Goal: Task Accomplishment & Management: Manage account settings

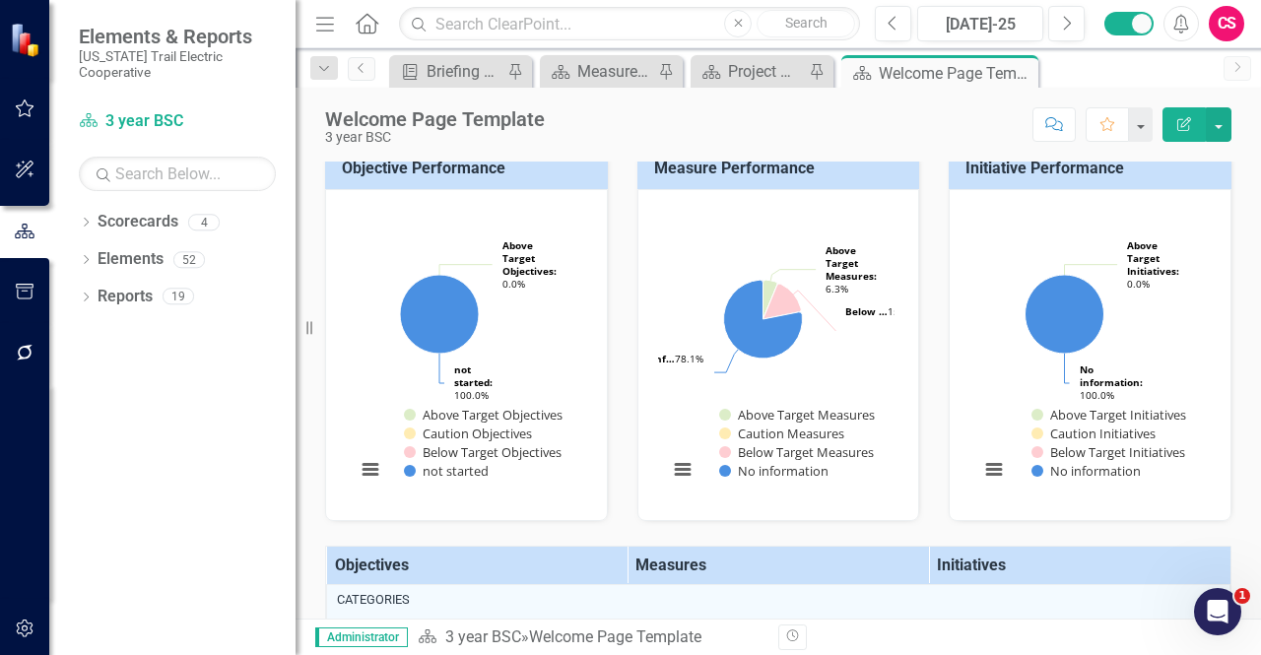
scroll to position [197, 0]
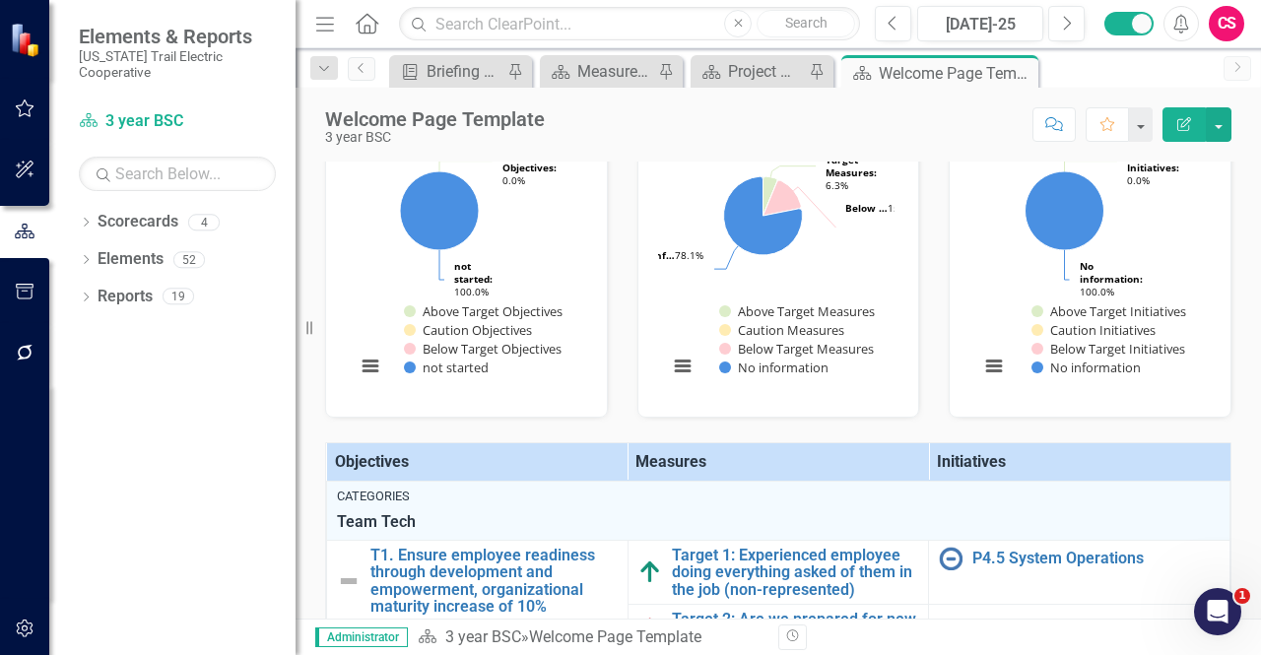
click at [14, 364] on button "button" at bounding box center [25, 353] width 44 height 41
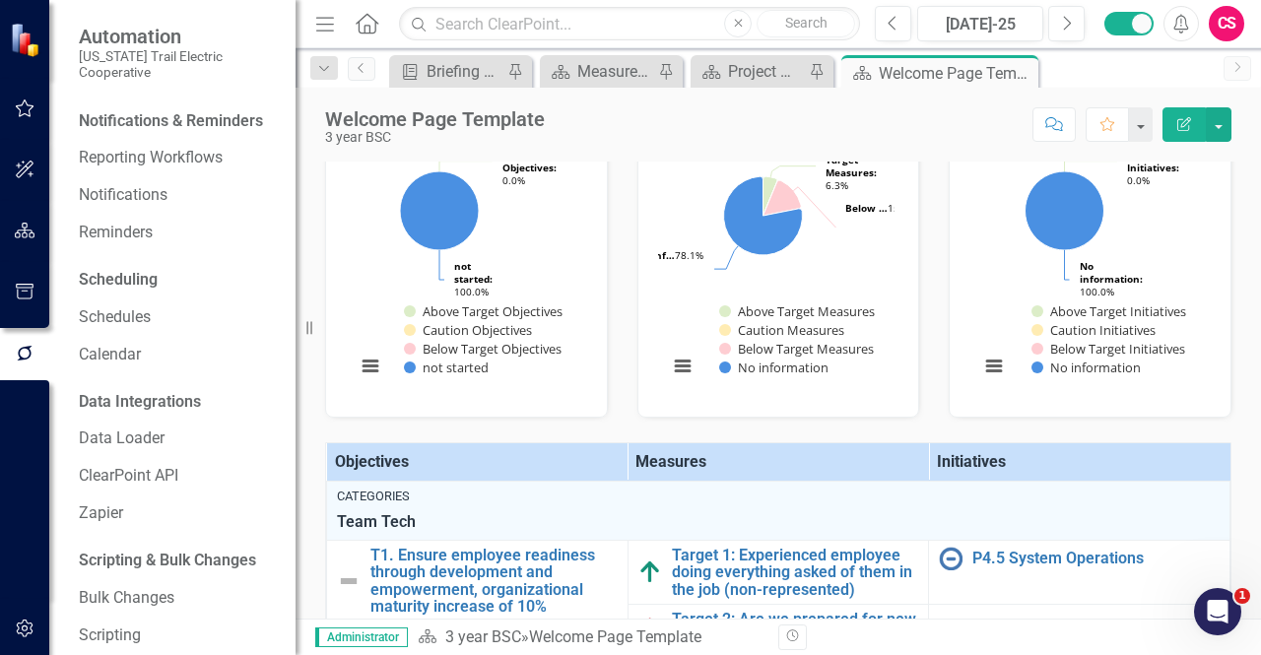
scroll to position [0, 0]
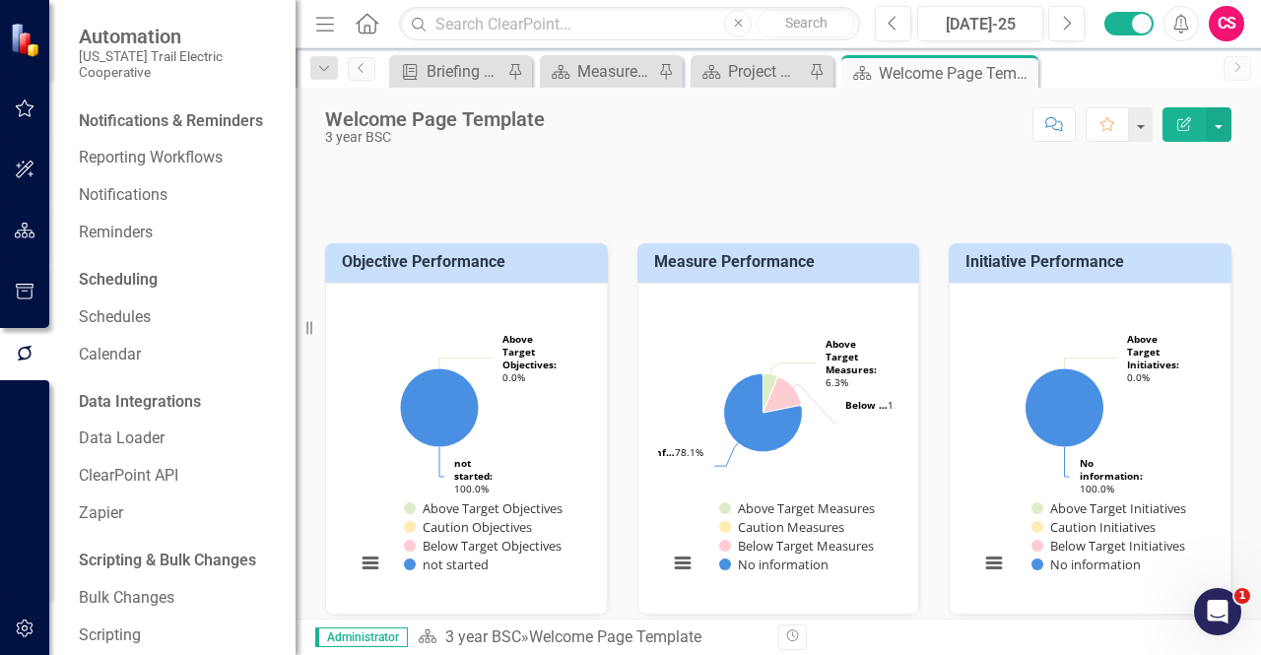
drag, startPoint x: 158, startPoint y: 111, endPoint x: 147, endPoint y: 141, distance: 31.5
click at [153, 115] on div "Notifications & Reminders" at bounding box center [171, 121] width 184 height 23
click at [143, 159] on link "Reporting Workflows" at bounding box center [177, 158] width 197 height 23
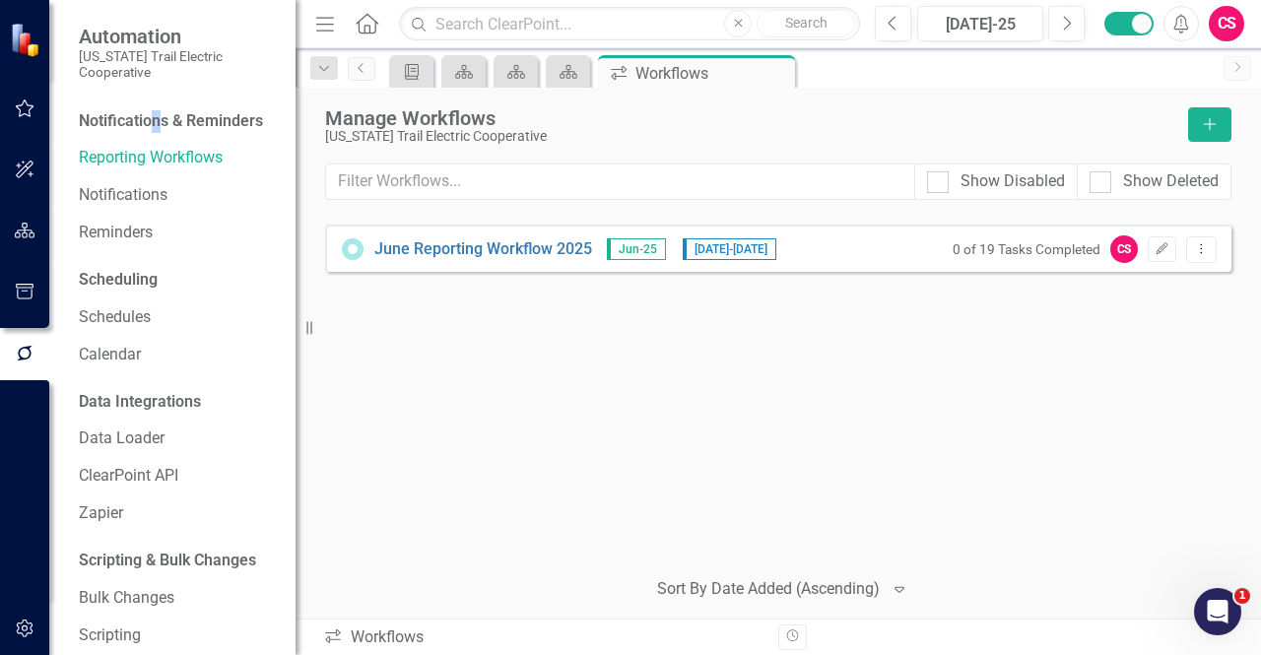
drag, startPoint x: 1162, startPoint y: 243, endPoint x: 1153, endPoint y: 228, distance: 18.1
click at [1156, 235] on div "0 of 19 Tasks Completed CS Edit Dropdown Menu" at bounding box center [1080, 249] width 274 height 28
click at [1165, 236] on button "Edit" at bounding box center [1161, 249] width 29 height 26
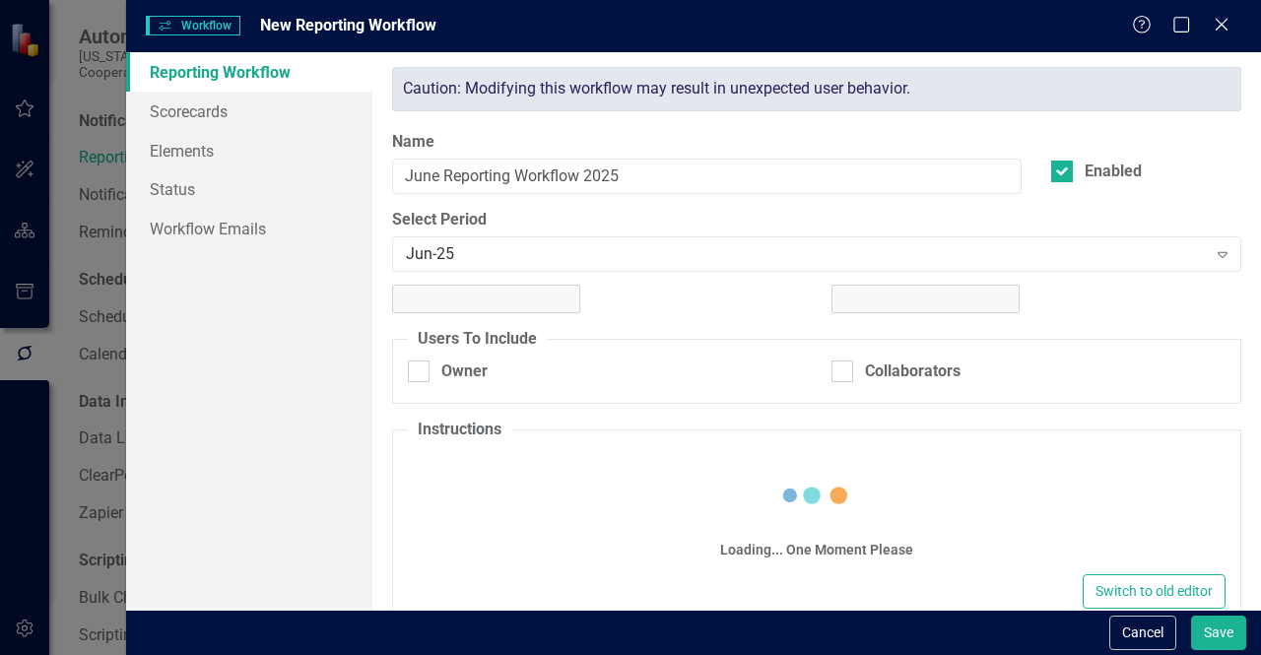
checkbox input "true"
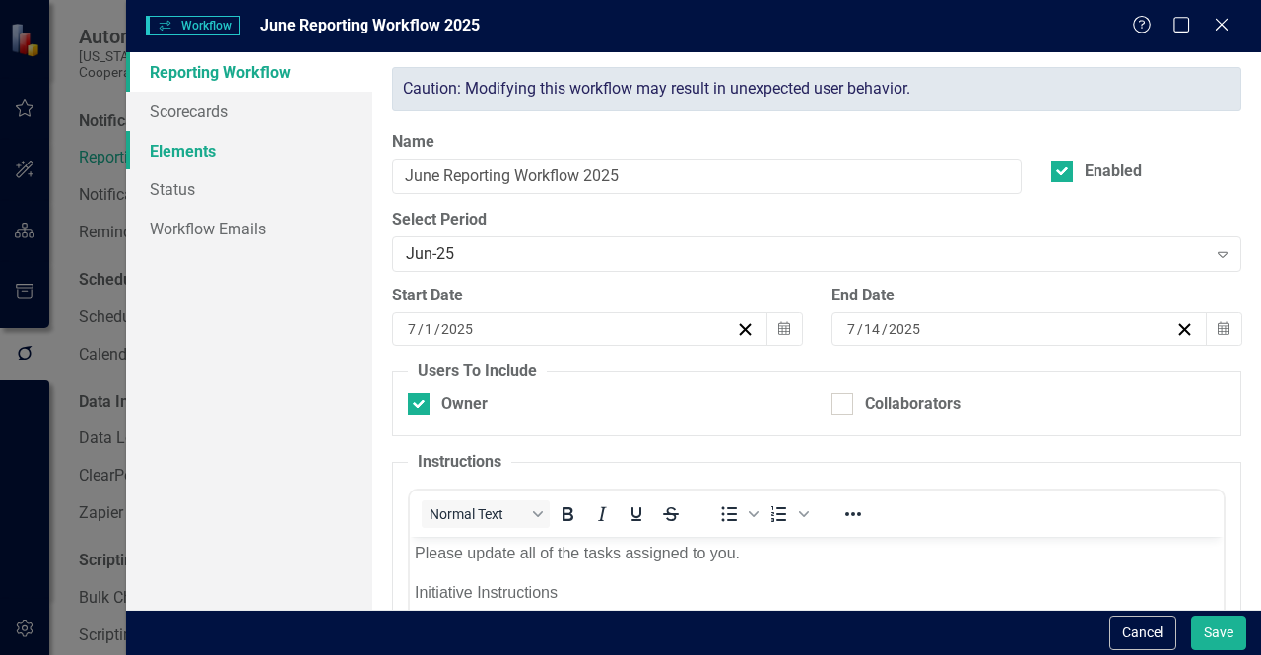
click at [212, 166] on link "Elements" at bounding box center [249, 150] width 246 height 39
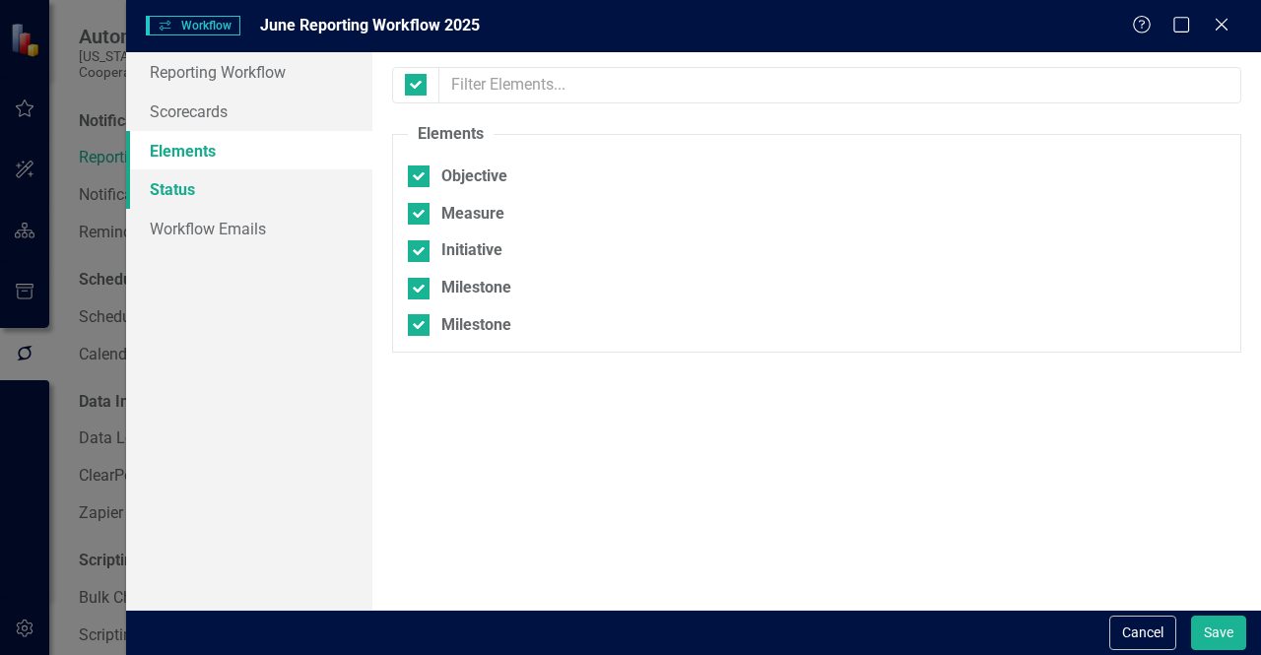
click at [234, 195] on link "Status" at bounding box center [249, 188] width 246 height 39
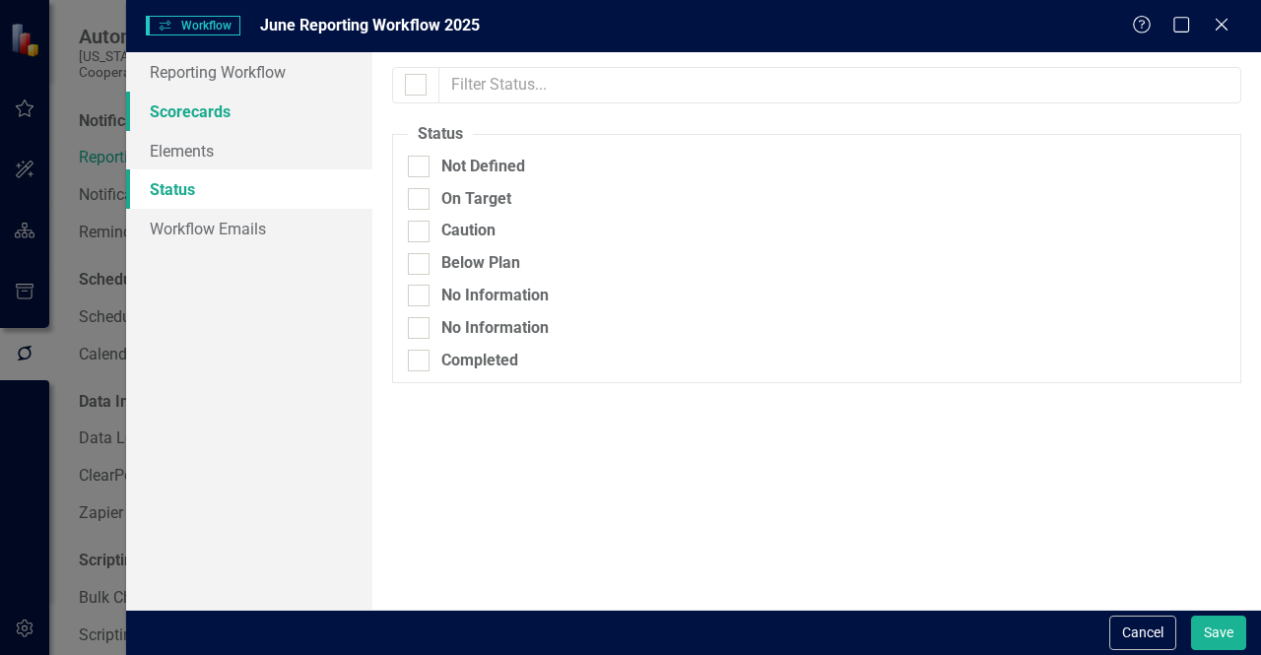
click at [272, 99] on link "Scorecards" at bounding box center [249, 111] width 246 height 39
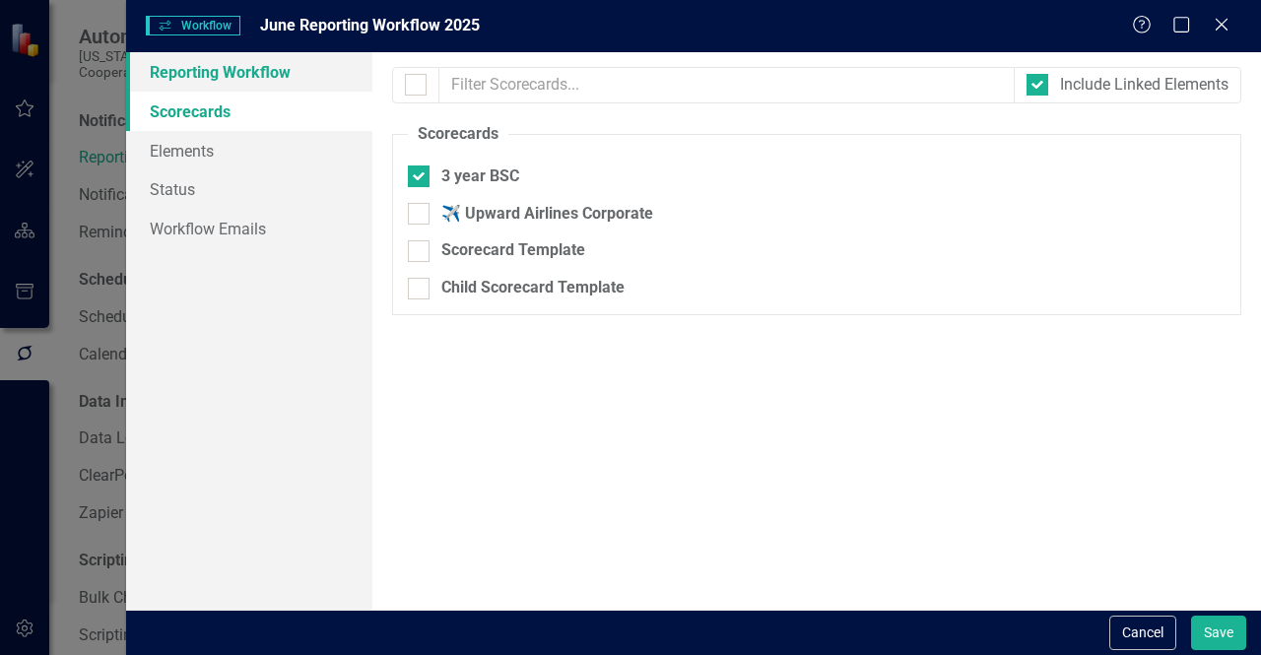
click at [271, 66] on link "Reporting Workflow" at bounding box center [249, 71] width 246 height 39
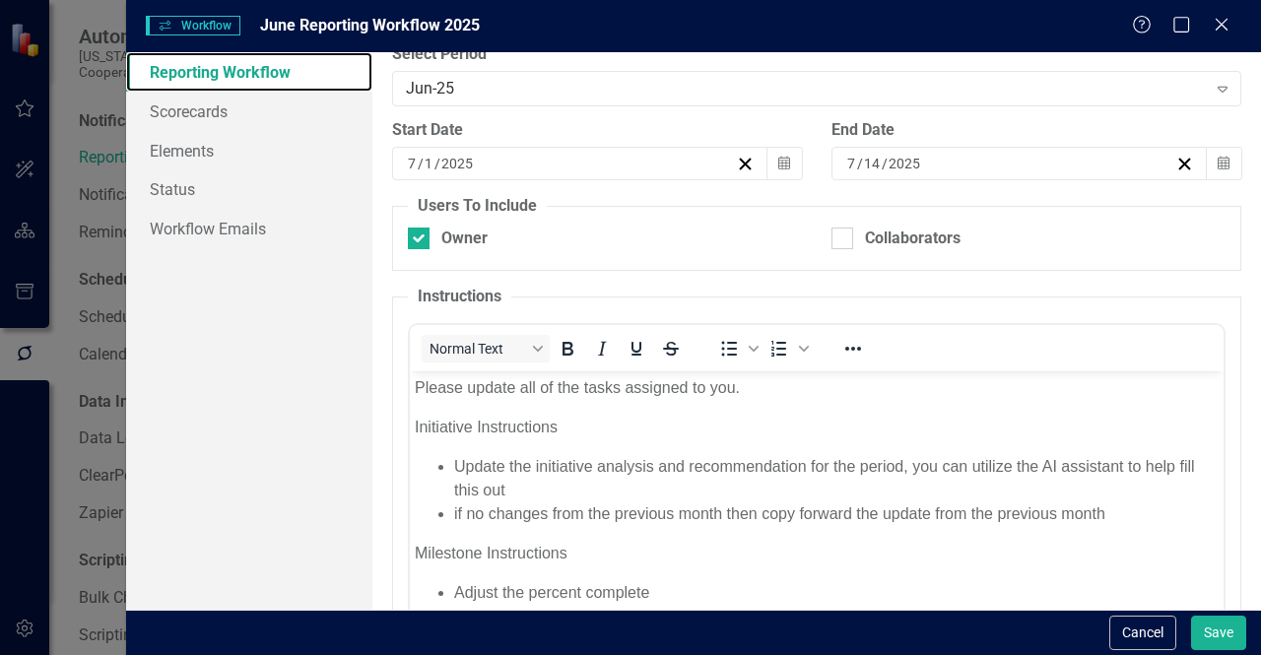
scroll to position [295, 0]
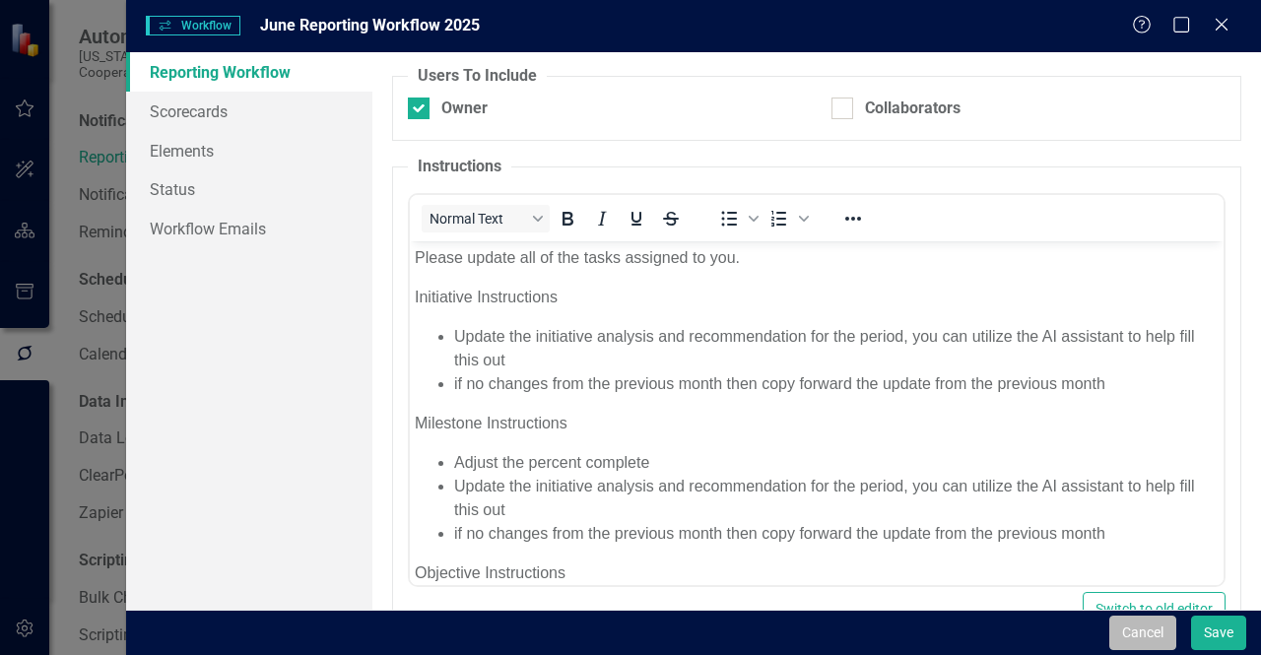
click at [1135, 622] on button "Cancel" at bounding box center [1142, 633] width 67 height 34
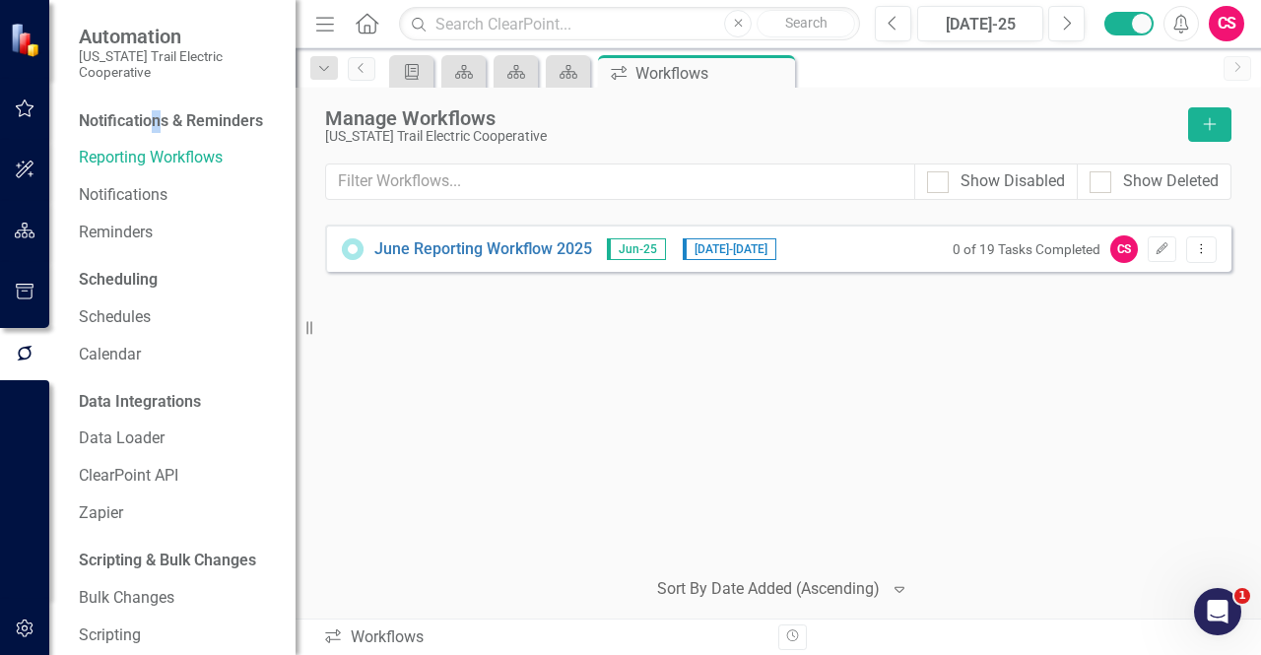
click at [24, 233] on icon "button" at bounding box center [25, 231] width 21 height 16
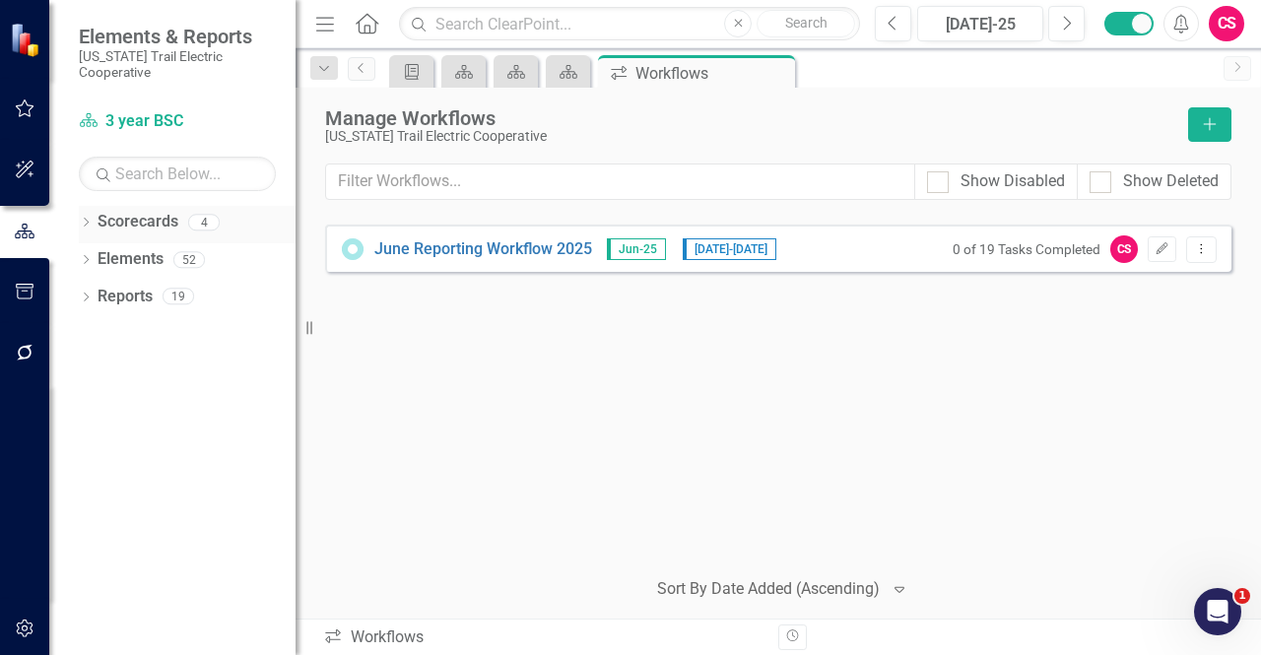
click at [136, 211] on link "Scorecards" at bounding box center [138, 222] width 81 height 23
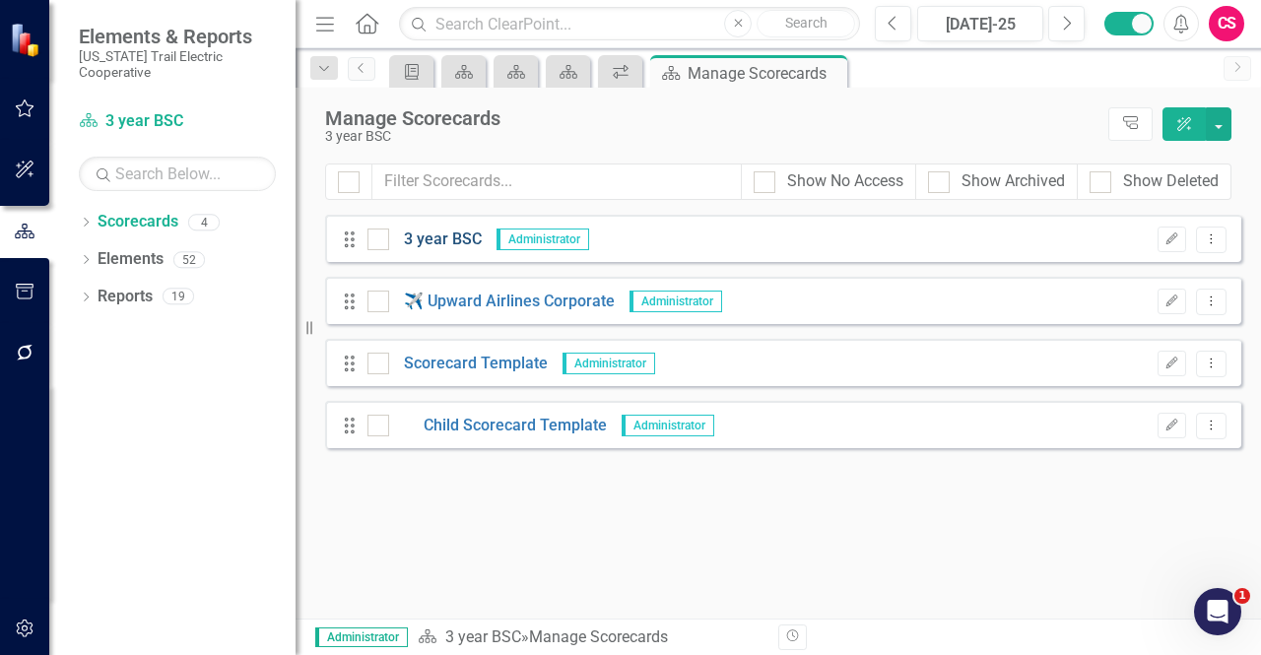
click at [460, 229] on link "3 year BSC" at bounding box center [435, 240] width 93 height 23
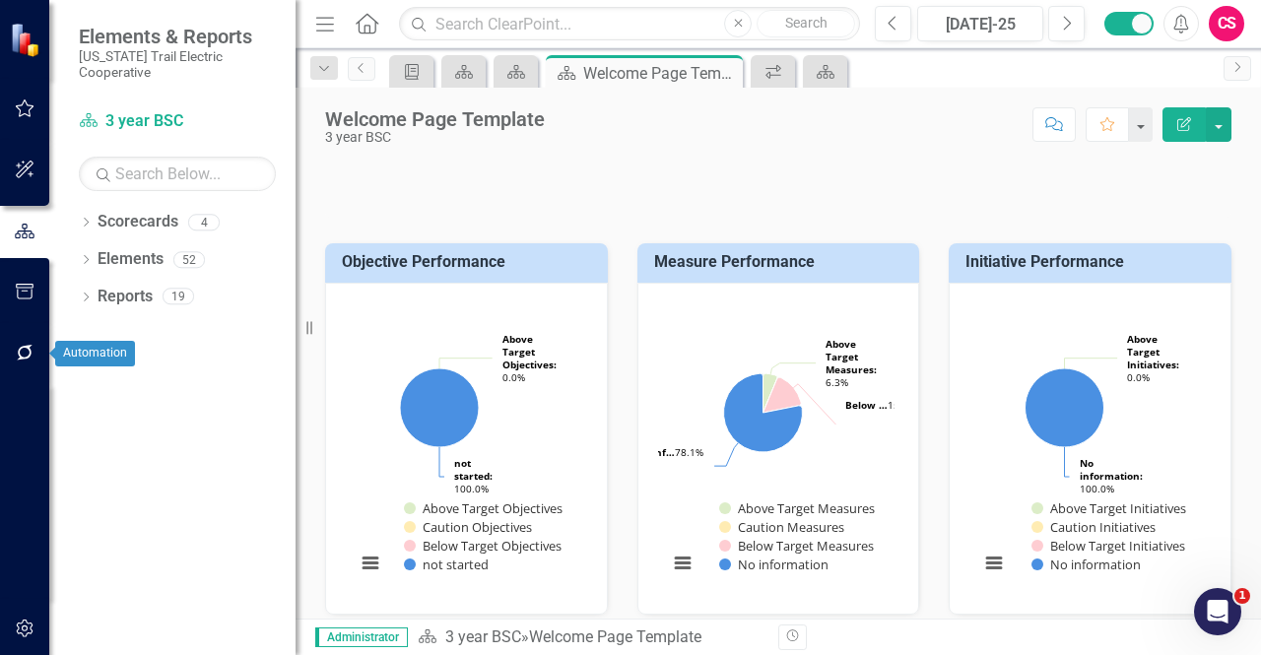
click at [24, 358] on icon "button" at bounding box center [25, 353] width 21 height 16
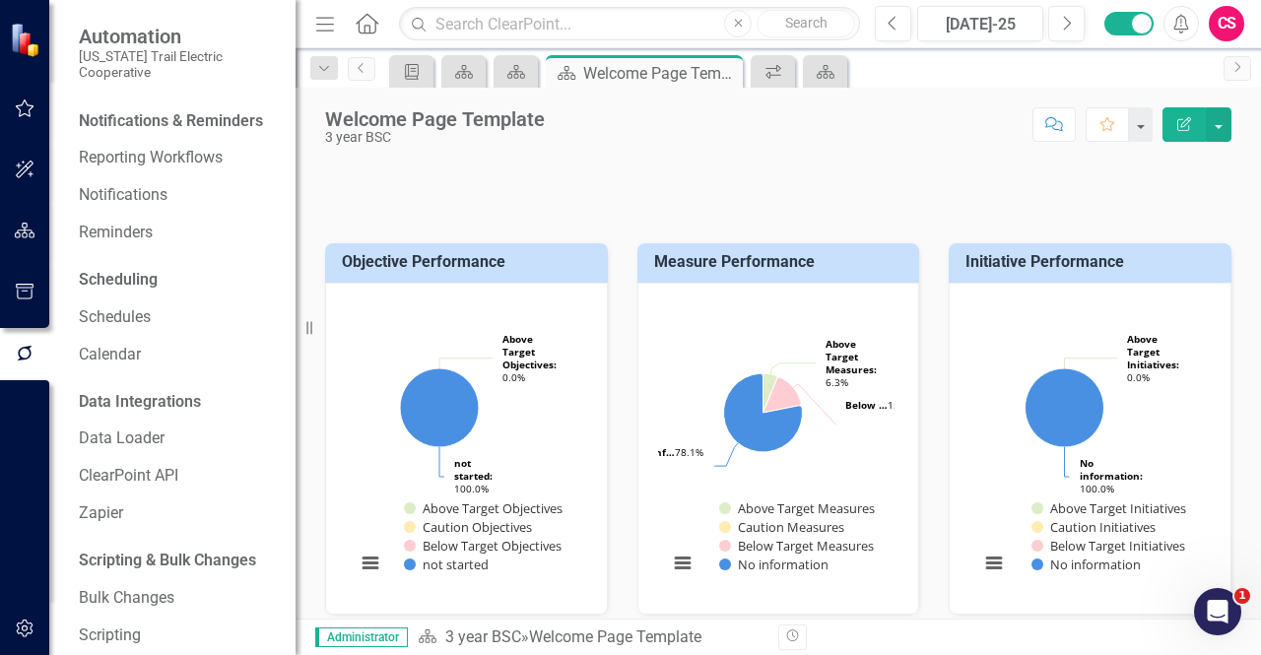
click at [30, 233] on icon "button" at bounding box center [25, 231] width 21 height 16
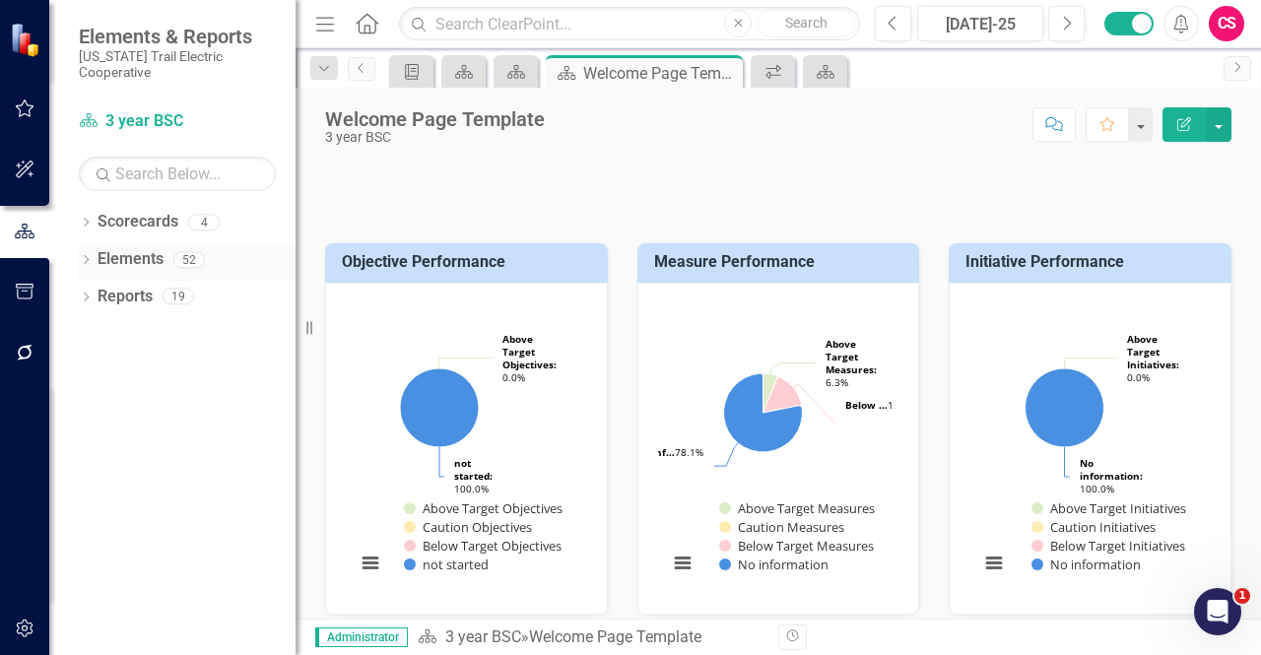
click at [150, 248] on link "Elements" at bounding box center [131, 259] width 66 height 23
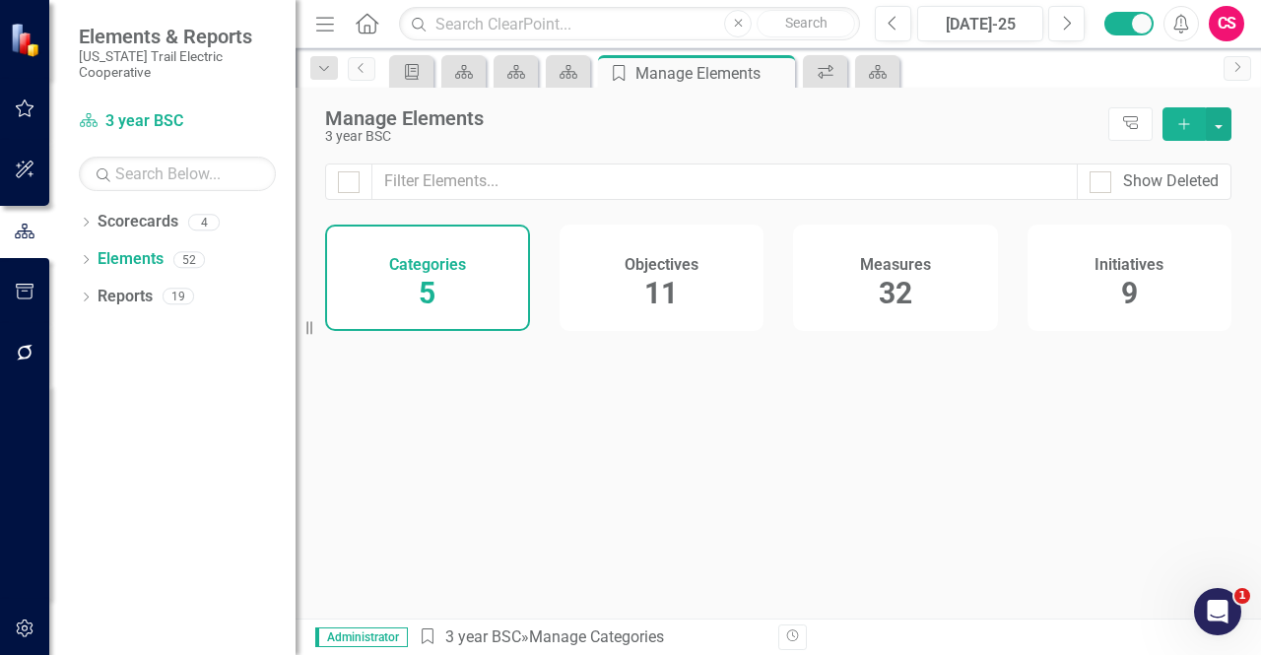
click at [713, 284] on div "Objectives 11" at bounding box center [661, 278] width 205 height 106
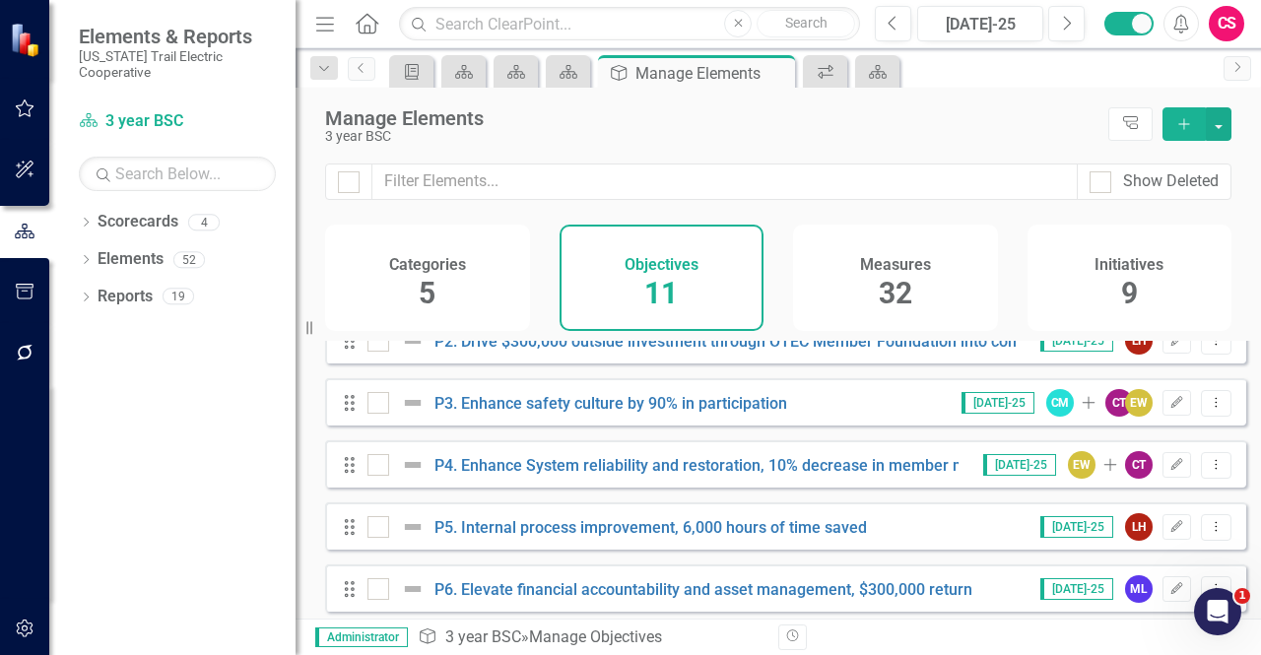
scroll to position [418, 0]
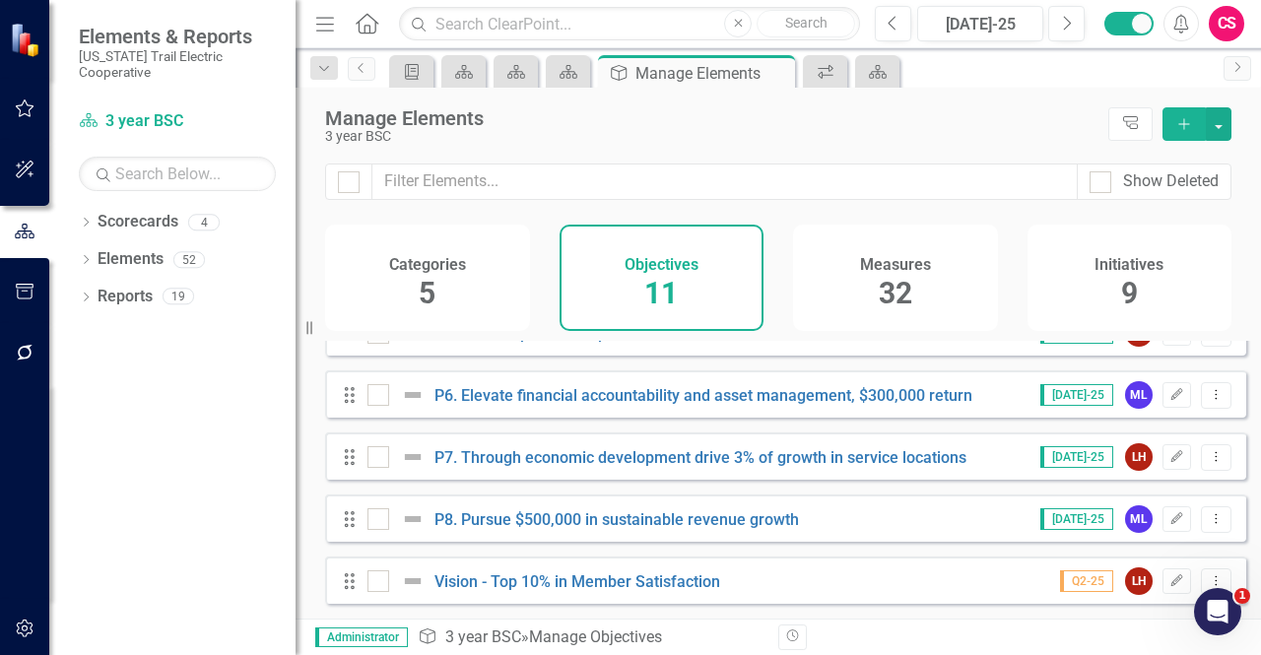
click at [954, 341] on div "Categories 5 Objectives 11 Measures 32 Initiatives 9" at bounding box center [777, 283] width 965 height 116
click at [933, 313] on div "Measures 32" at bounding box center [895, 278] width 205 height 106
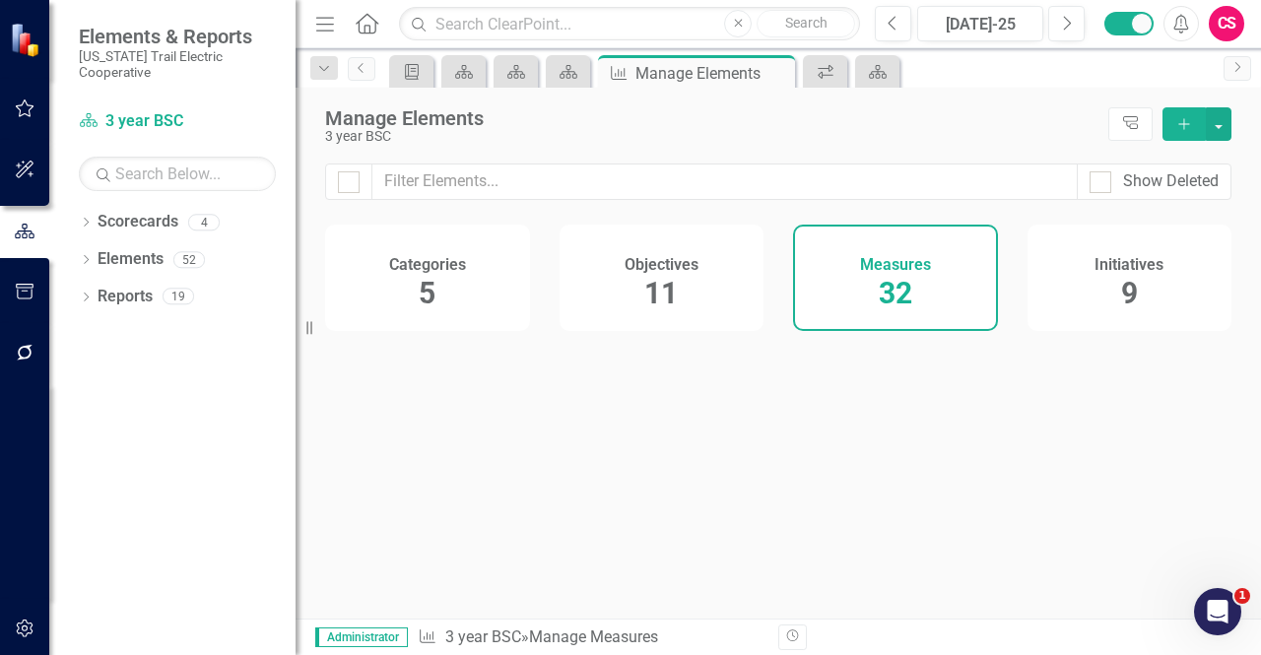
checkbox input "false"
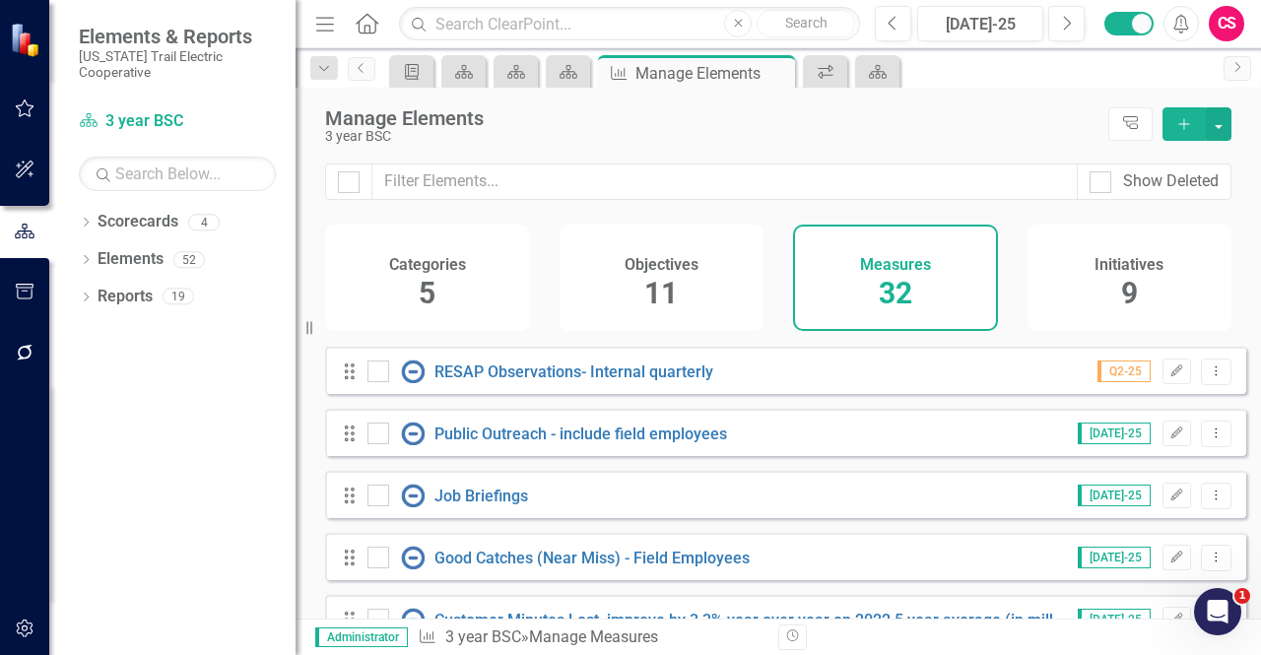
scroll to position [637, 0]
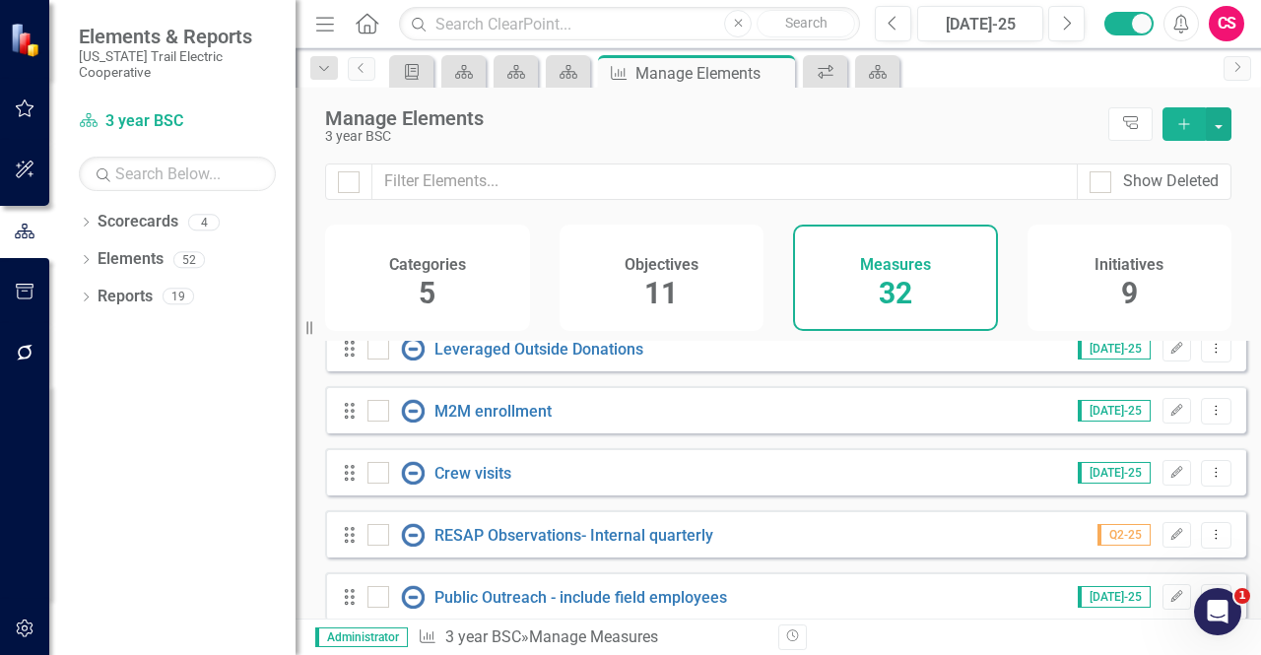
click at [1156, 264] on h4 "Initiatives" at bounding box center [1128, 265] width 69 height 18
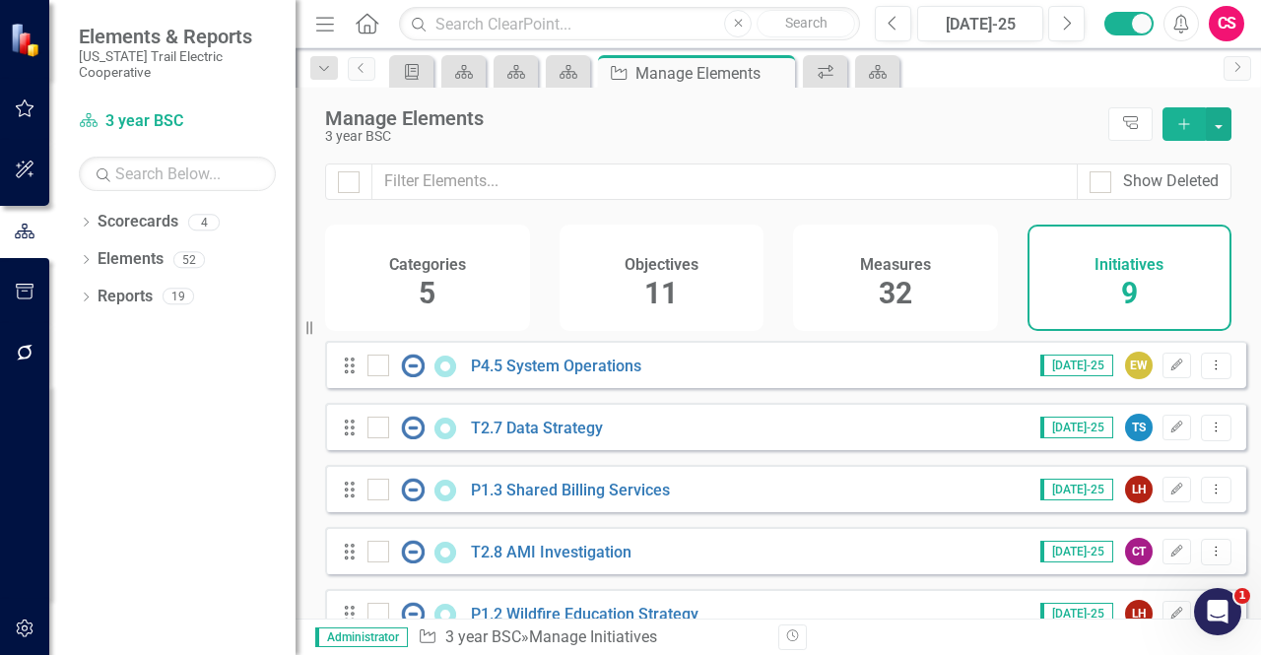
click at [419, 256] on h4 "Categories" at bounding box center [427, 265] width 77 height 18
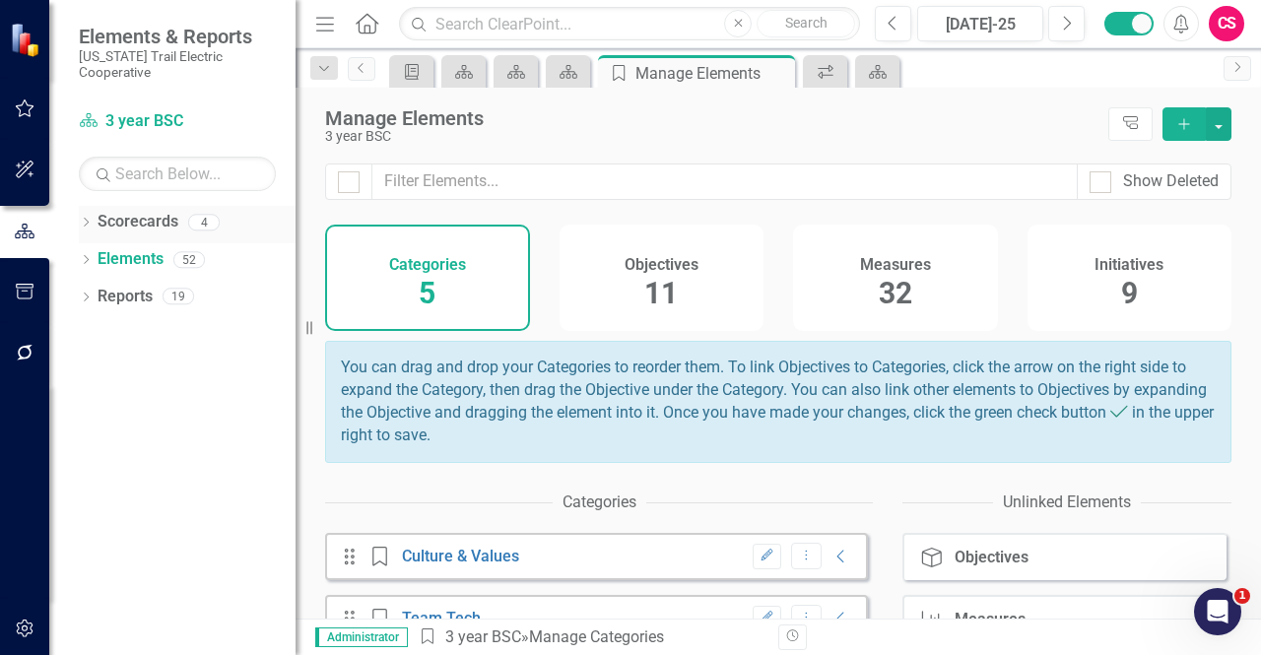
click at [144, 212] on link "Scorecards" at bounding box center [138, 222] width 81 height 23
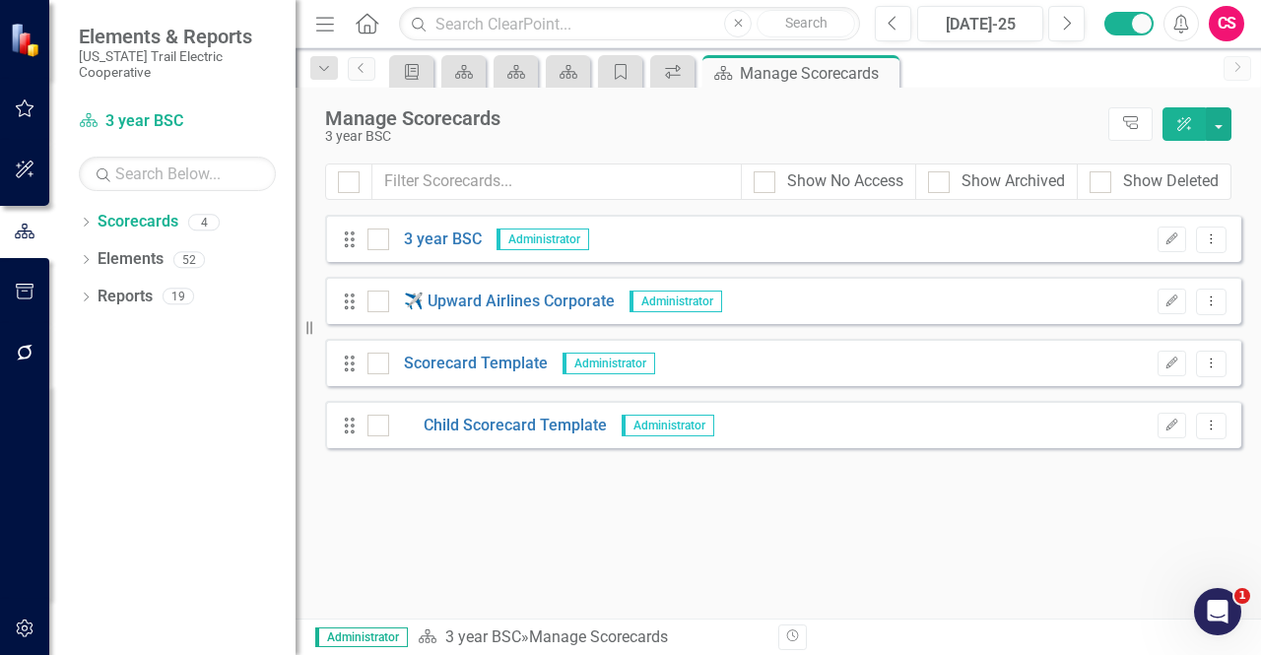
click at [52, 449] on div "Dropdown Scorecards 4 3 year BSC ✈️ Upward Airlines Corporate Dropdown Scorecar…" at bounding box center [172, 430] width 246 height 449
click at [33, 629] on icon "button" at bounding box center [25, 629] width 21 height 16
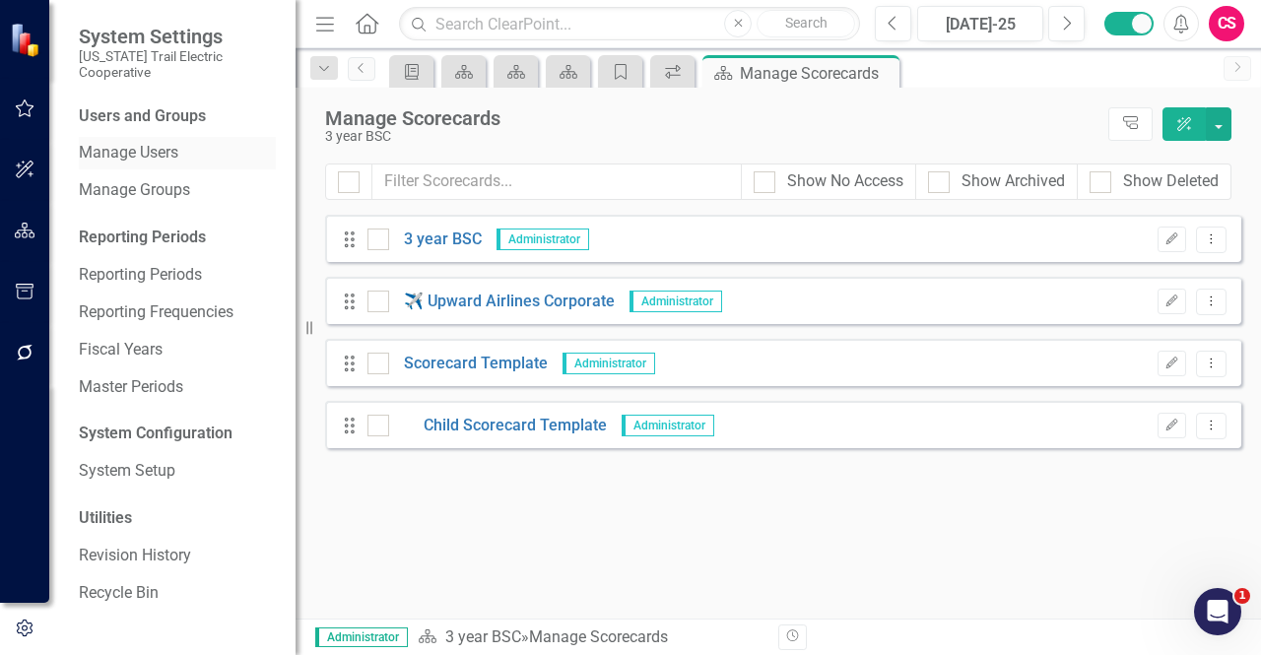
click at [149, 137] on div "Manage Users" at bounding box center [177, 153] width 197 height 33
click at [149, 142] on link "Manage Users" at bounding box center [177, 153] width 197 height 23
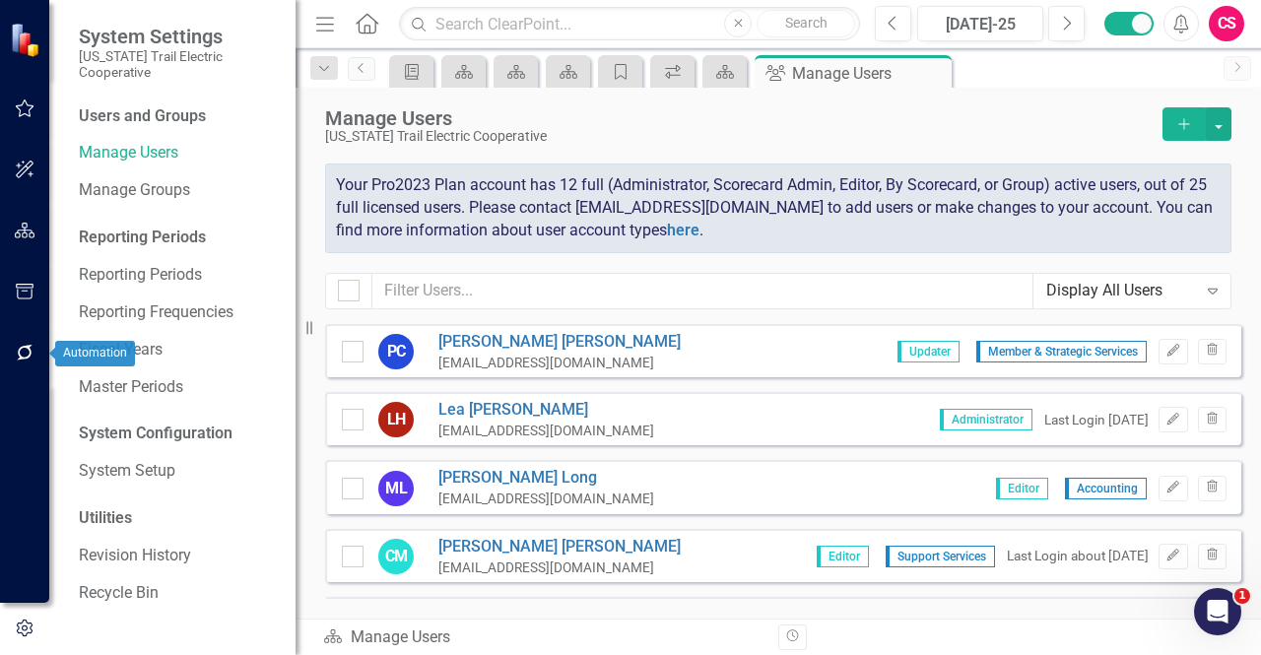
click at [30, 340] on button "button" at bounding box center [25, 353] width 44 height 41
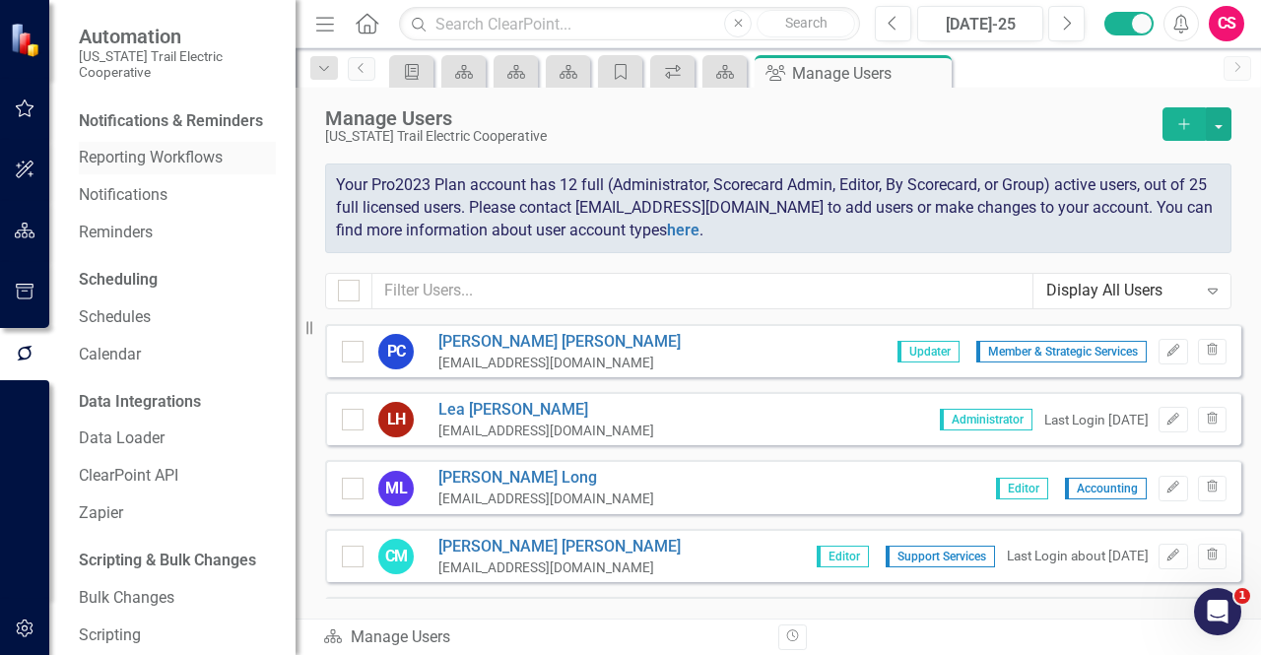
click at [148, 163] on link "Reporting Workflows" at bounding box center [177, 158] width 197 height 23
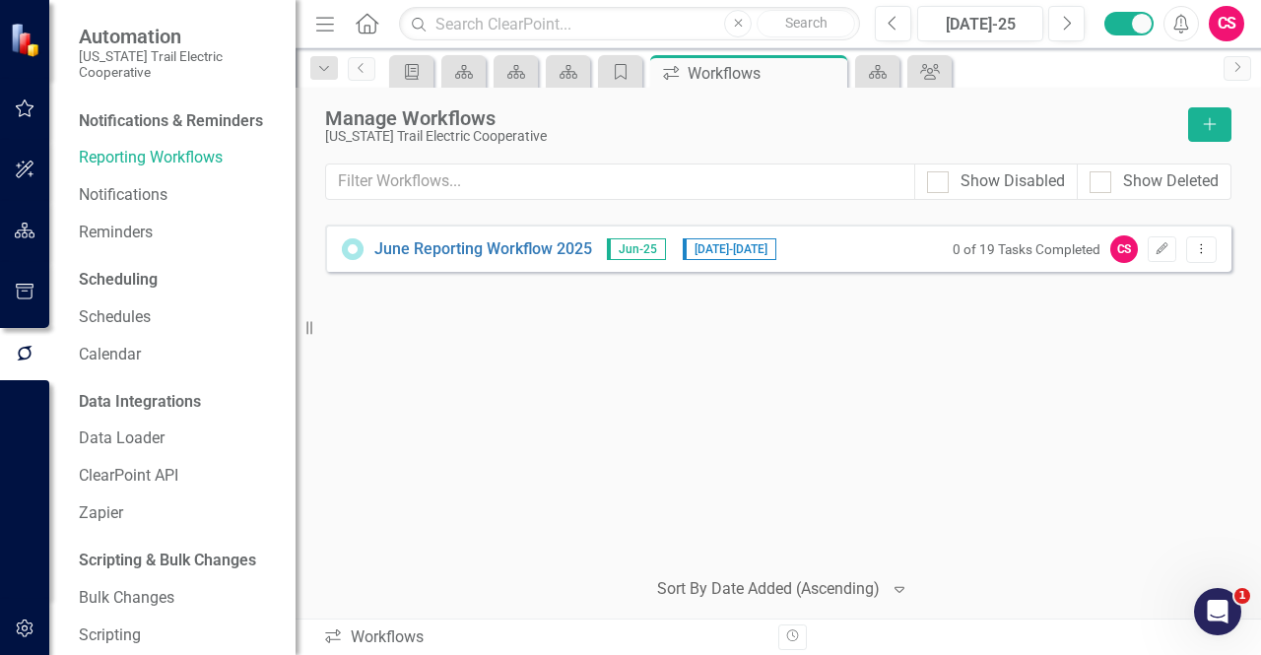
click at [1173, 261] on div "0 of 19 Tasks Completed CS Edit Dropdown Menu" at bounding box center [1080, 249] width 274 height 28
click at [1168, 259] on button "Edit" at bounding box center [1161, 249] width 29 height 26
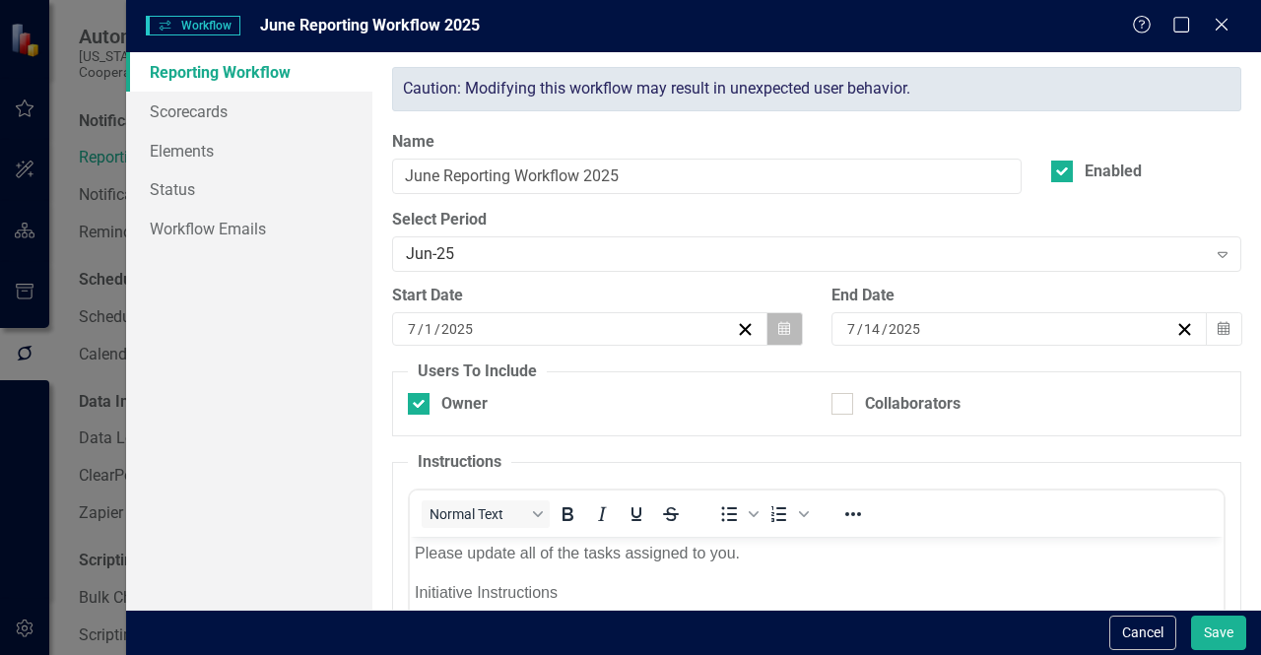
click at [784, 342] on button "Calendar" at bounding box center [783, 328] width 37 height 33
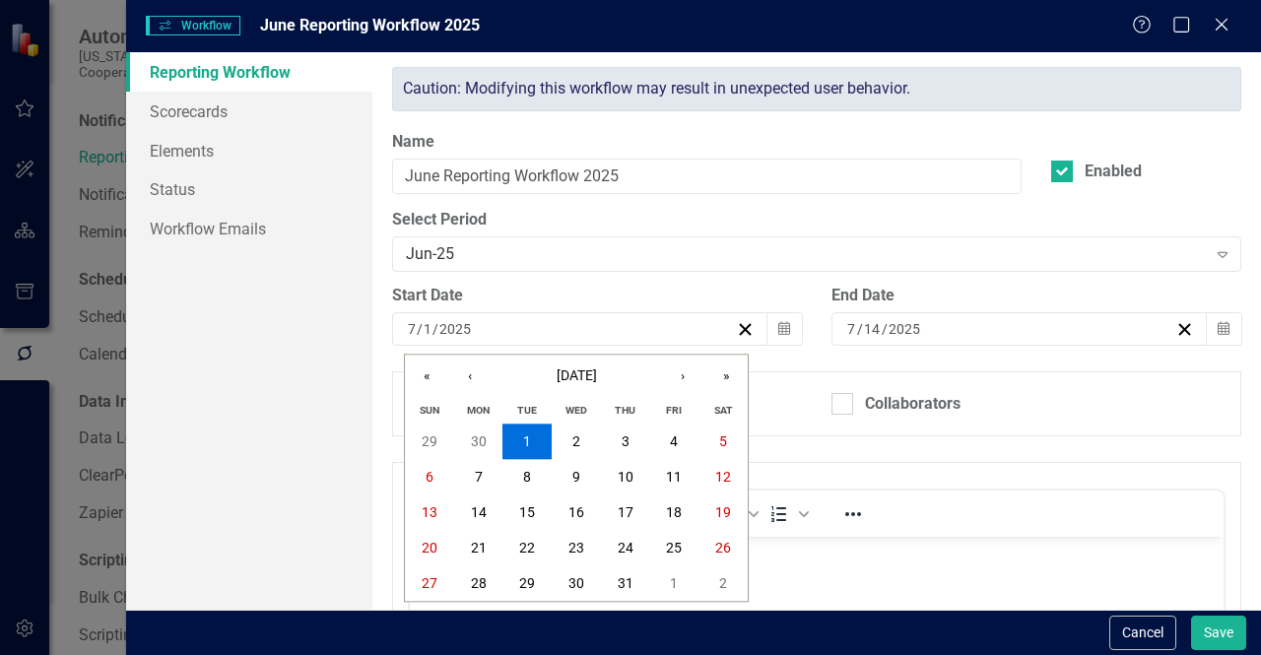
click at [837, 125] on div "Caution: Modifying this workflow may result in unexpected user behavior. Name J…" at bounding box center [816, 507] width 879 height 881
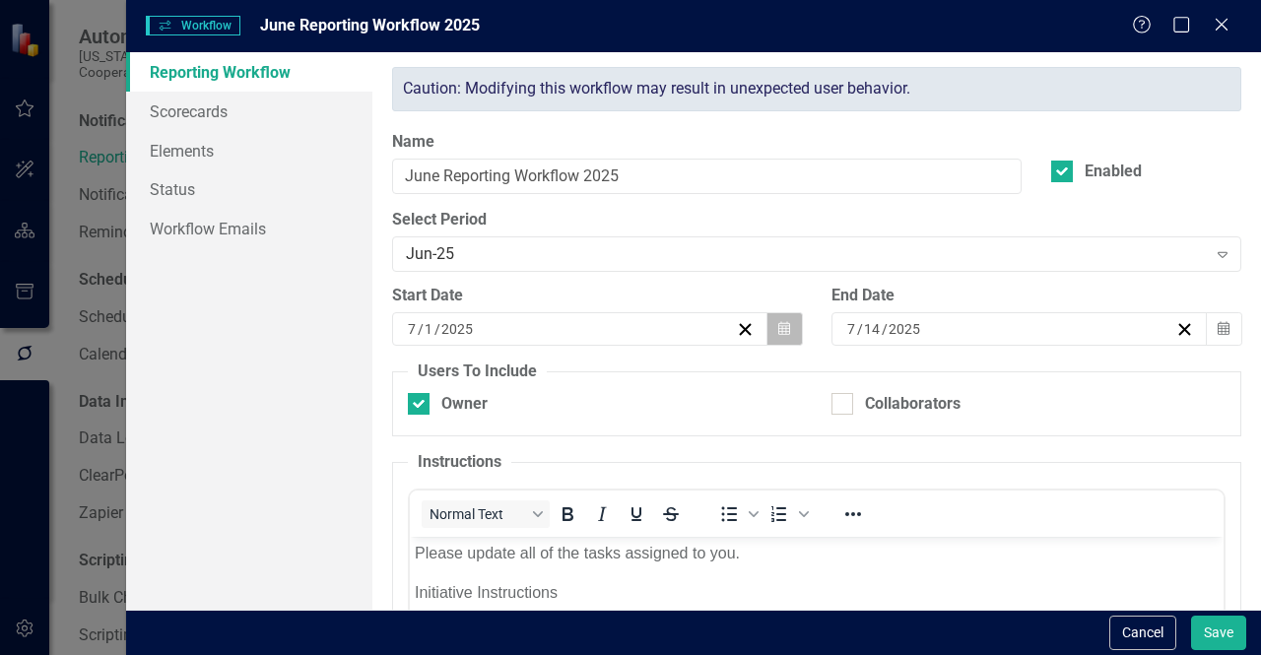
click at [791, 332] on button "Calendar" at bounding box center [783, 328] width 37 height 33
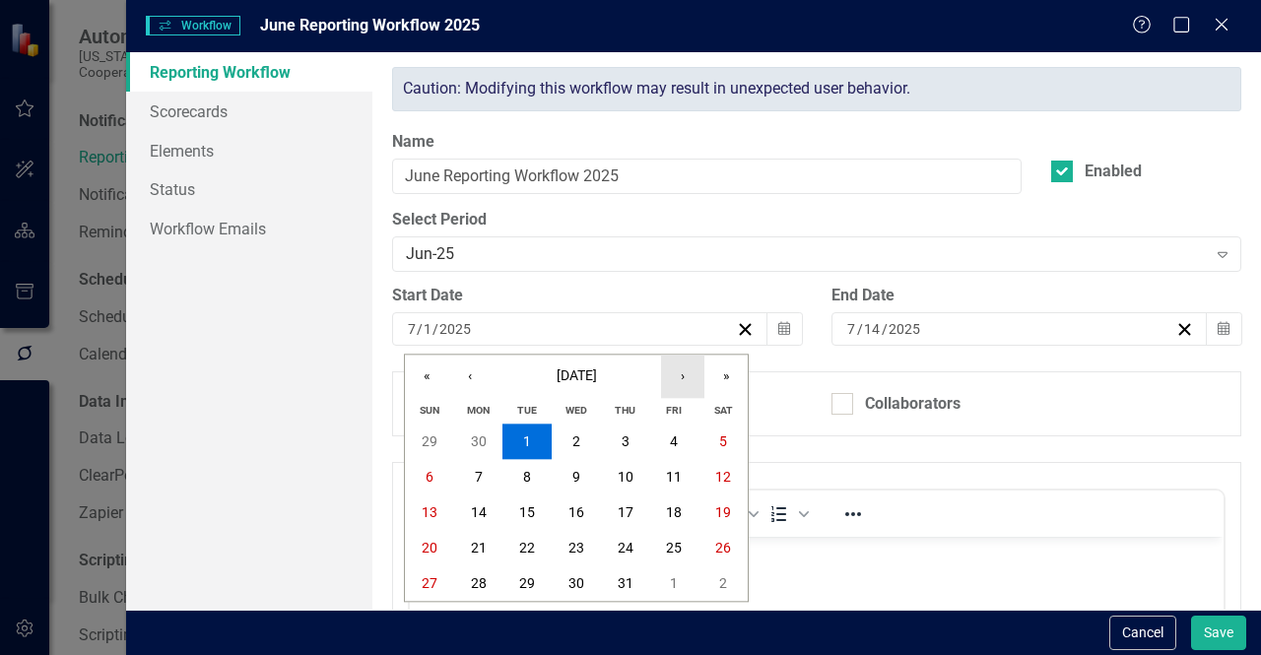
click at [670, 378] on button "›" at bounding box center [682, 376] width 43 height 43
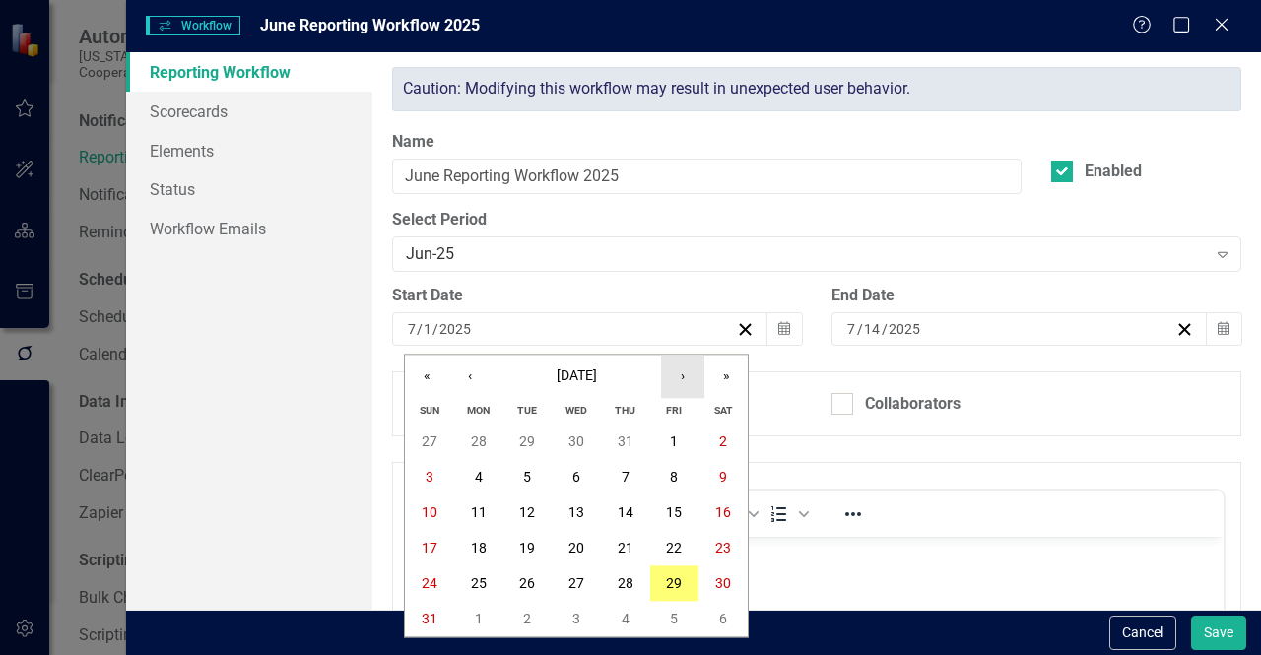
click at [670, 378] on button "›" at bounding box center [682, 376] width 43 height 43
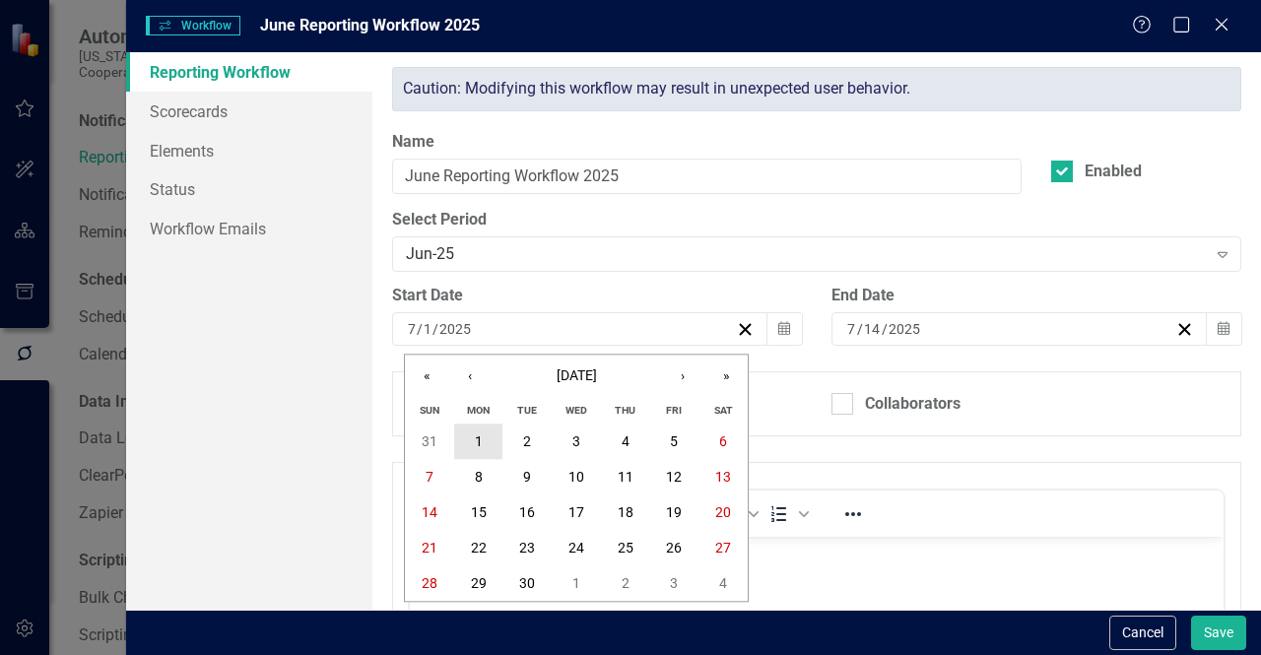
click at [492, 432] on button "1" at bounding box center [478, 442] width 49 height 35
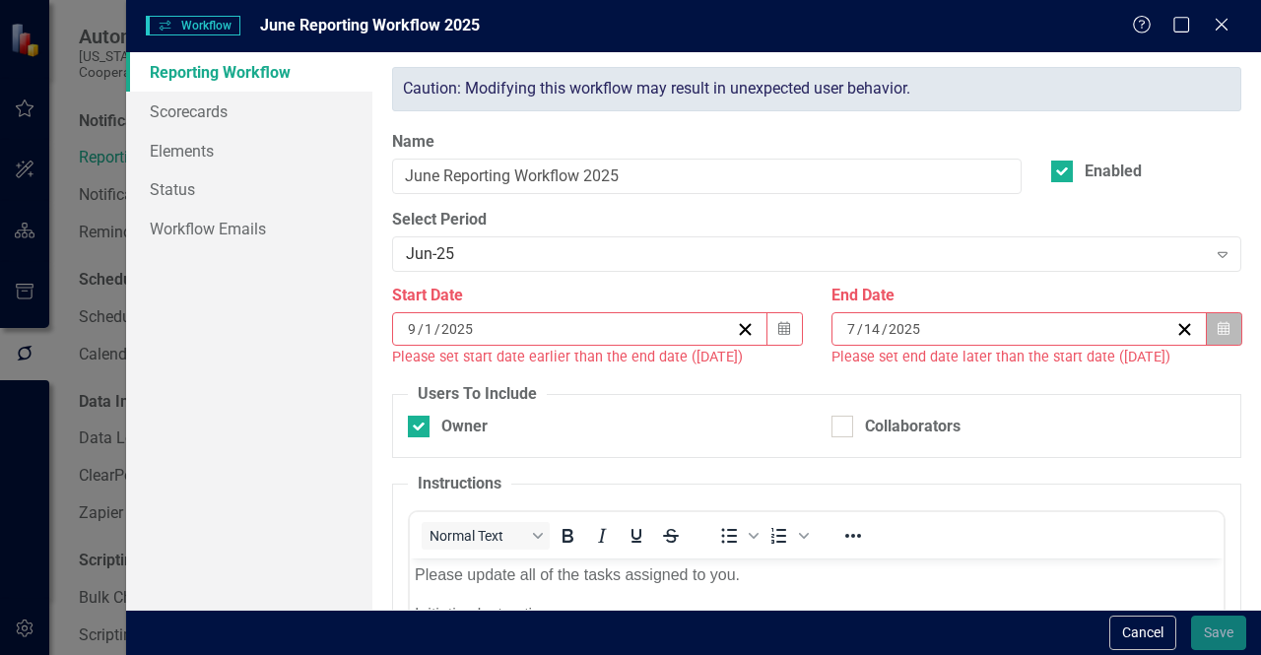
click at [1223, 332] on button "Calendar" at bounding box center [1223, 328] width 37 height 33
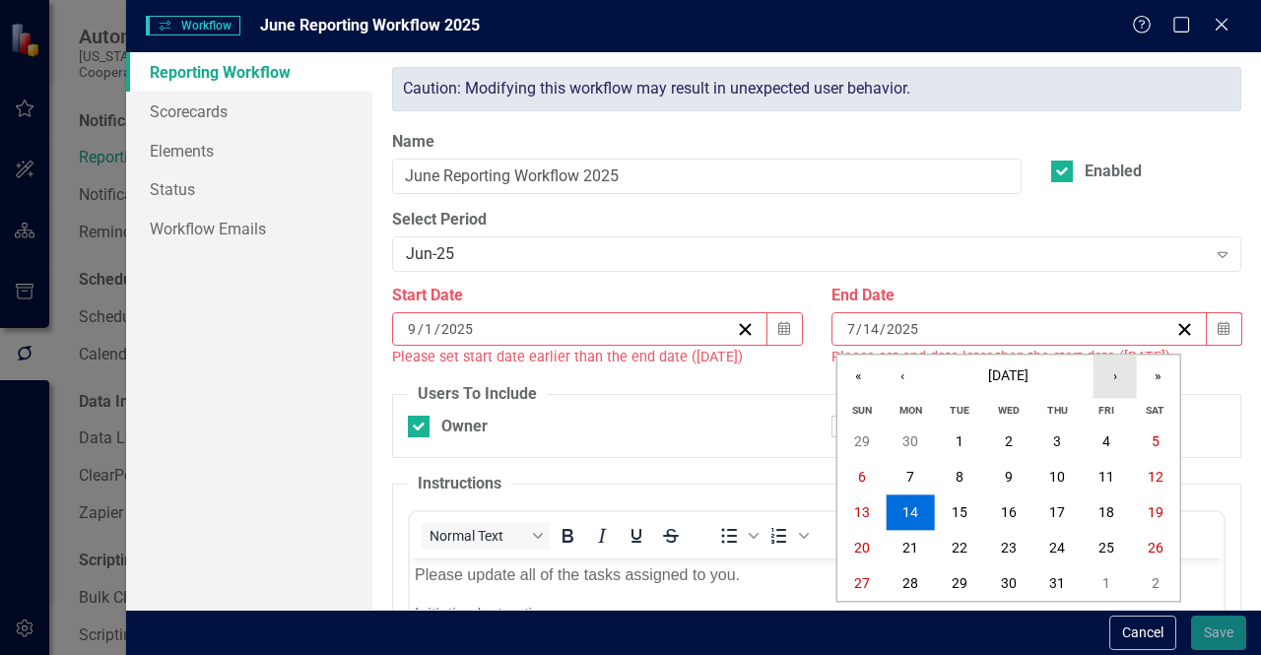
click at [1127, 374] on button "›" at bounding box center [1114, 376] width 43 height 43
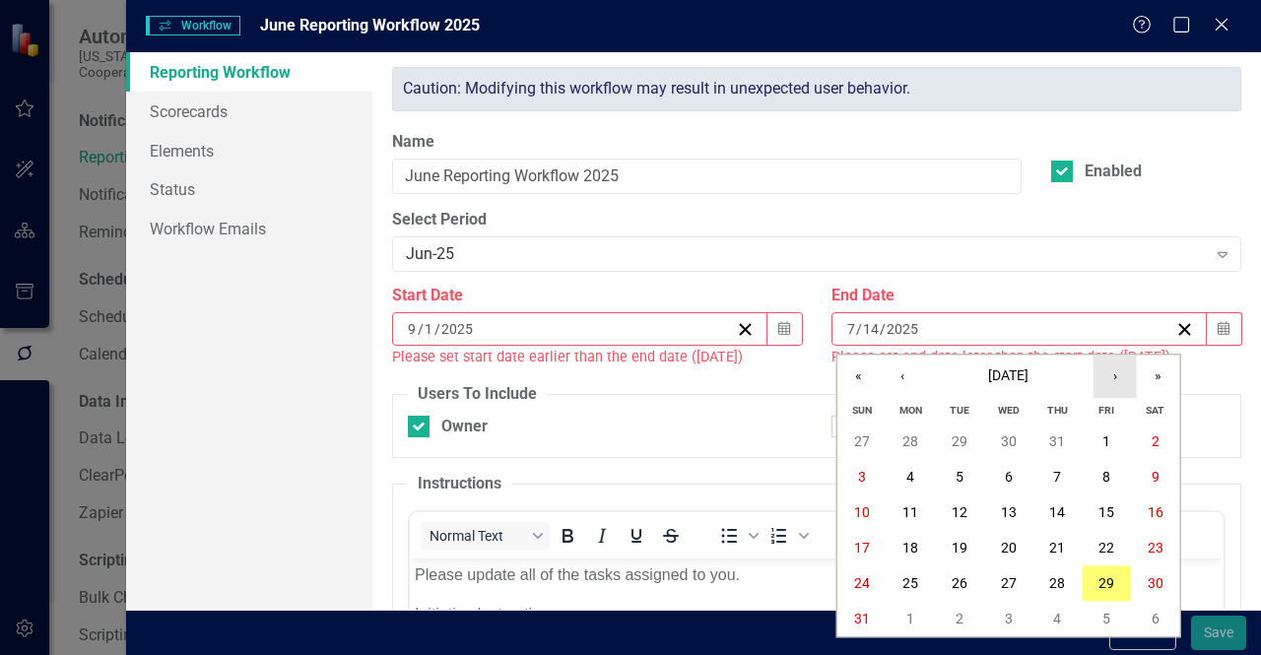
click at [1129, 375] on button "›" at bounding box center [1114, 376] width 43 height 43
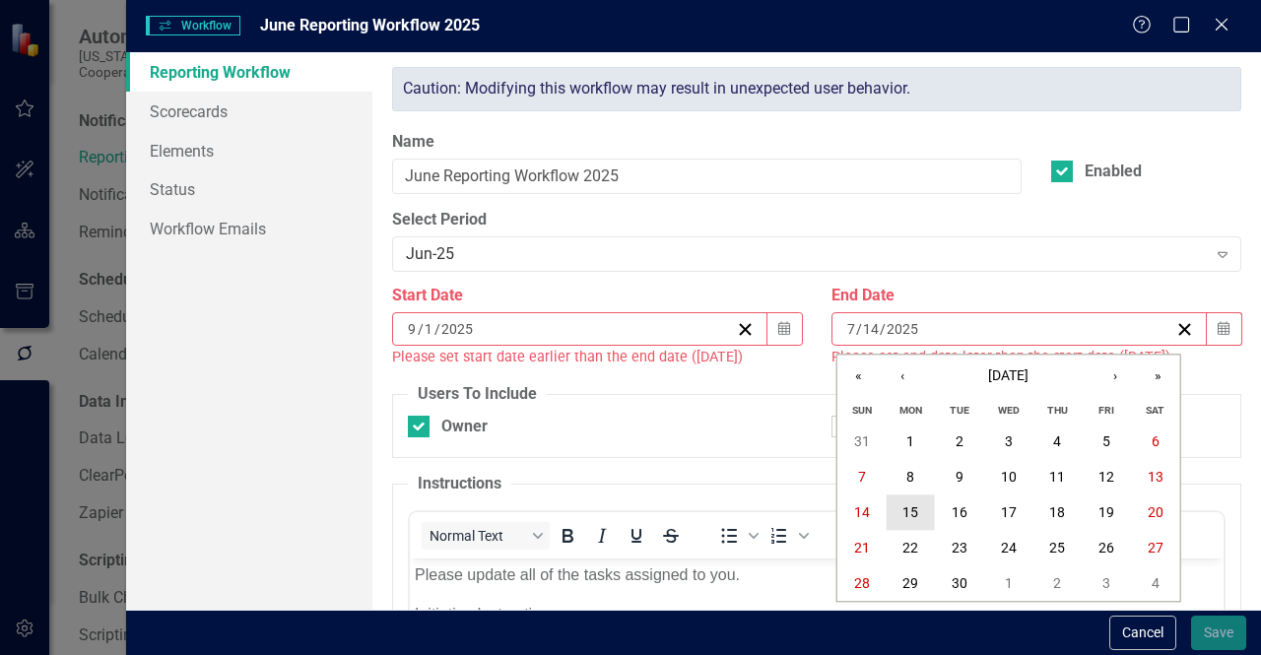
click at [922, 505] on button "15" at bounding box center [909, 512] width 49 height 35
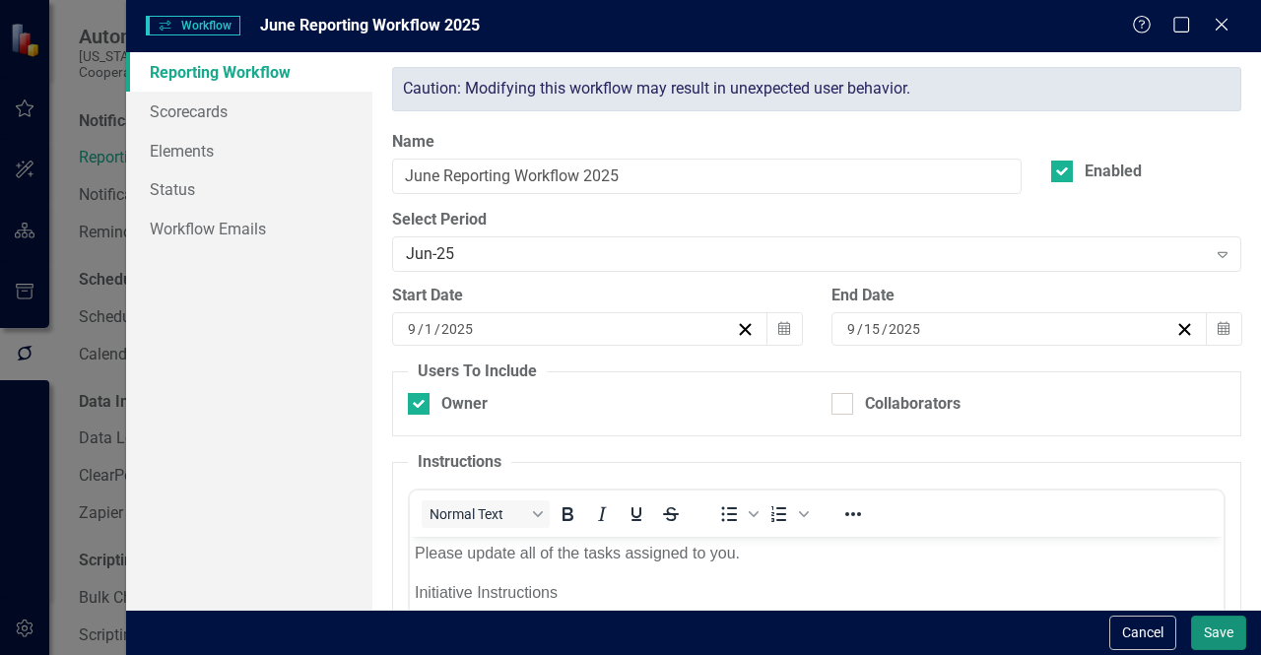
click at [1206, 638] on button "Save" at bounding box center [1218, 633] width 55 height 34
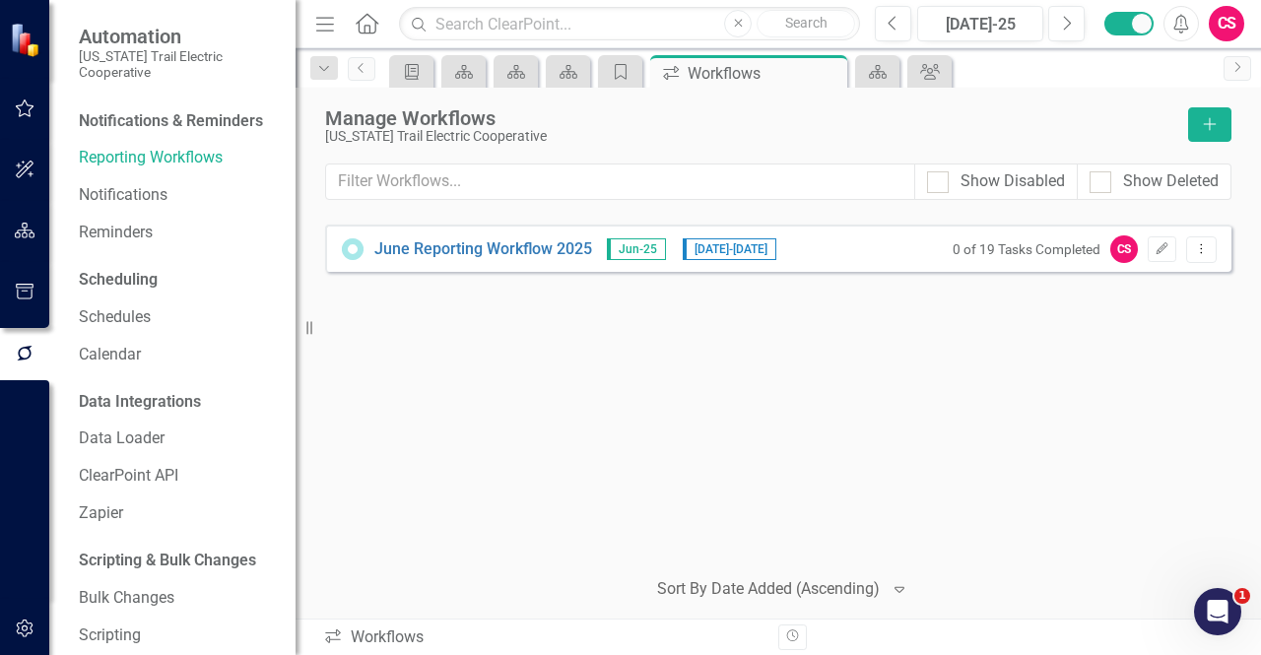
click at [1164, 261] on div "0 of 19 Tasks Completed CS Edit Dropdown Menu" at bounding box center [1080, 249] width 274 height 28
click at [1158, 247] on icon "Edit" at bounding box center [1161, 249] width 15 height 12
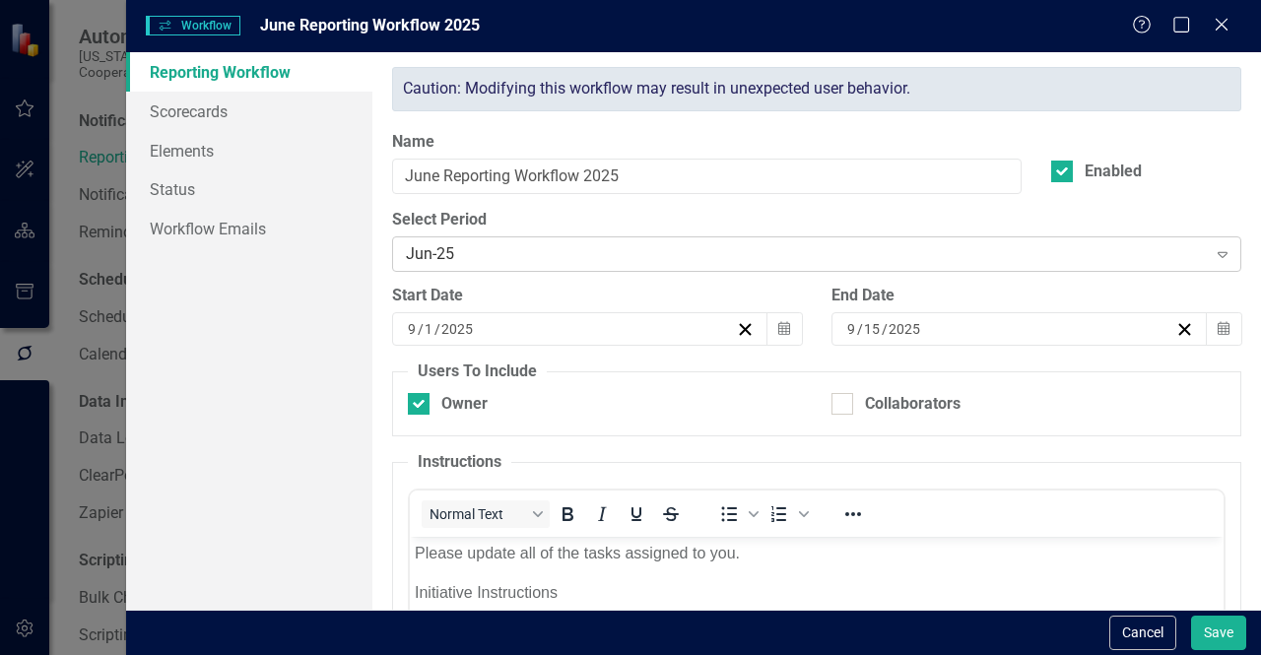
click at [512, 261] on div "Jun-25" at bounding box center [806, 254] width 801 height 23
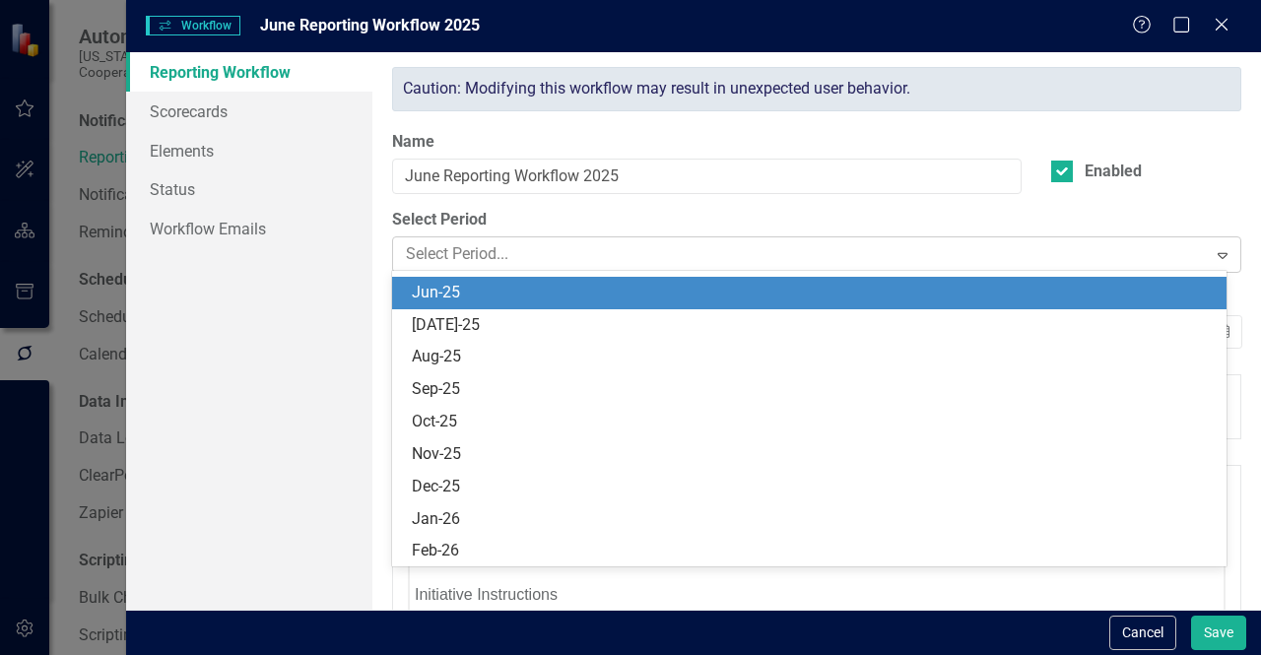
scroll to position [1327, 0]
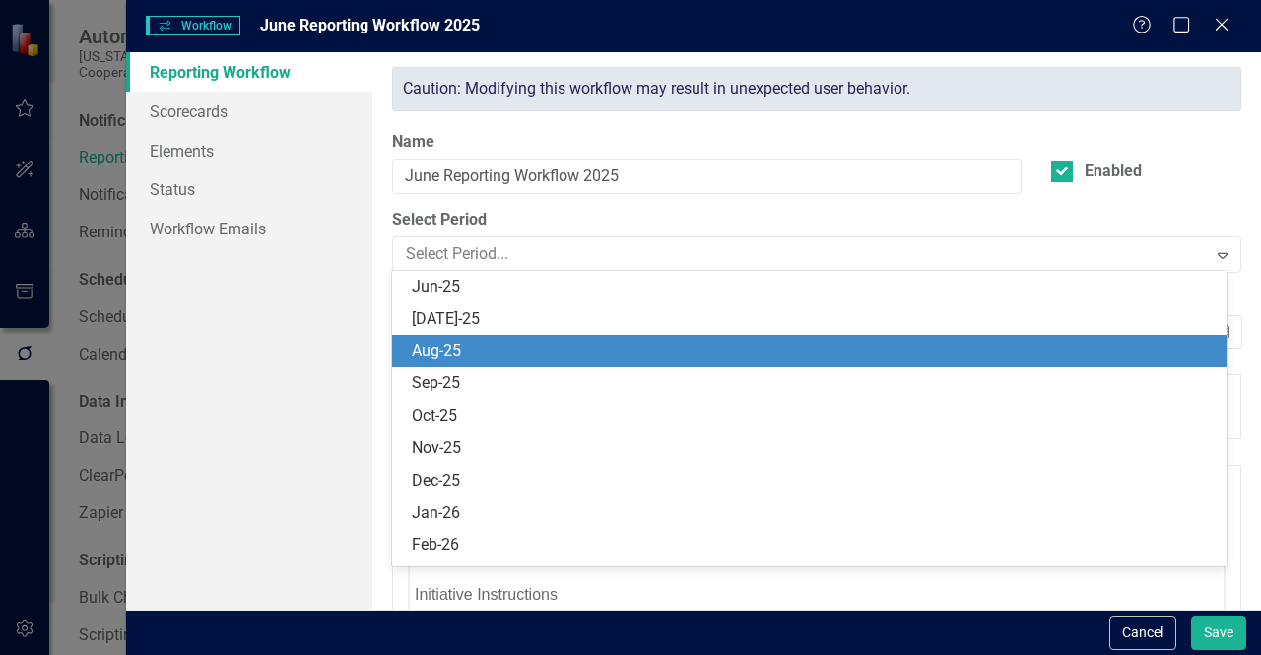
click at [485, 352] on div "Aug-25" at bounding box center [813, 351] width 803 height 23
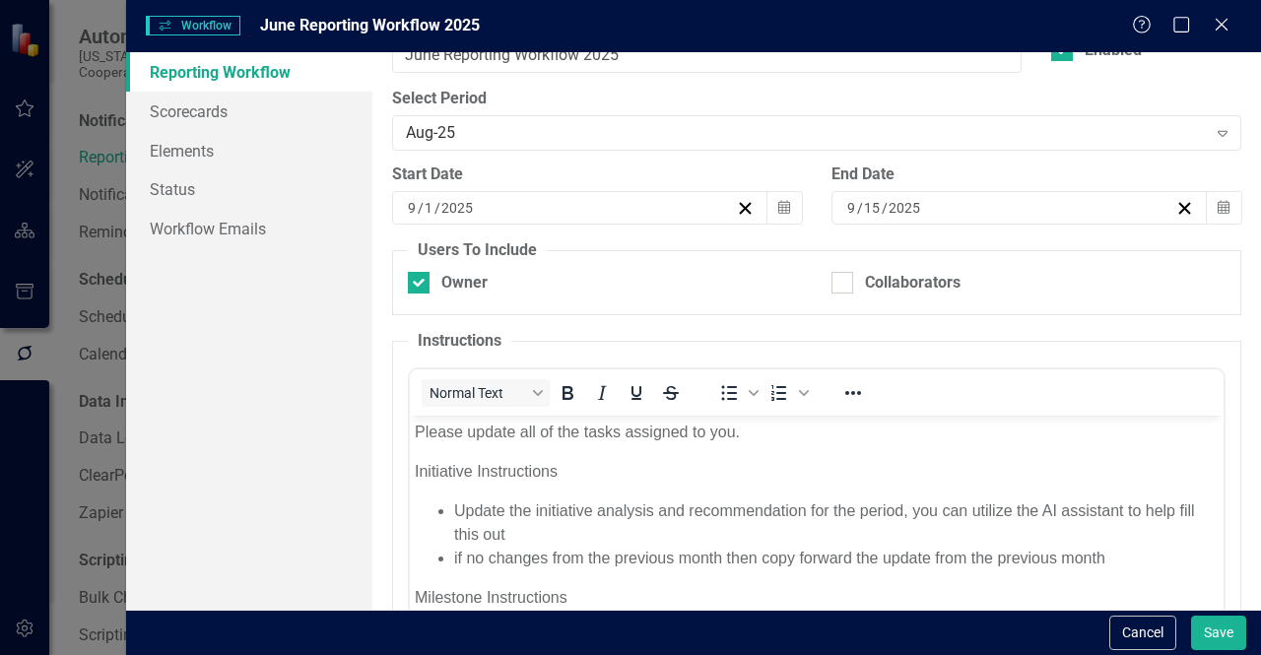
scroll to position [0, 0]
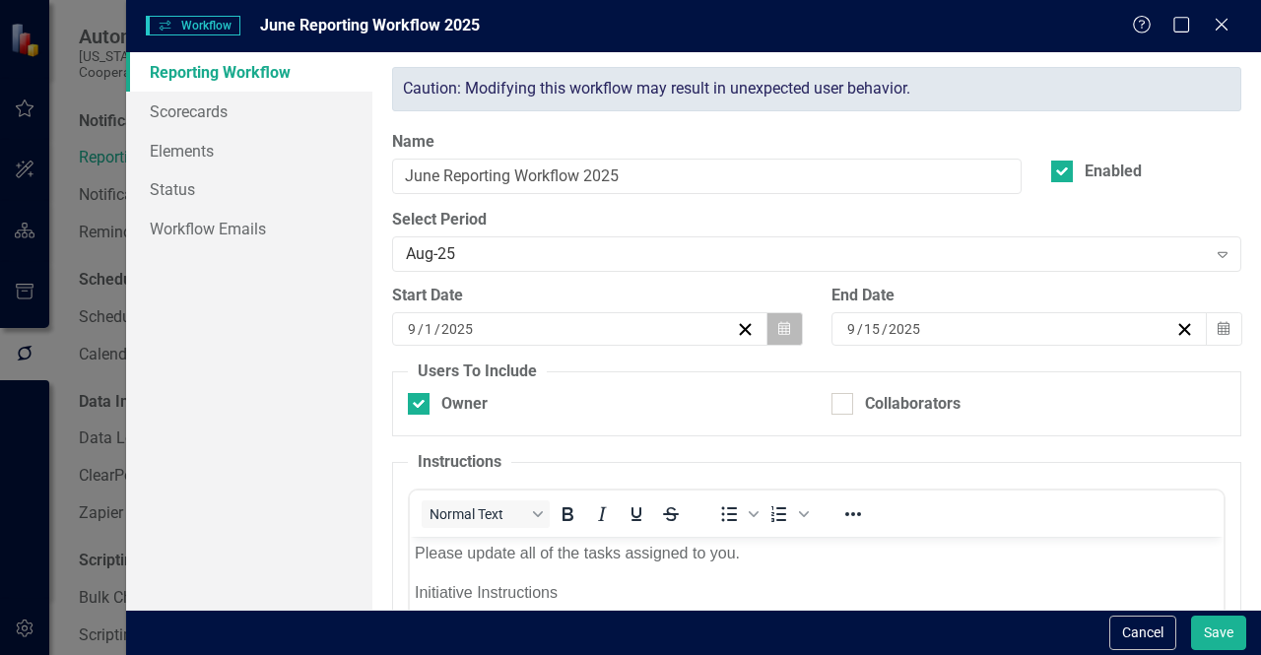
click at [781, 329] on icon "Calendar" at bounding box center [784, 329] width 12 height 14
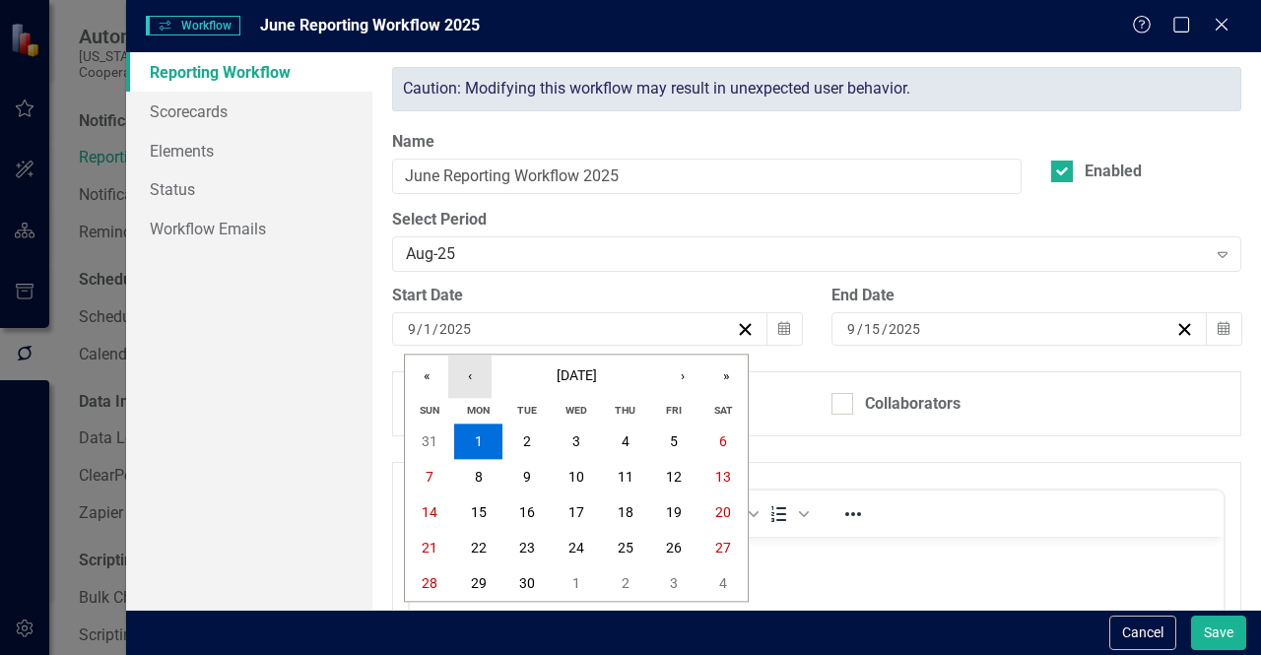
click at [473, 389] on button "‹" at bounding box center [469, 376] width 43 height 43
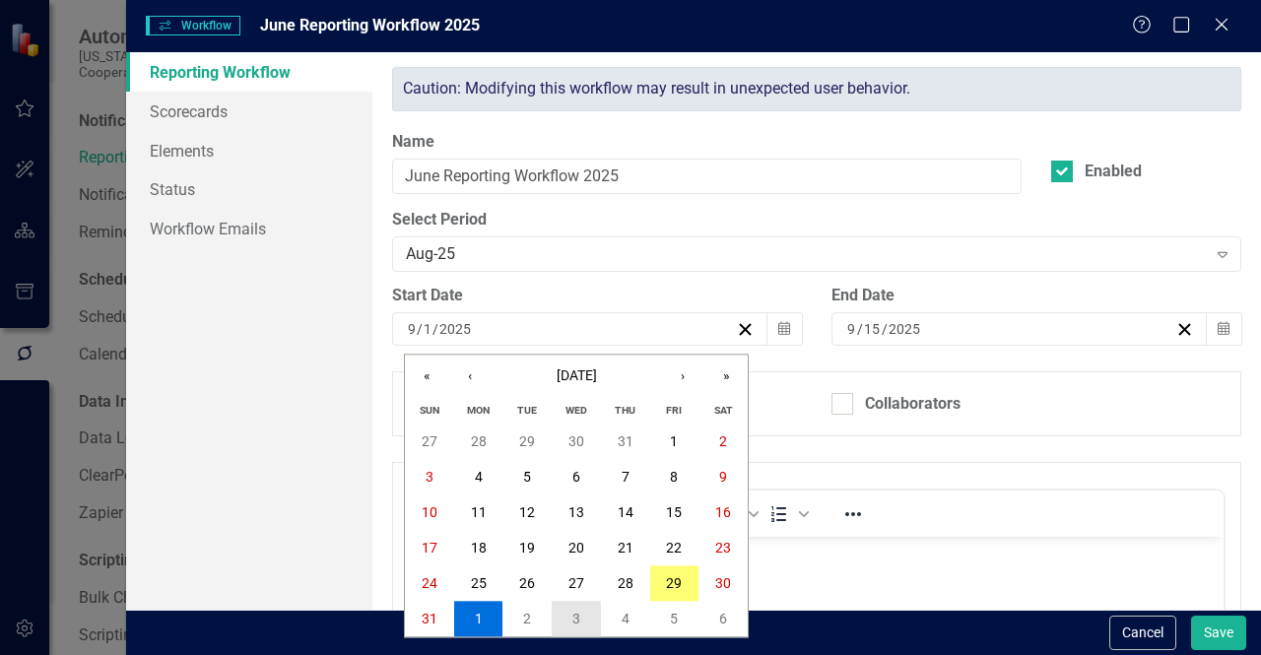
click at [569, 621] on button "3" at bounding box center [576, 619] width 49 height 35
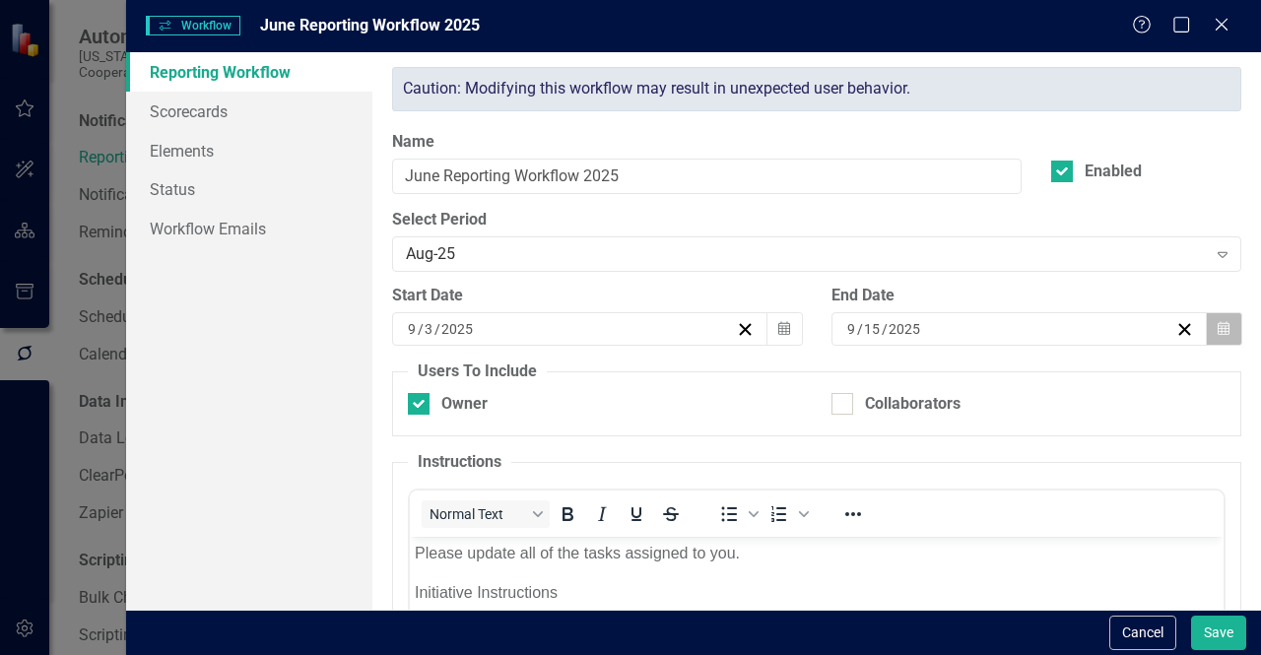
click at [1219, 336] on button "Calendar" at bounding box center [1223, 328] width 37 height 33
click at [422, 175] on input "June Reporting Workflow 2025" at bounding box center [706, 177] width 629 height 36
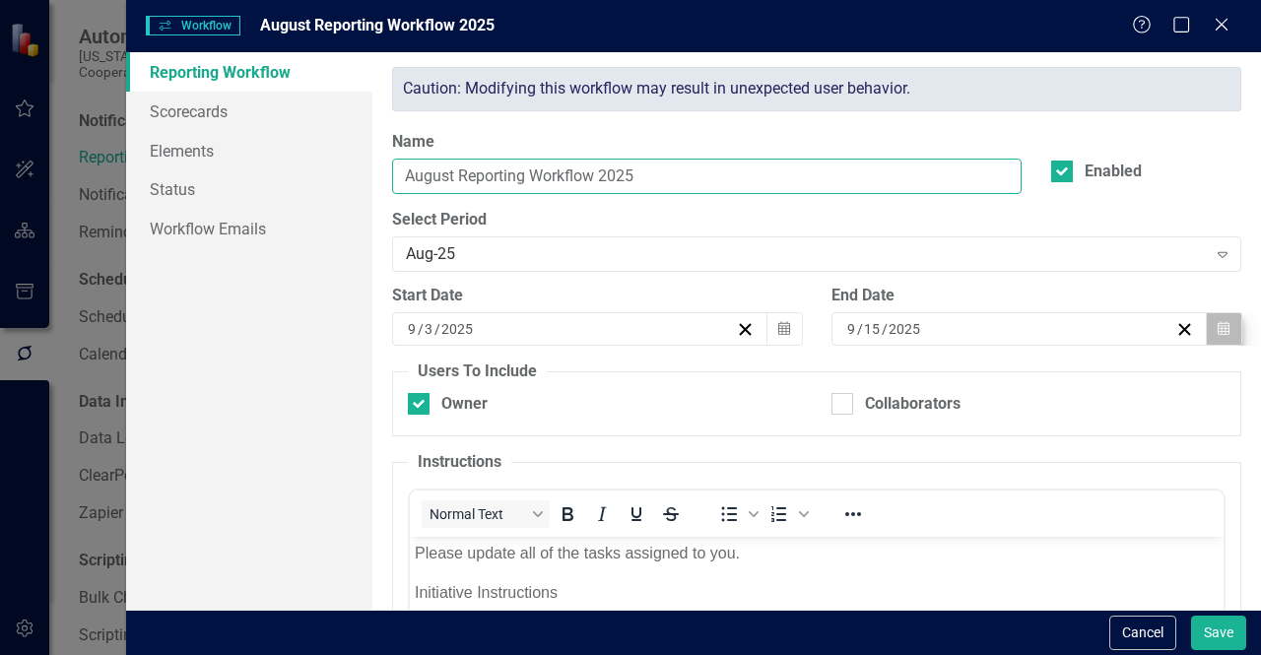
type input "August Reporting Workflow 2025"
click at [1217, 329] on icon "Calendar" at bounding box center [1223, 329] width 12 height 14
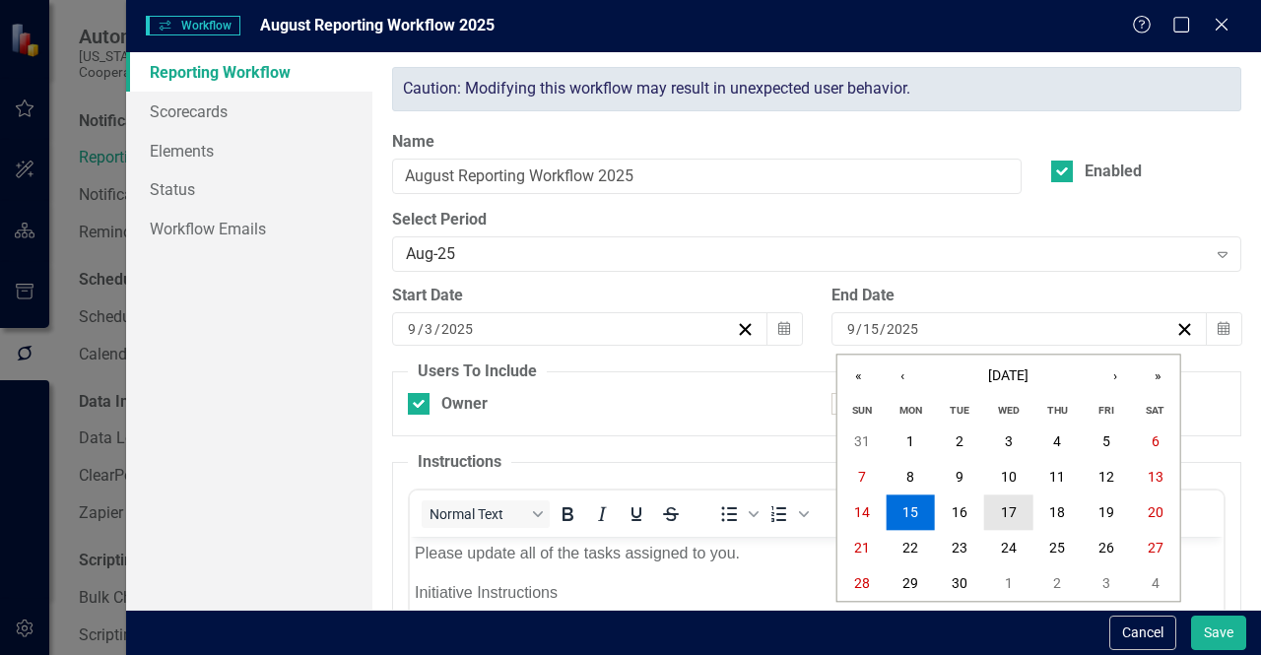
click at [1014, 516] on abbr "17" at bounding box center [1009, 513] width 16 height 16
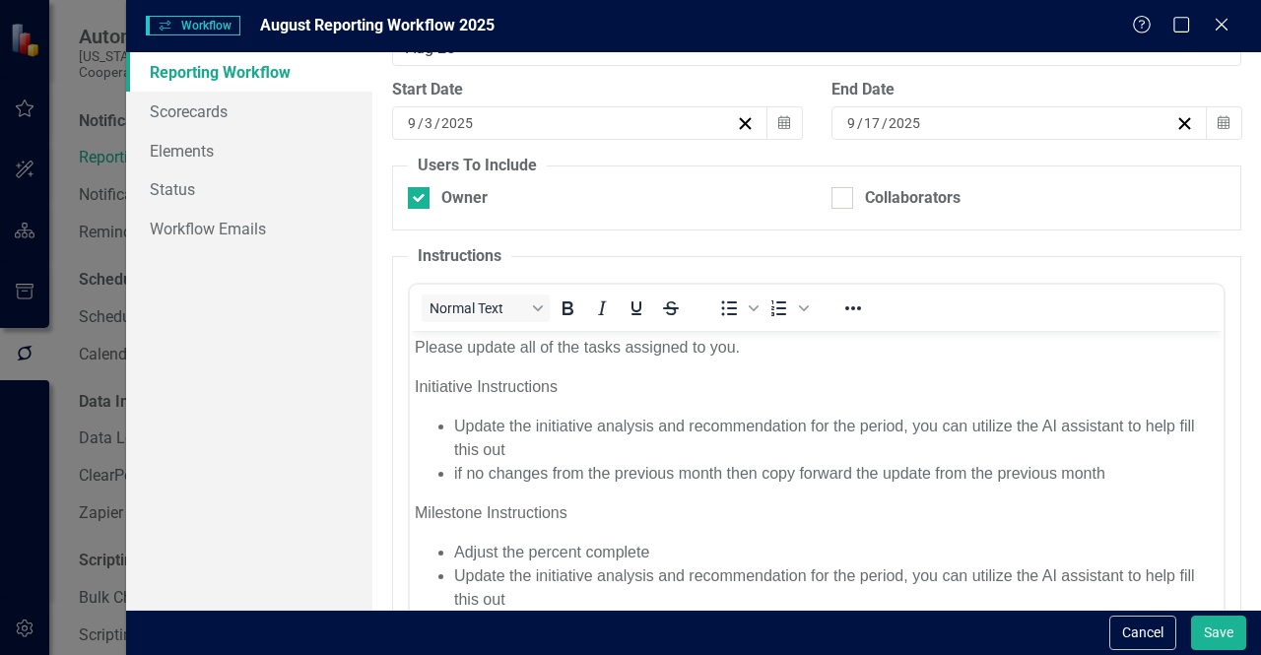
scroll to position [53, 0]
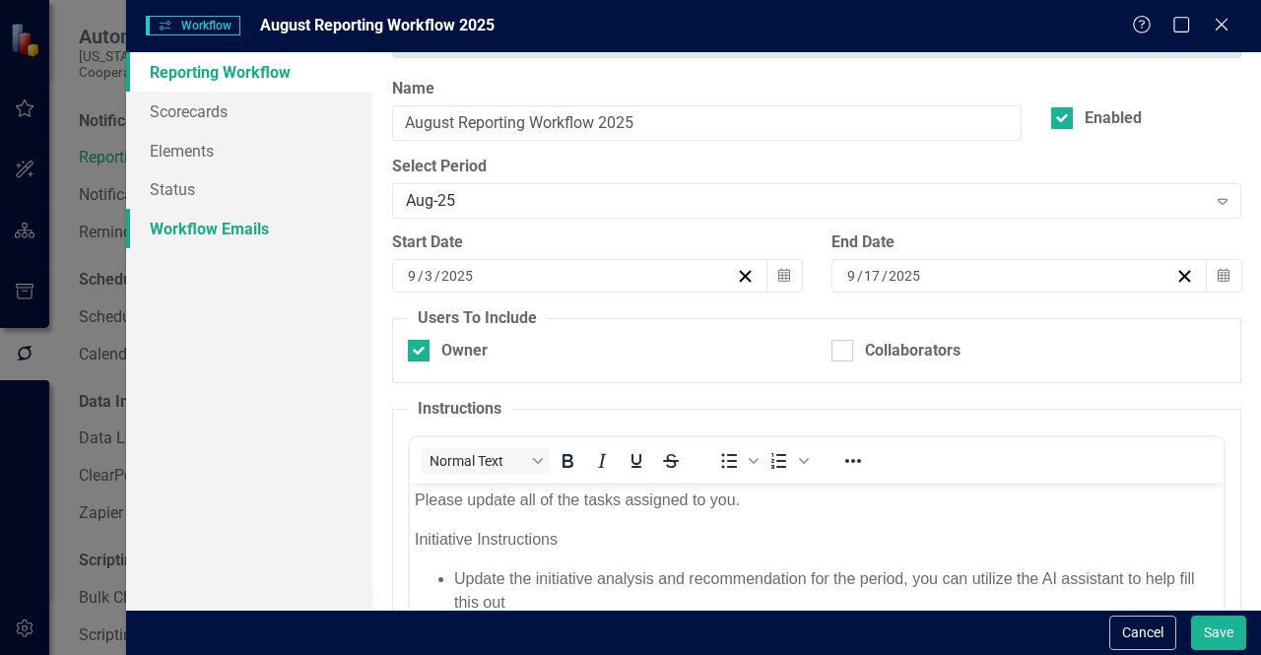
click at [229, 229] on link "Workflow Emails" at bounding box center [249, 228] width 246 height 39
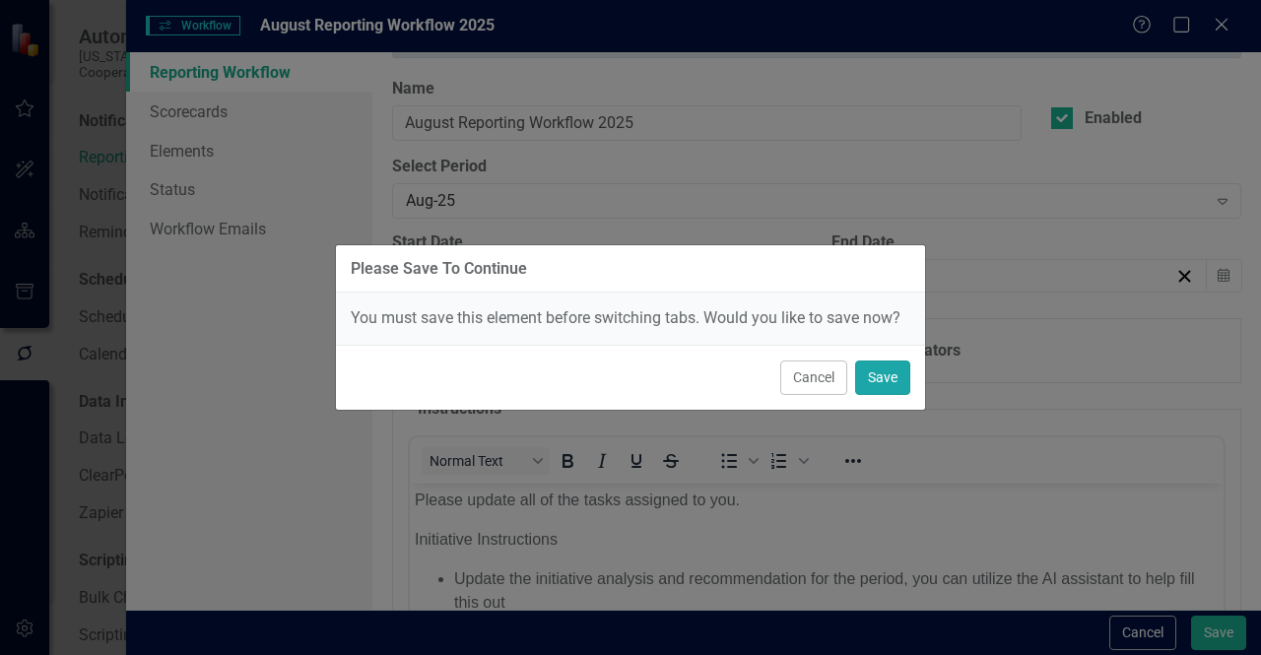
click at [891, 378] on button "Save" at bounding box center [882, 377] width 55 height 34
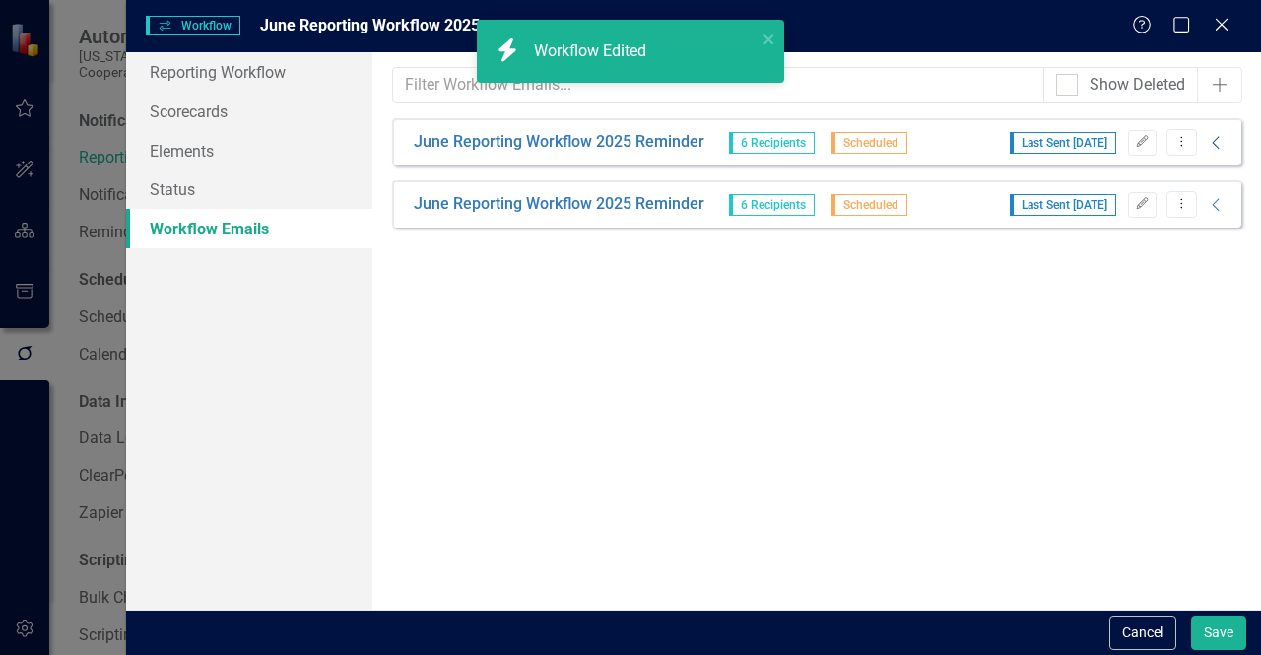
click at [1213, 140] on icon at bounding box center [1214, 142] width 7 height 13
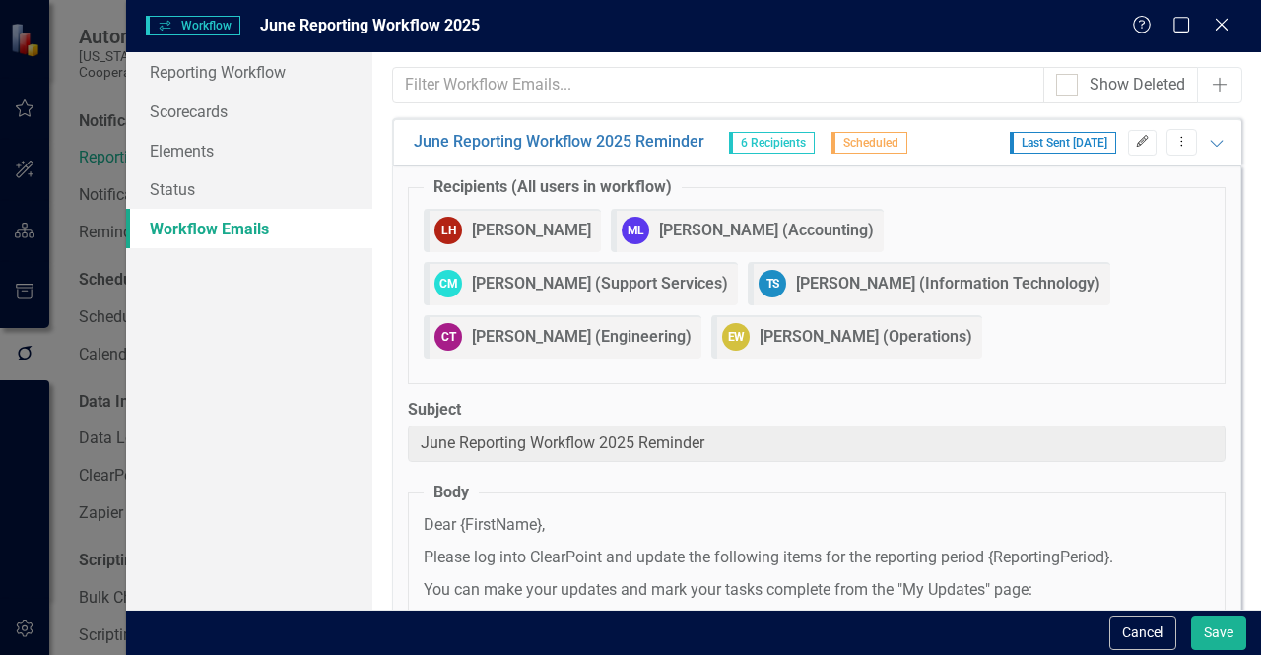
click at [1136, 138] on icon "button" at bounding box center [1142, 141] width 12 height 12
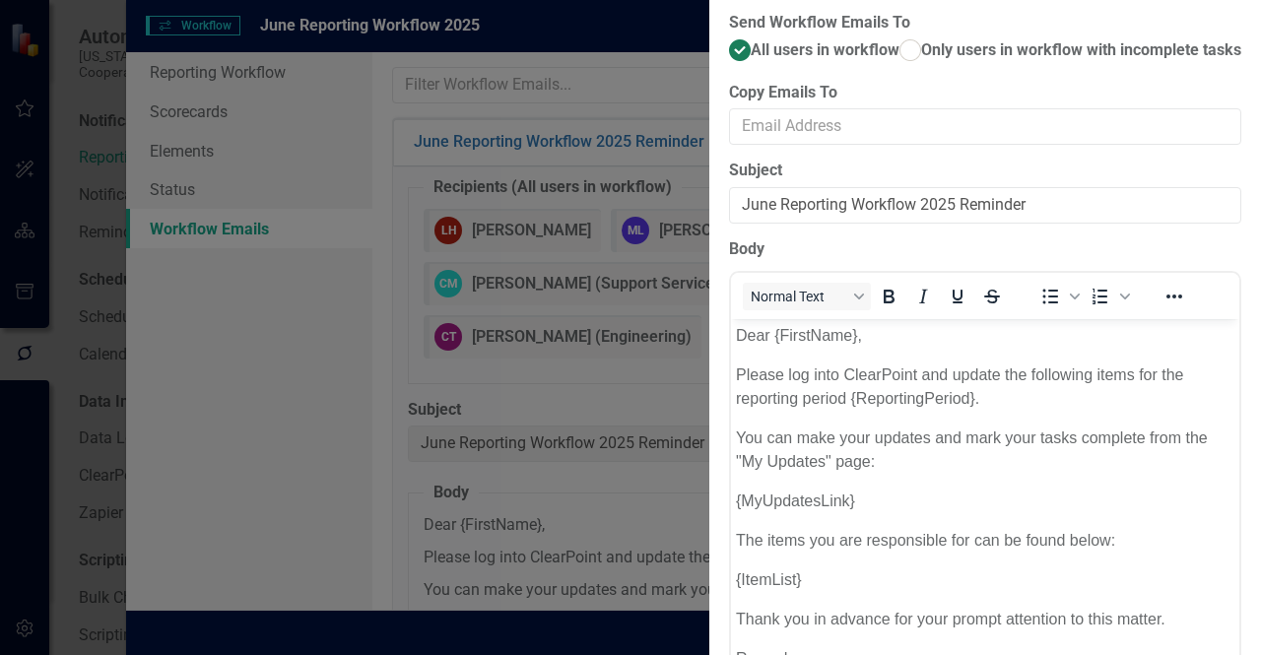
scroll to position [0, 0]
type input "August Reporting Workflow 2025 Reminder"
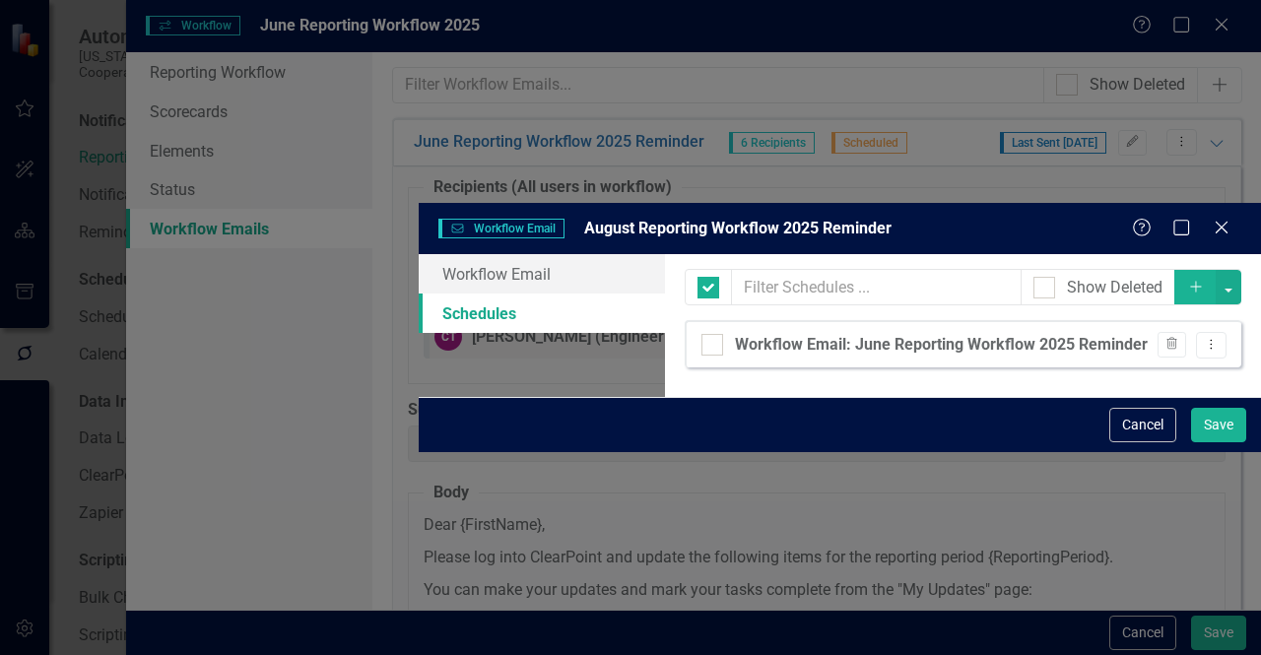
checkbox input "false"
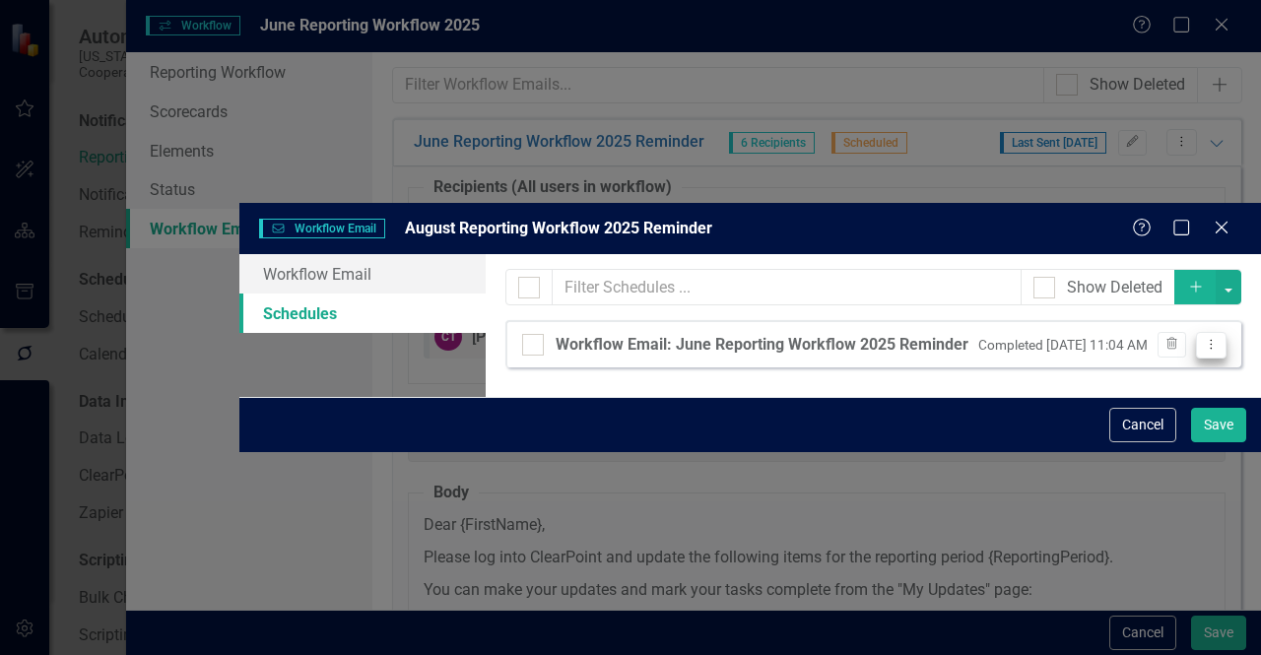
click at [1222, 332] on button "Dropdown Menu" at bounding box center [1211, 345] width 31 height 27
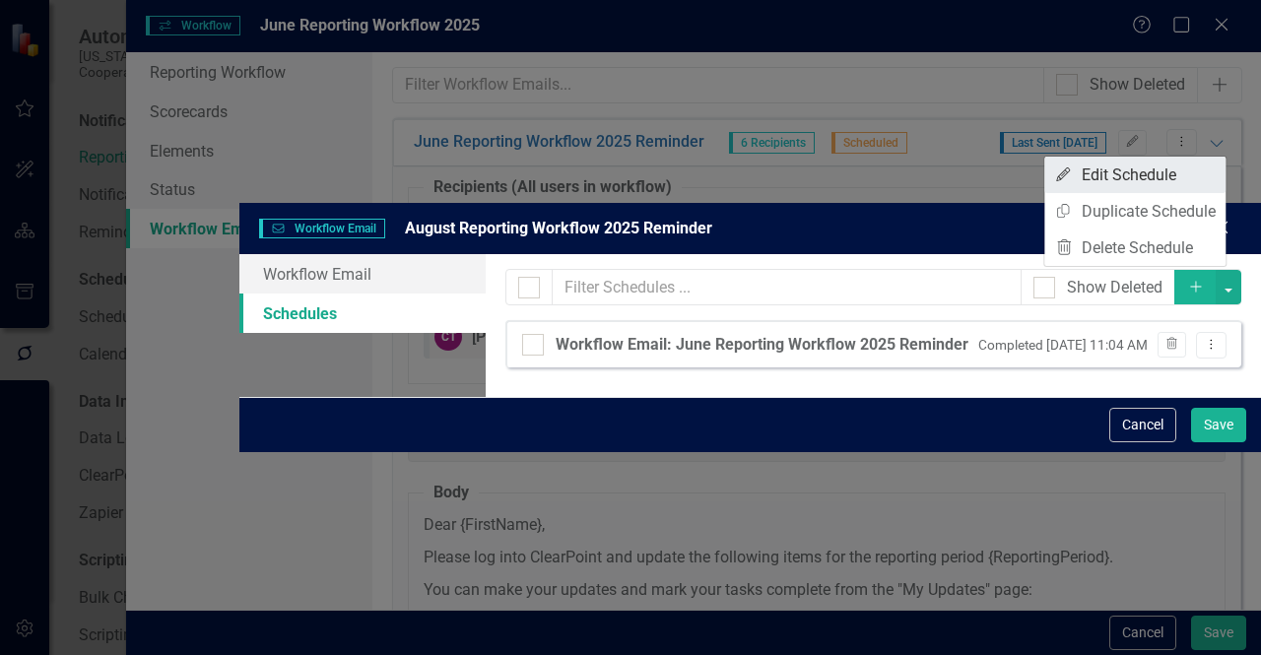
click at [1101, 169] on link "Edit Edit Schedule" at bounding box center [1134, 175] width 181 height 36
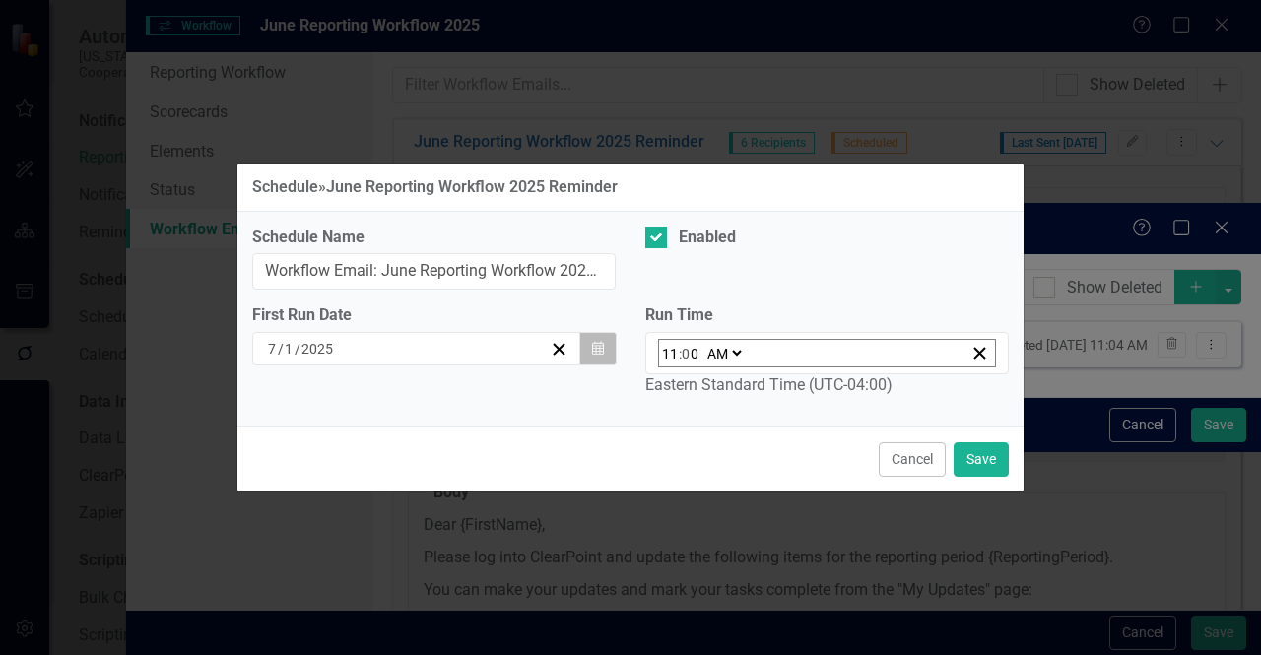
click at [604, 350] on button "Calendar" at bounding box center [597, 348] width 37 height 33
click at [522, 365] on button "›" at bounding box center [531, 386] width 43 height 43
click at [410, 434] on button "3" at bounding box center [425, 451] width 49 height 35
click at [989, 453] on button "Save" at bounding box center [980, 459] width 55 height 34
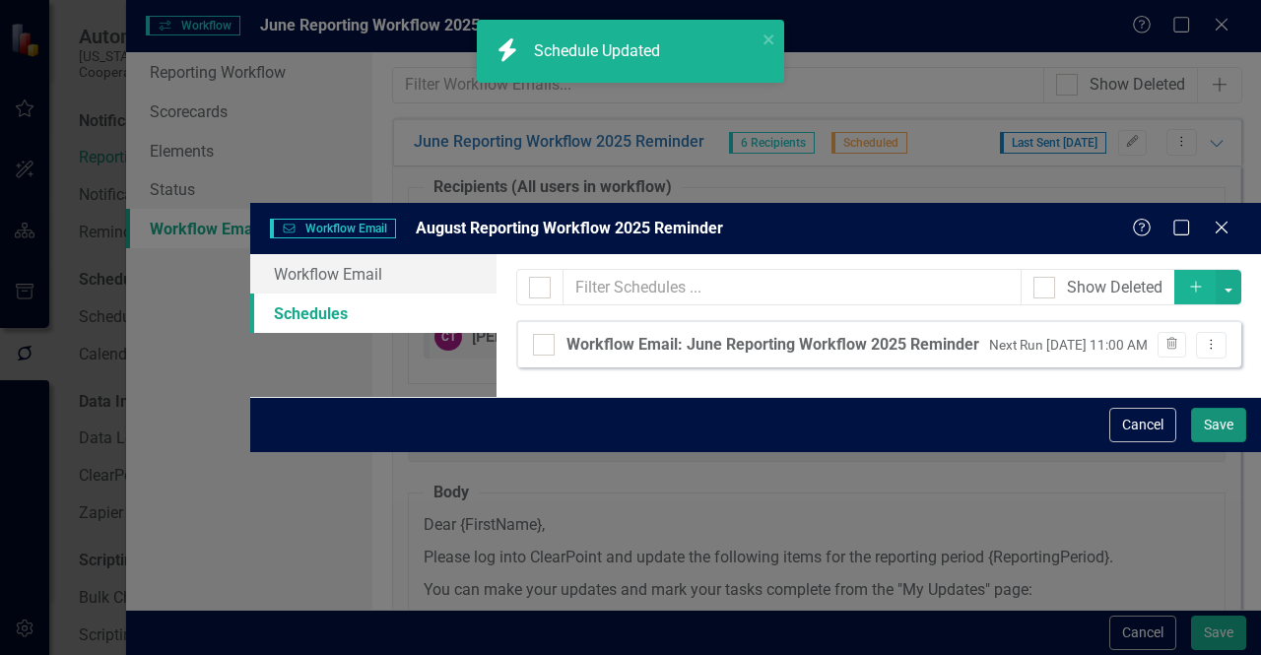
click at [1212, 442] on button "Save" at bounding box center [1218, 425] width 55 height 34
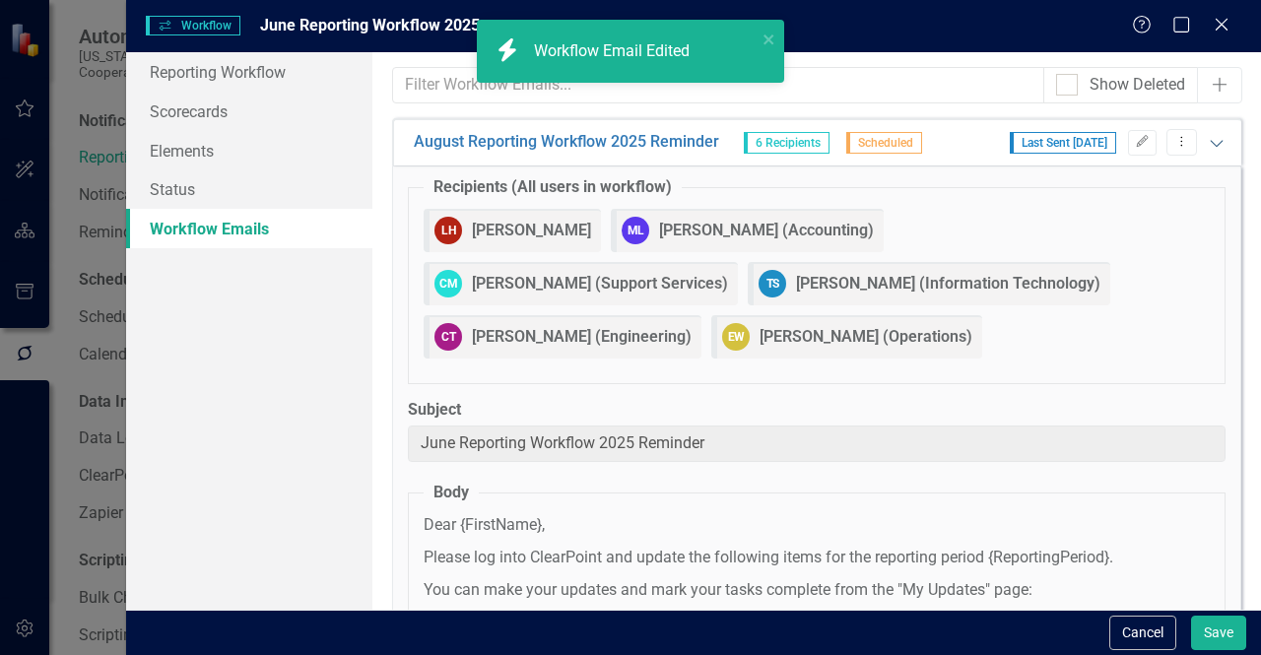
click at [1210, 149] on icon "Expanded" at bounding box center [1217, 143] width 20 height 16
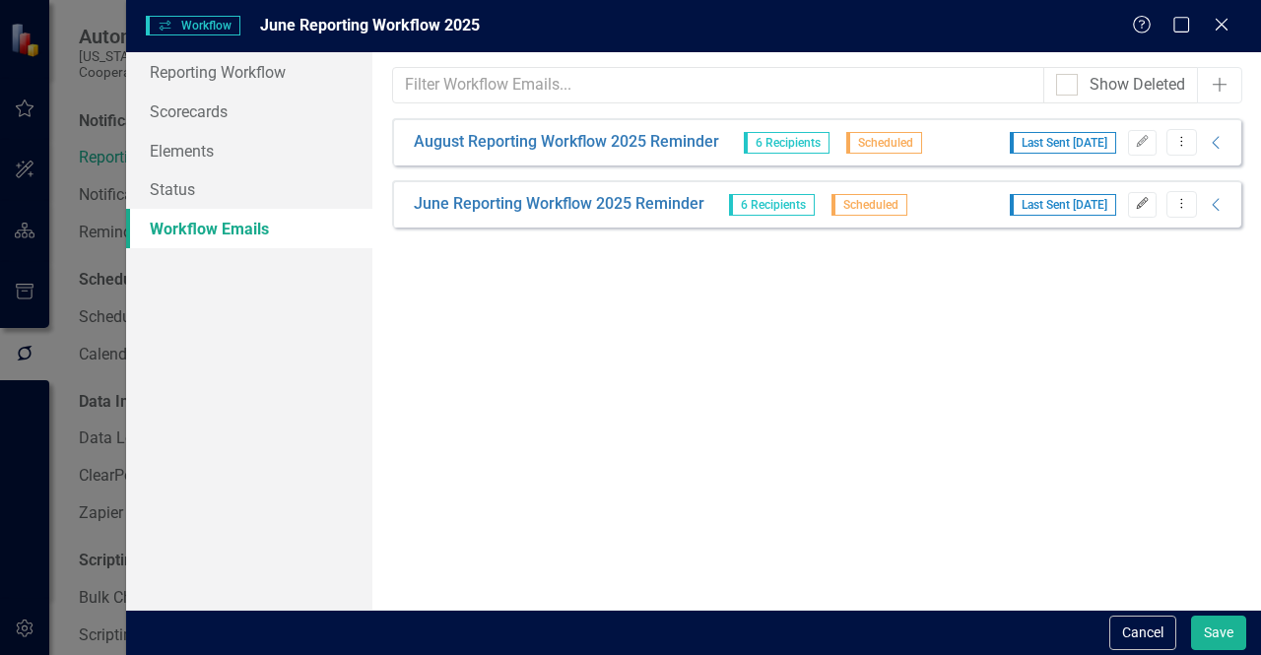
click at [1130, 198] on button "Edit" at bounding box center [1142, 205] width 29 height 26
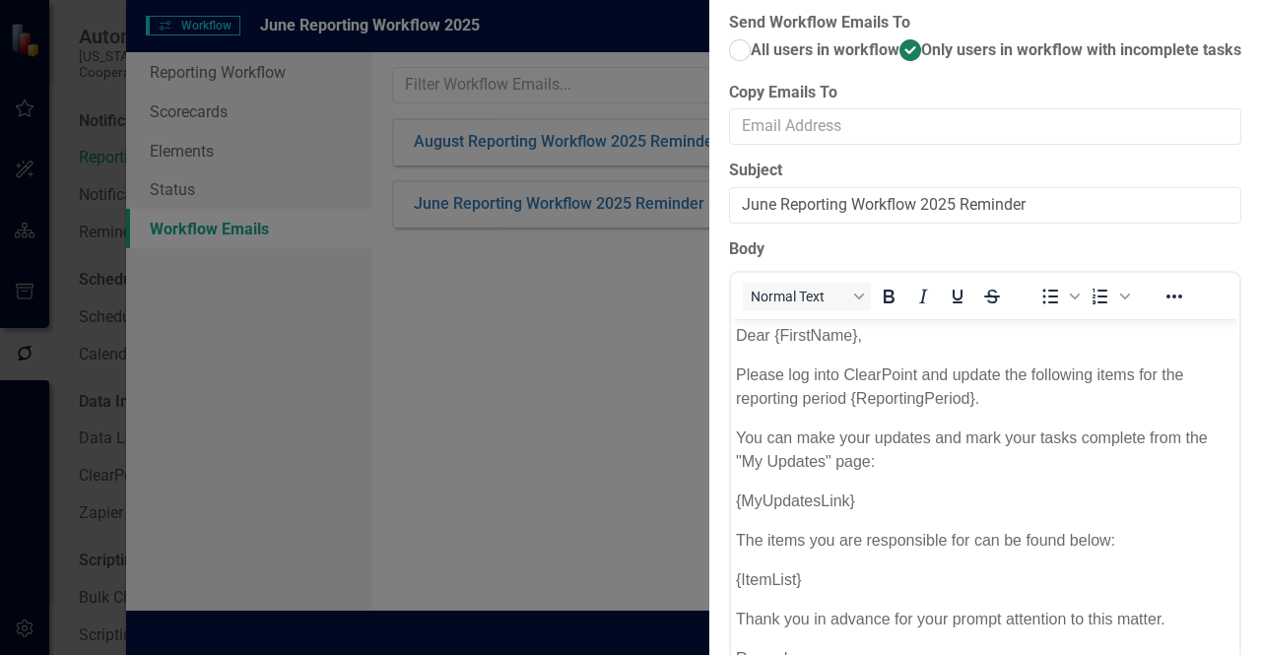
type input "August Reporting Workflow 2025 Reminder"
click at [729, 224] on input "June Reporting Workflow 2025 Reminder" at bounding box center [985, 205] width 512 height 36
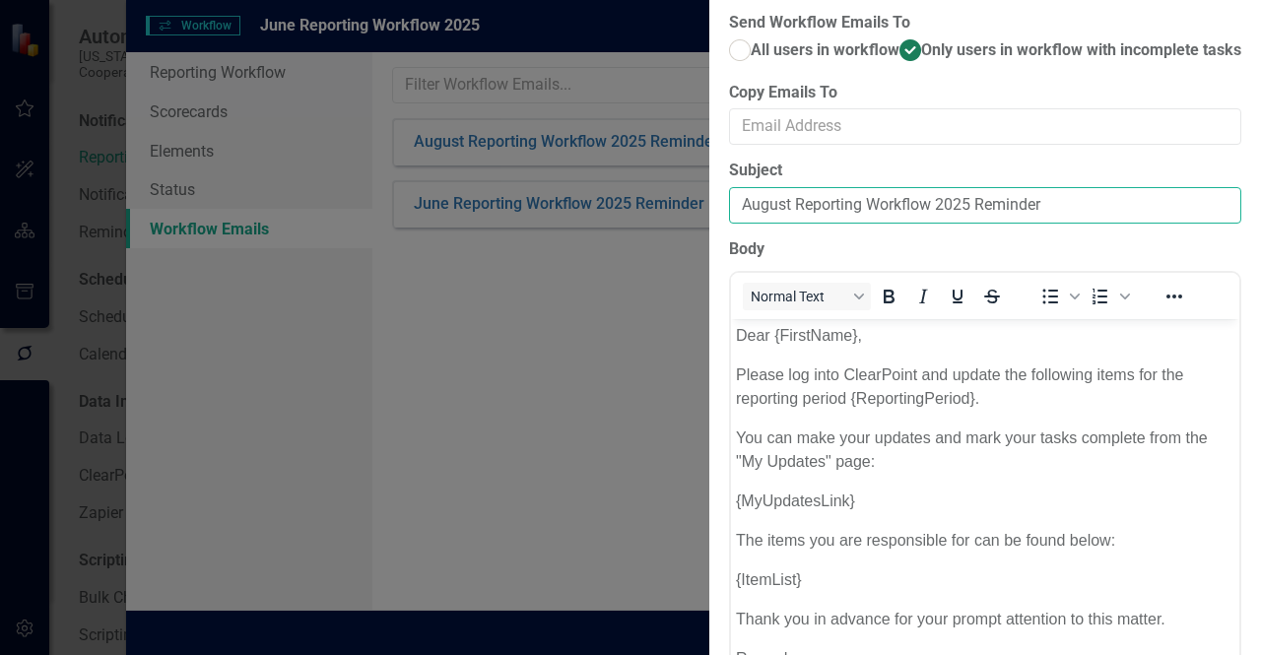
type input "August Reporting Workflow 2025 Reminder"
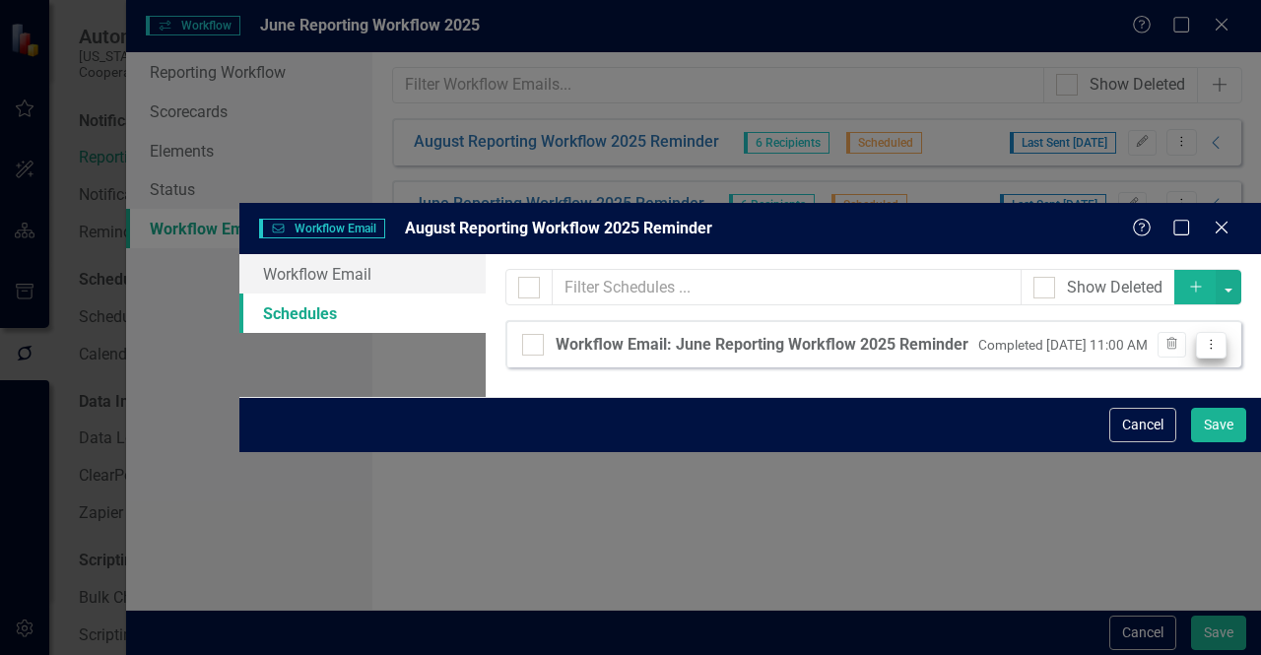
click at [1215, 338] on icon "Dropdown Menu" at bounding box center [1211, 344] width 17 height 13
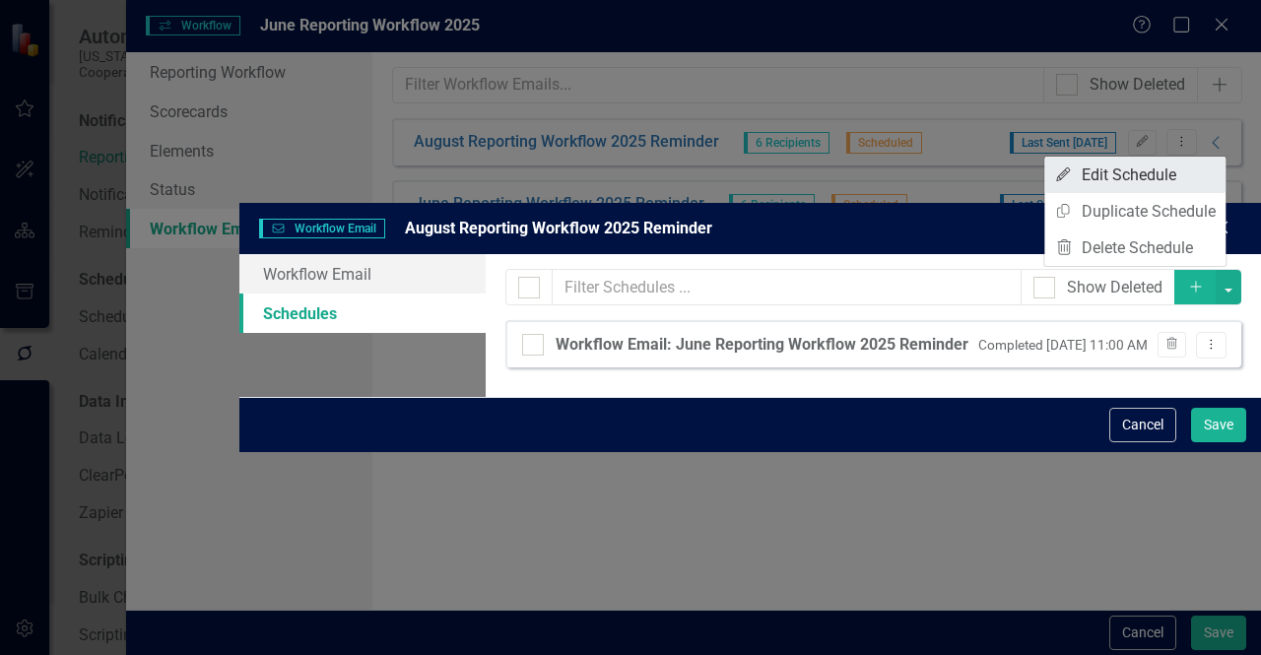
click at [1125, 169] on link "Edit Edit Schedule" at bounding box center [1134, 175] width 181 height 36
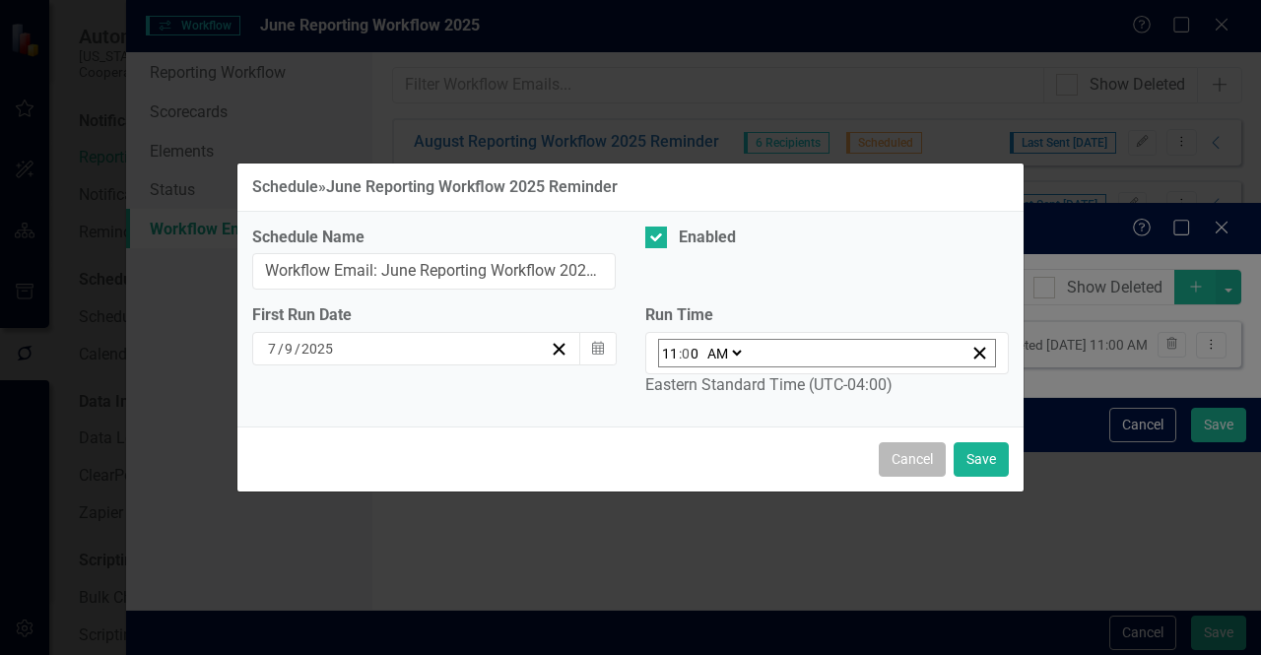
drag, startPoint x: 931, startPoint y: 449, endPoint x: 931, endPoint y: 430, distance: 18.7
click at [931, 447] on button "Cancel" at bounding box center [912, 459] width 67 height 34
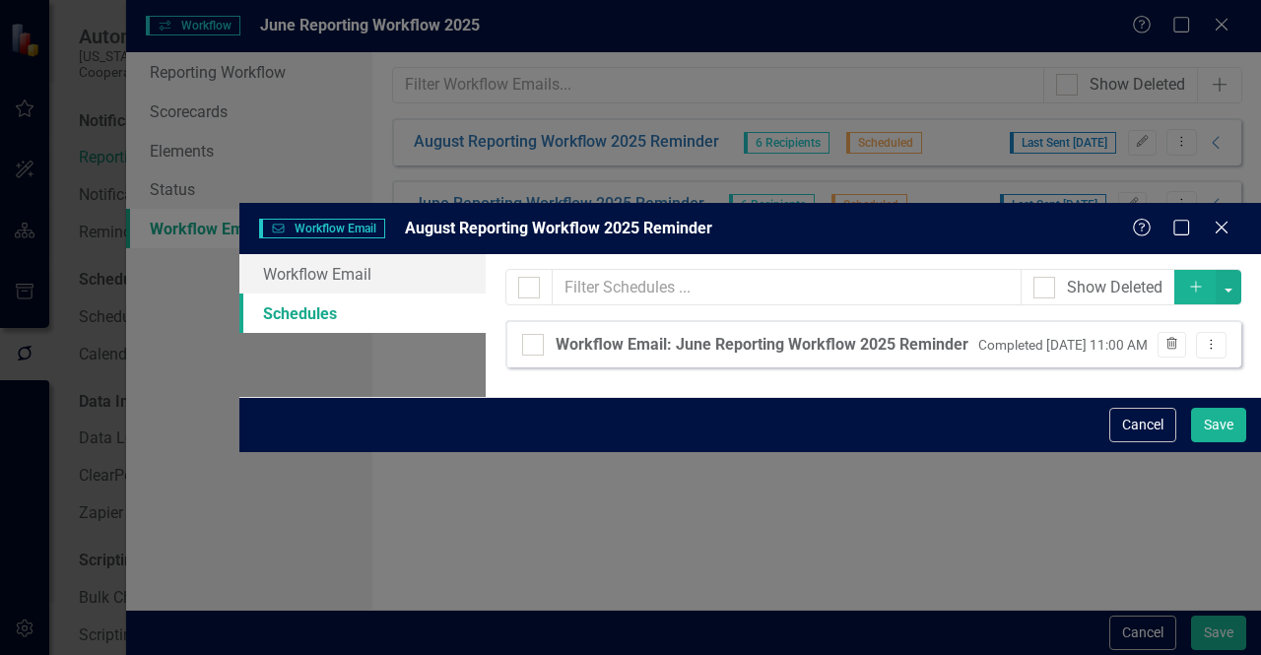
click at [1172, 339] on icon "Trash" at bounding box center [1171, 345] width 15 height 12
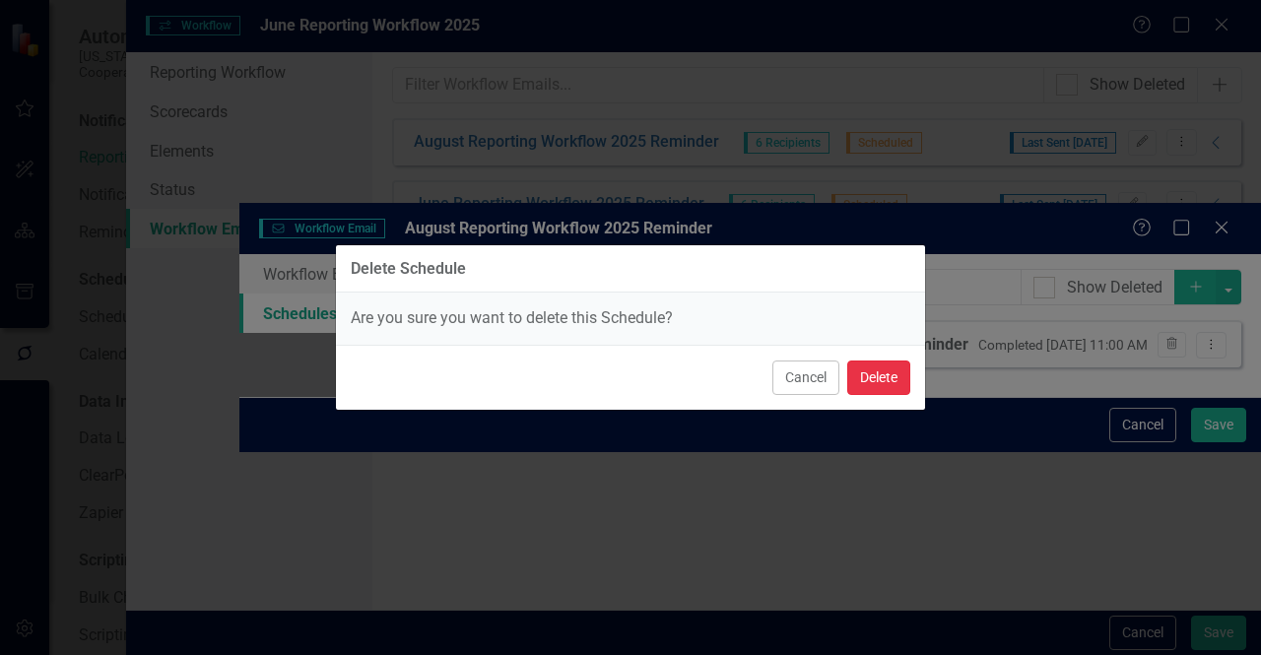
click at [904, 372] on button "Delete" at bounding box center [878, 377] width 63 height 34
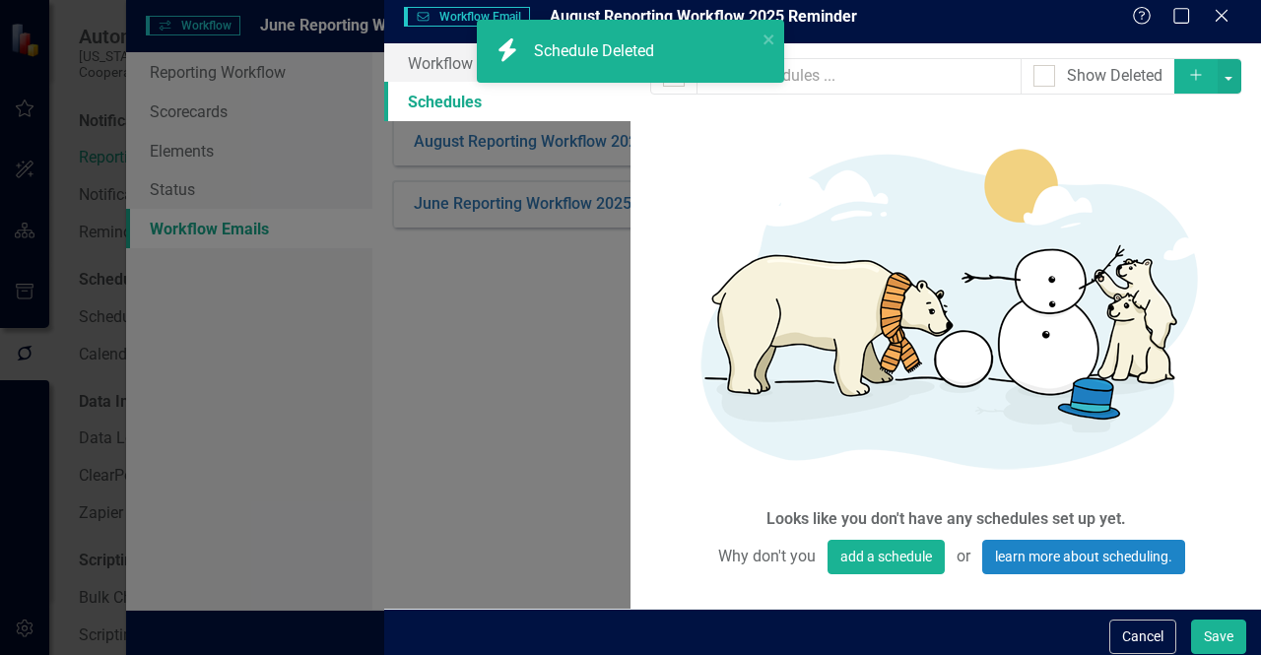
click at [1205, 82] on icon "Add" at bounding box center [1196, 75] width 18 height 14
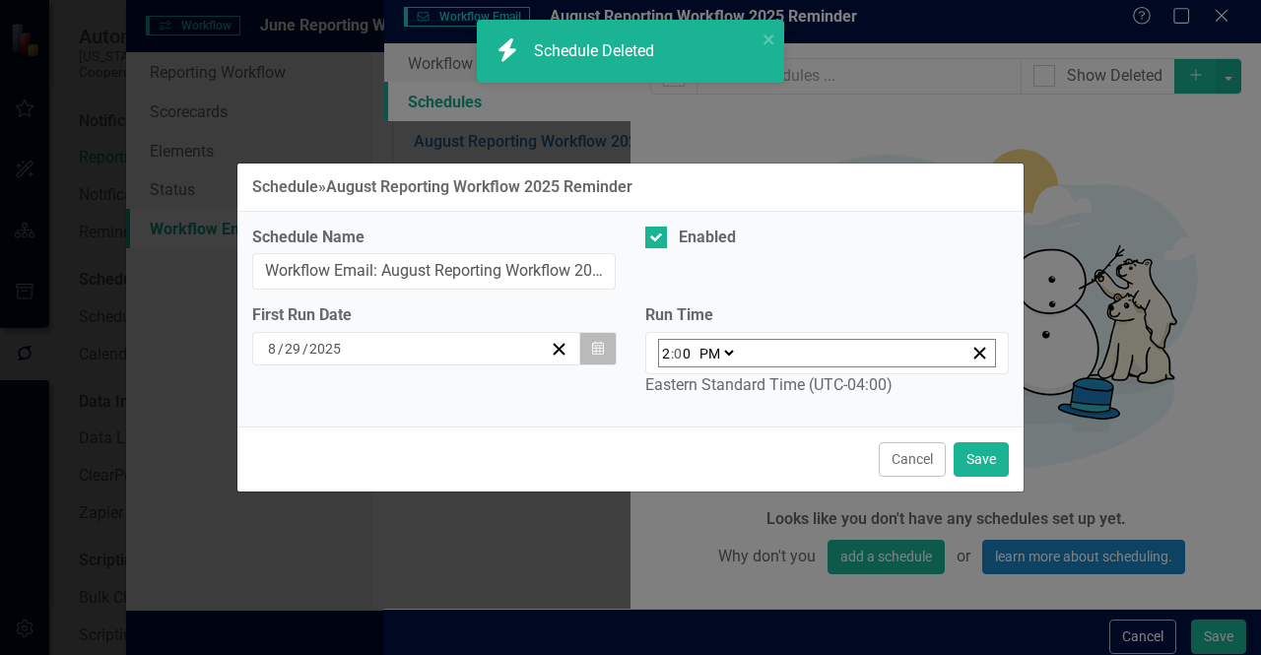
click at [615, 351] on button "Calendar" at bounding box center [597, 348] width 37 height 33
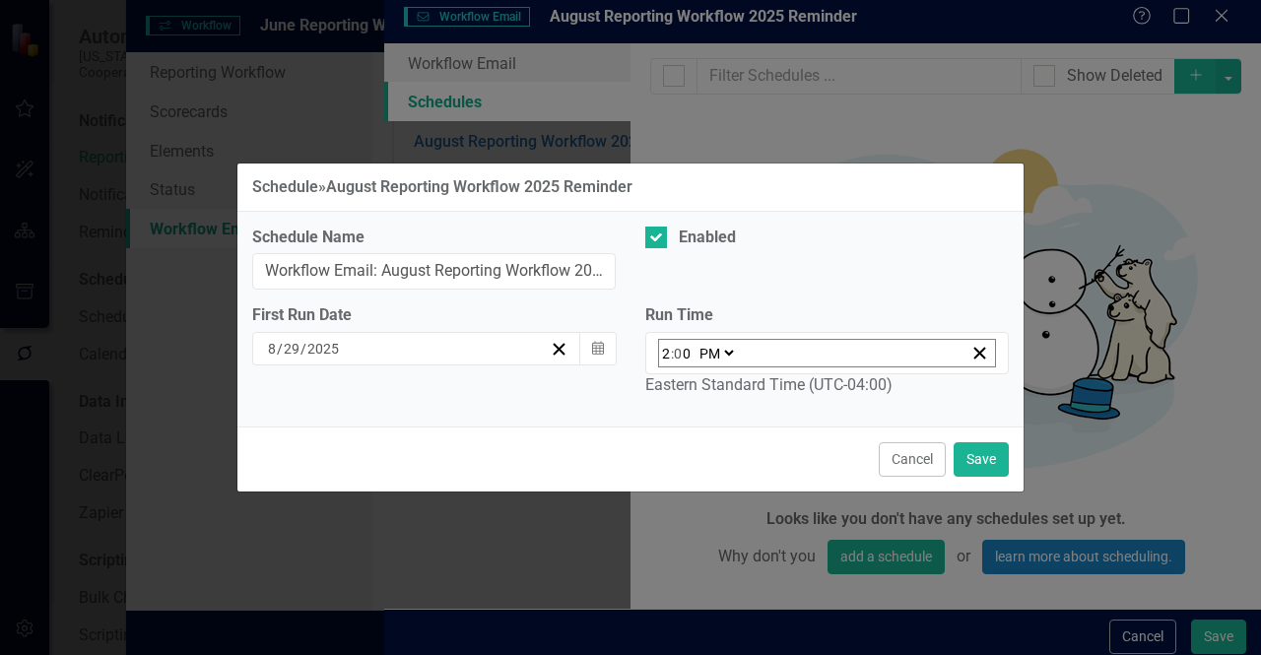
click at [525, 365] on button "›" at bounding box center [531, 386] width 43 height 43
click at [520, 365] on button "›" at bounding box center [531, 386] width 43 height 43
click at [413, 470] on button "8" at bounding box center [425, 487] width 49 height 35
click at [723, 346] on select "AM PM" at bounding box center [715, 353] width 42 height 27
select select "am"
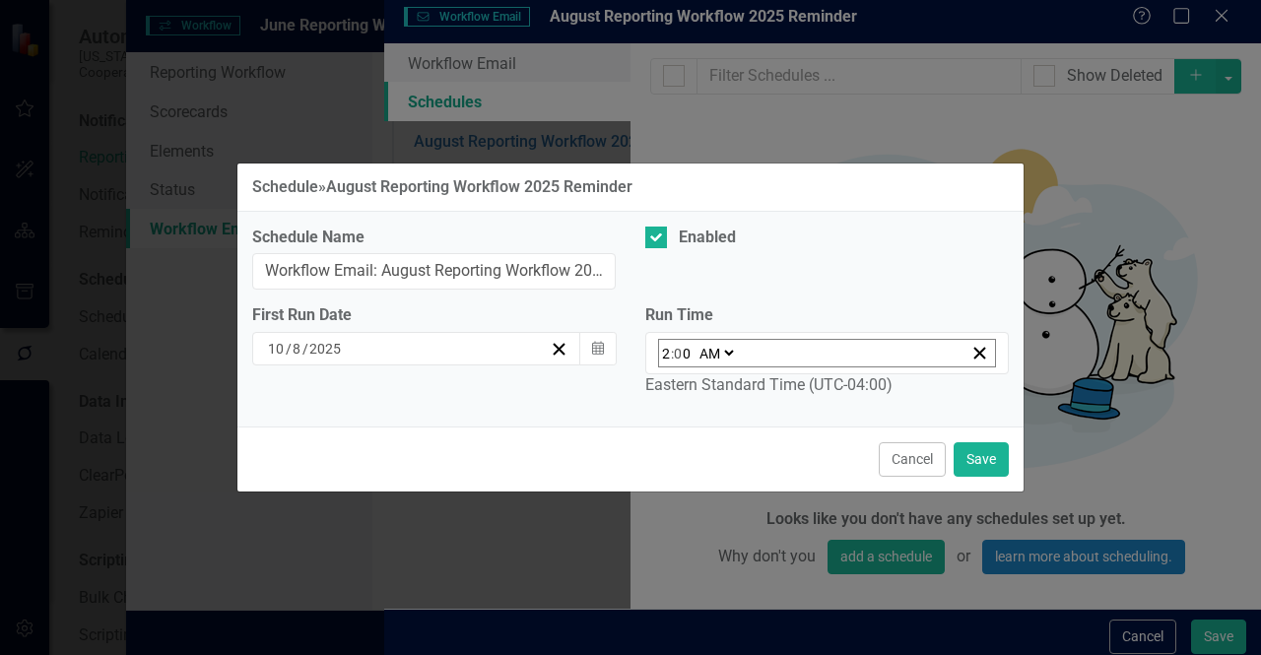
click at [694, 343] on select "AM PM" at bounding box center [715, 353] width 42 height 27
click at [664, 354] on input "2" at bounding box center [666, 353] width 10 height 27
type input "09:00"
type input "9"
click at [993, 462] on button "Save" at bounding box center [980, 459] width 55 height 34
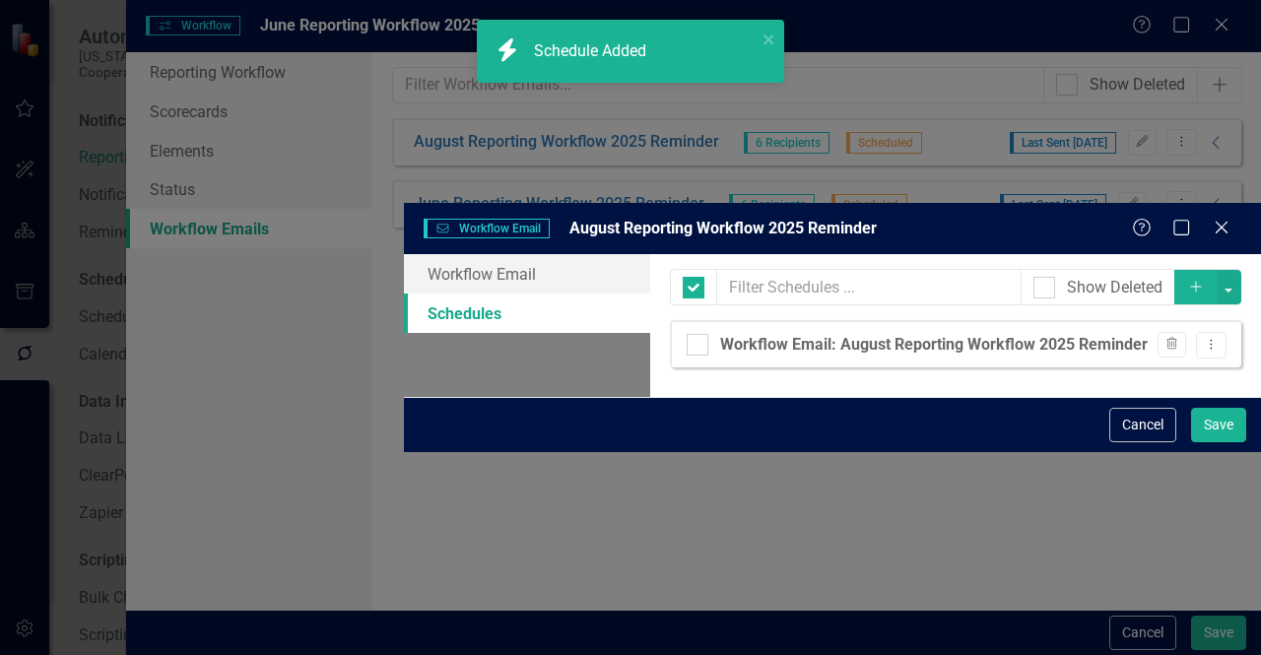
checkbox input "false"
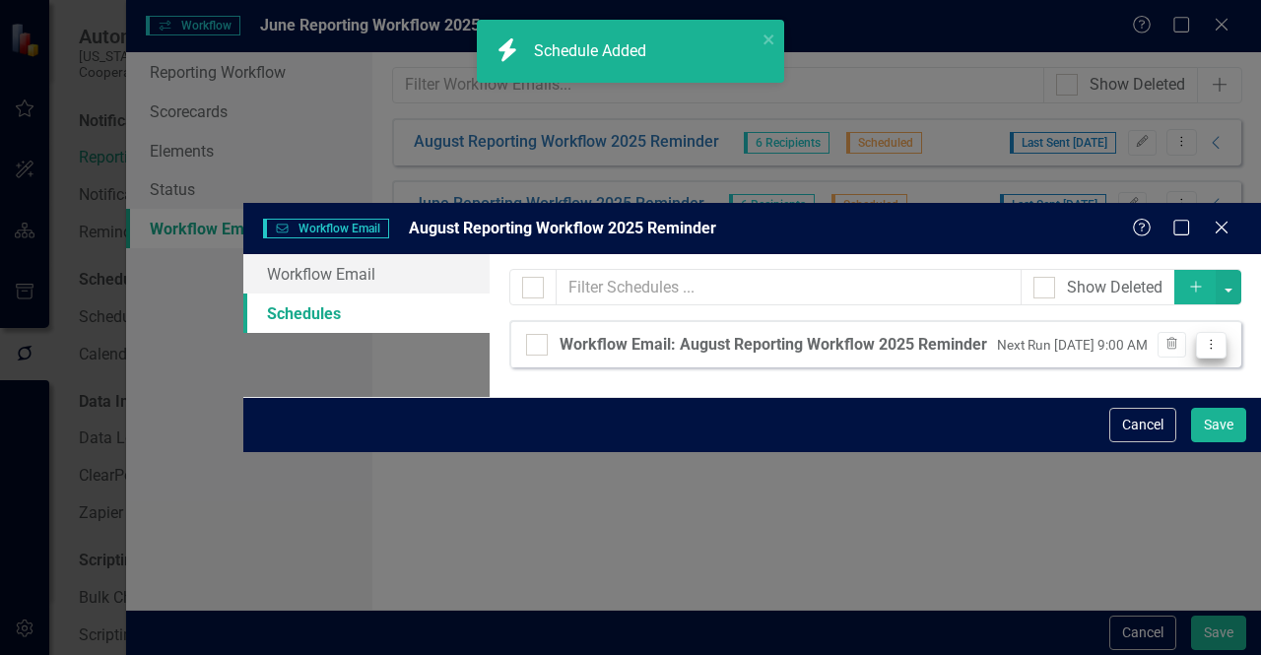
click at [1217, 332] on button "Dropdown Menu" at bounding box center [1211, 345] width 31 height 27
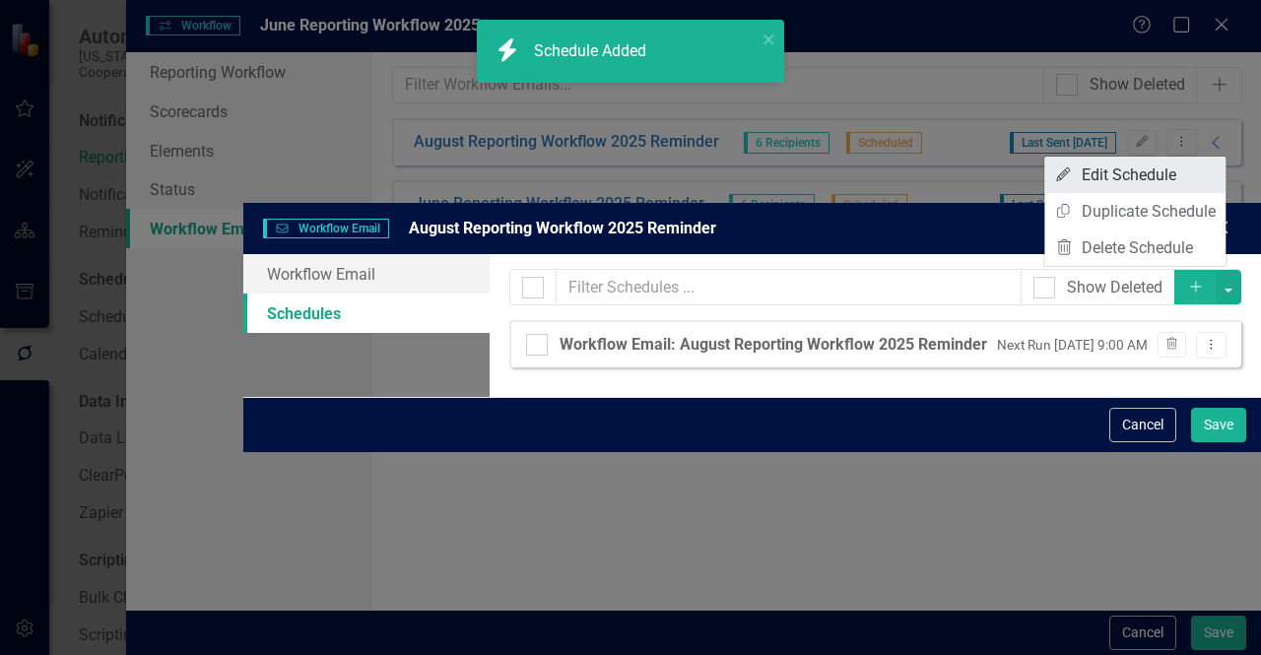
click at [1143, 182] on link "Edit Edit Schedule" at bounding box center [1134, 175] width 181 height 36
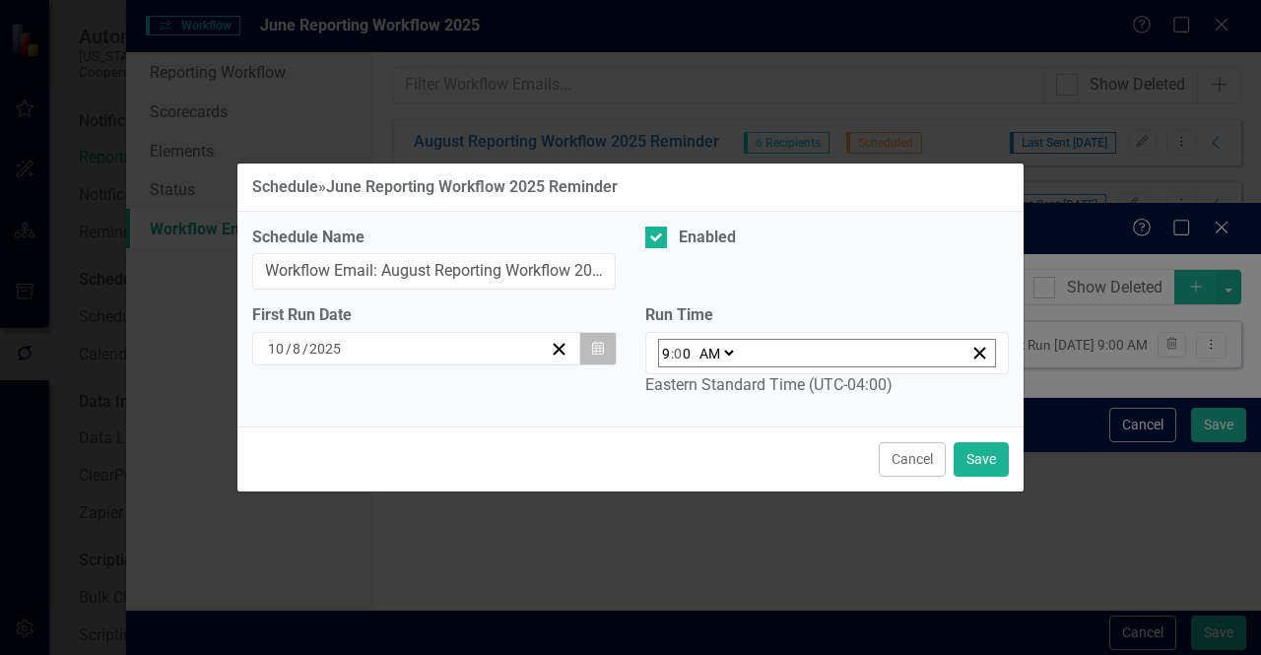
click at [600, 344] on button "Calendar" at bounding box center [597, 348] width 37 height 33
click at [307, 409] on button "‹" at bounding box center [318, 386] width 43 height 43
click at [418, 495] on abbr "10" at bounding box center [426, 488] width 16 height 16
click at [981, 455] on button "Save" at bounding box center [980, 459] width 55 height 34
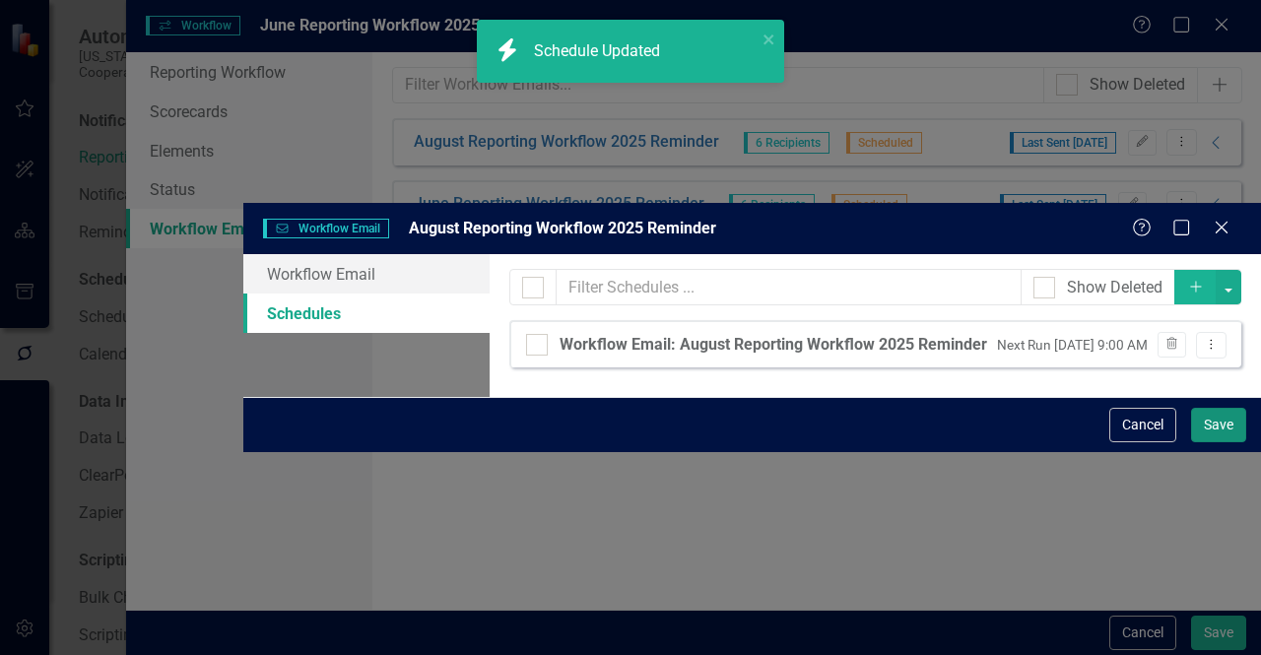
click at [1222, 442] on button "Save" at bounding box center [1218, 425] width 55 height 34
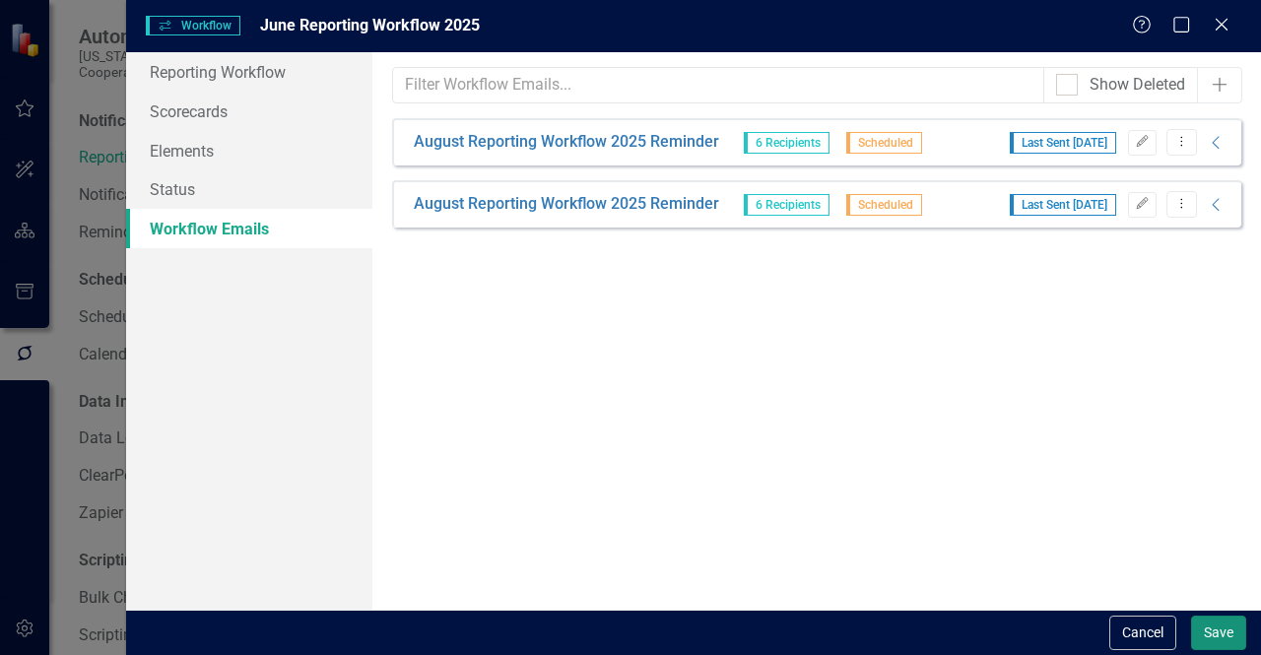
click at [1214, 630] on button "Save" at bounding box center [1218, 633] width 55 height 34
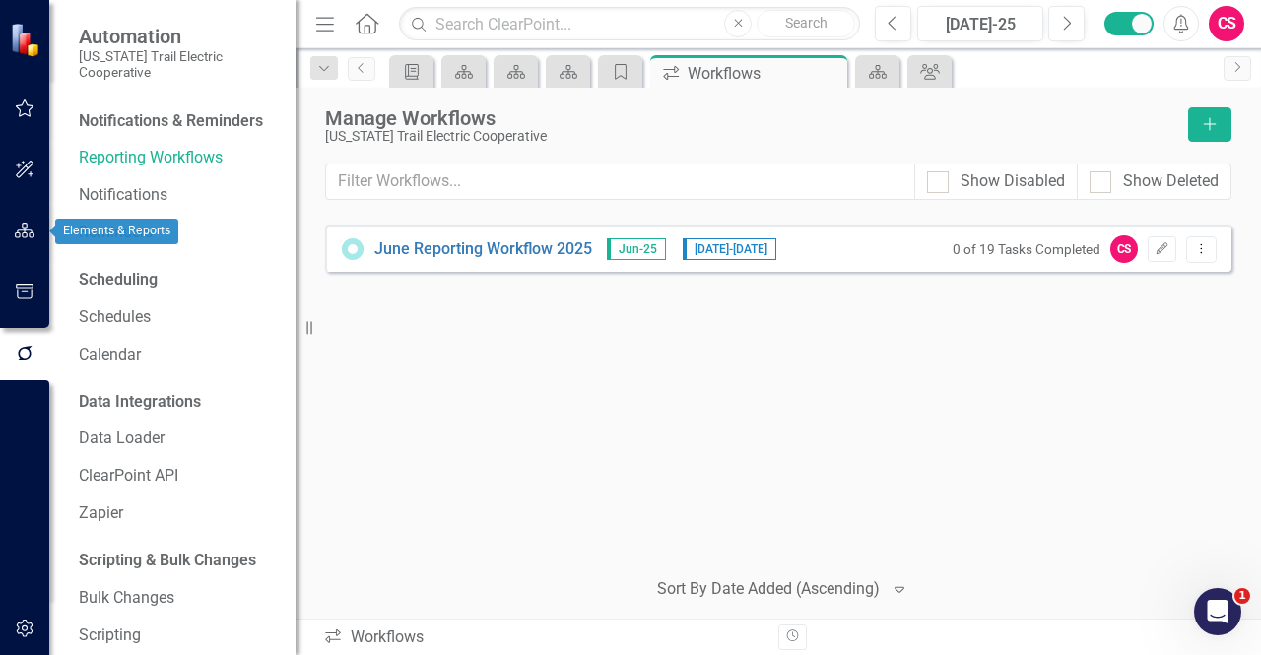
click at [7, 241] on button "button" at bounding box center [25, 231] width 44 height 41
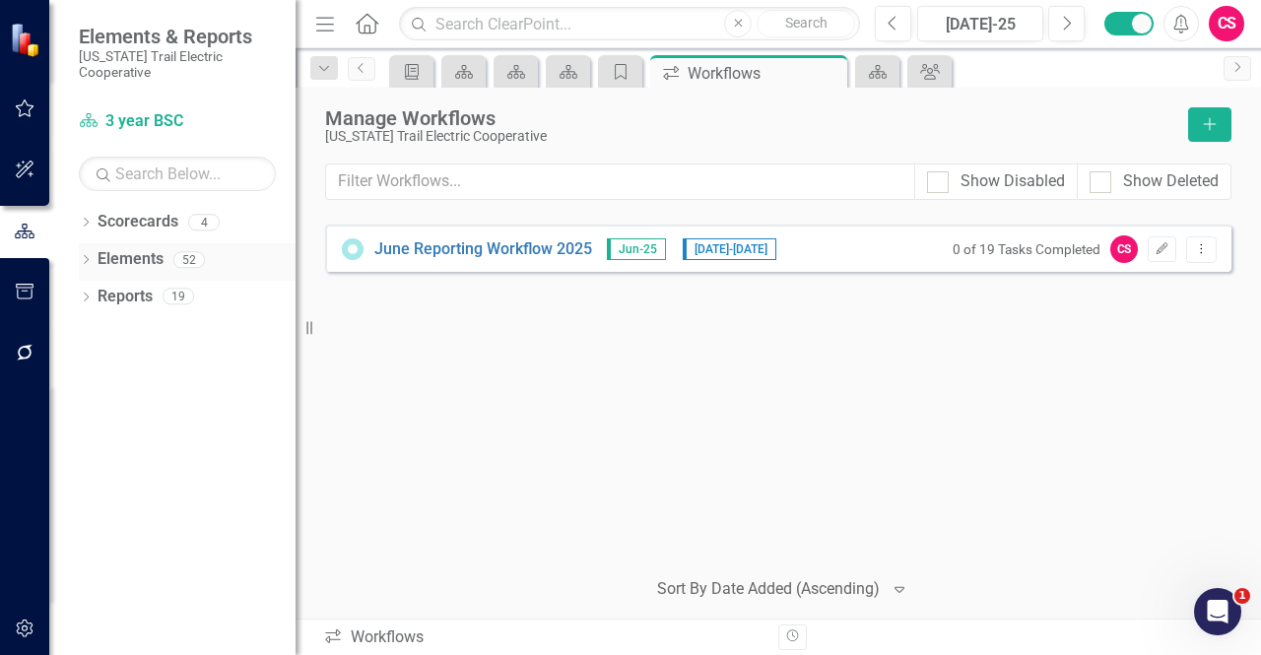
click at [128, 248] on link "Elements" at bounding box center [131, 259] width 66 height 23
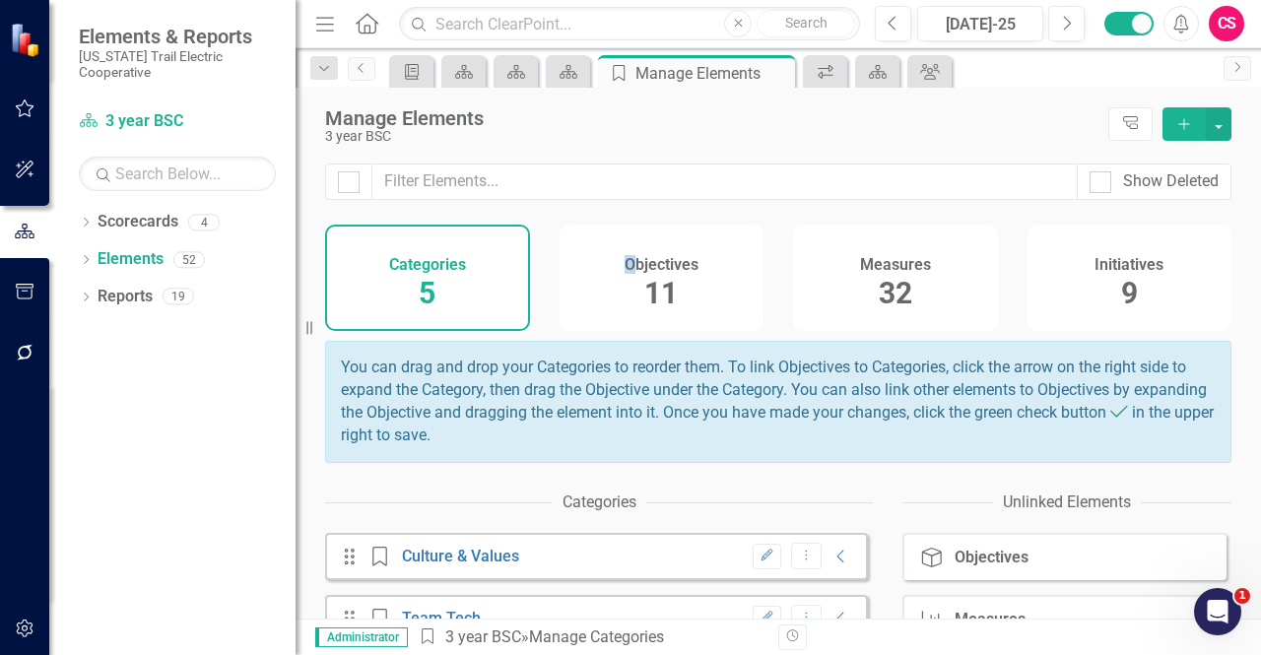
click at [626, 263] on h4 "Objectives" at bounding box center [661, 265] width 74 height 18
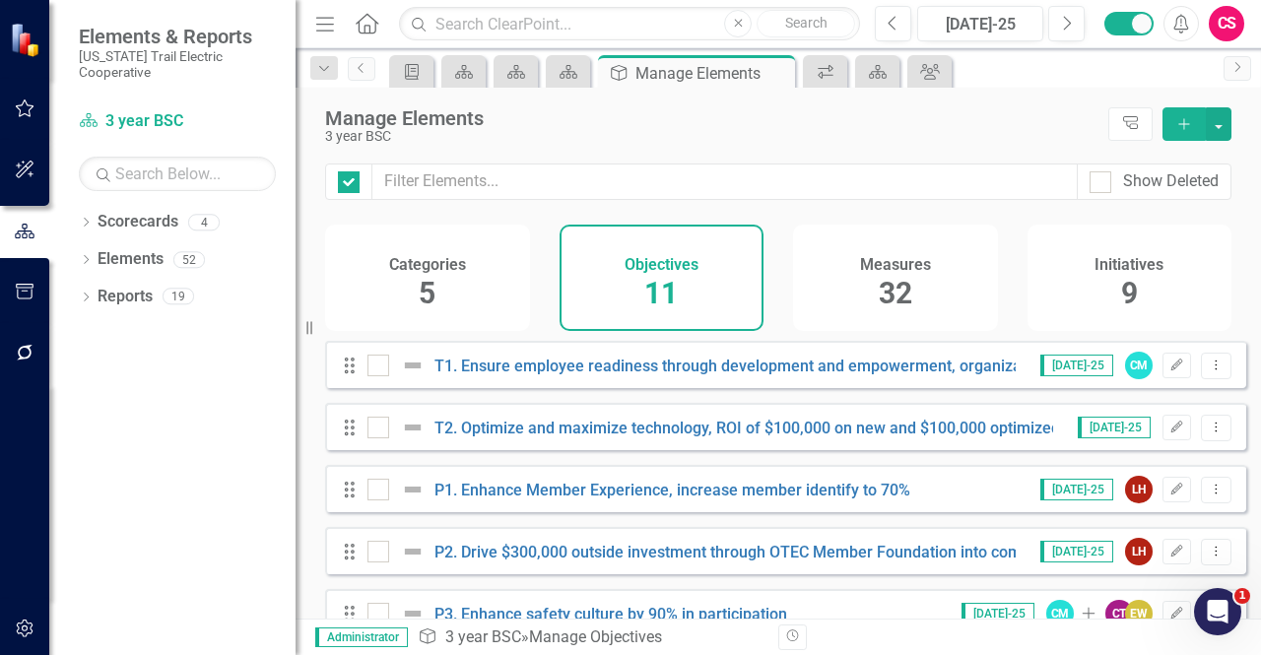
checkbox input "false"
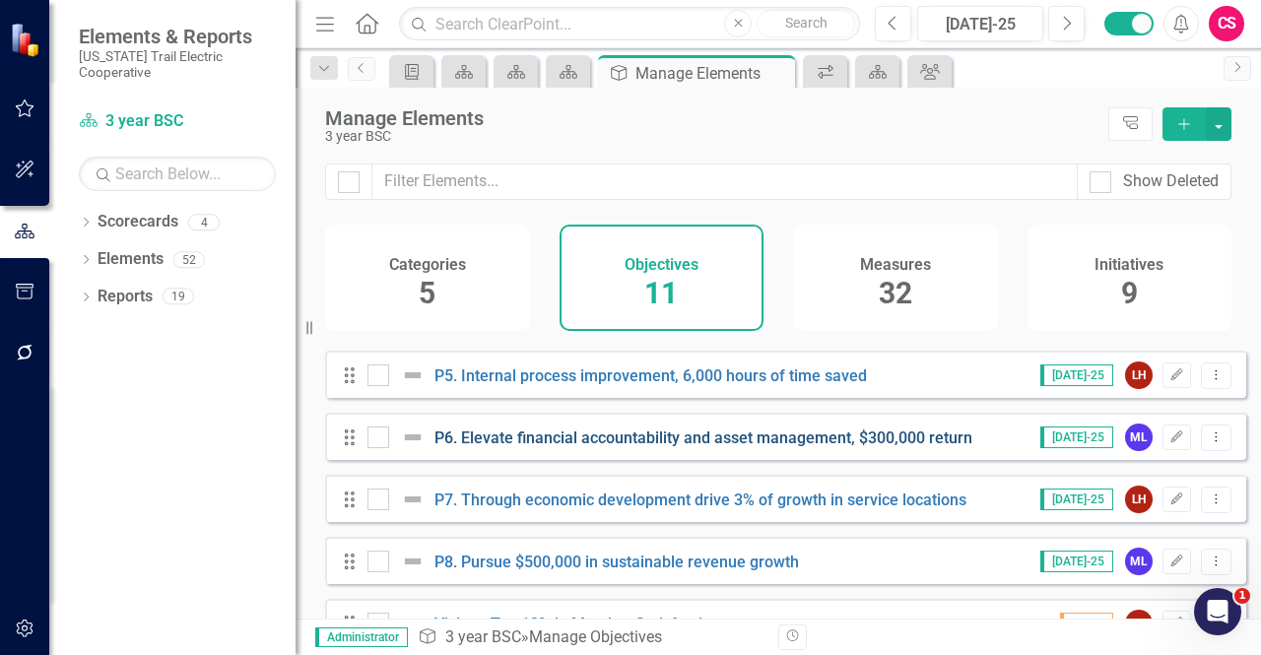
scroll to position [418, 0]
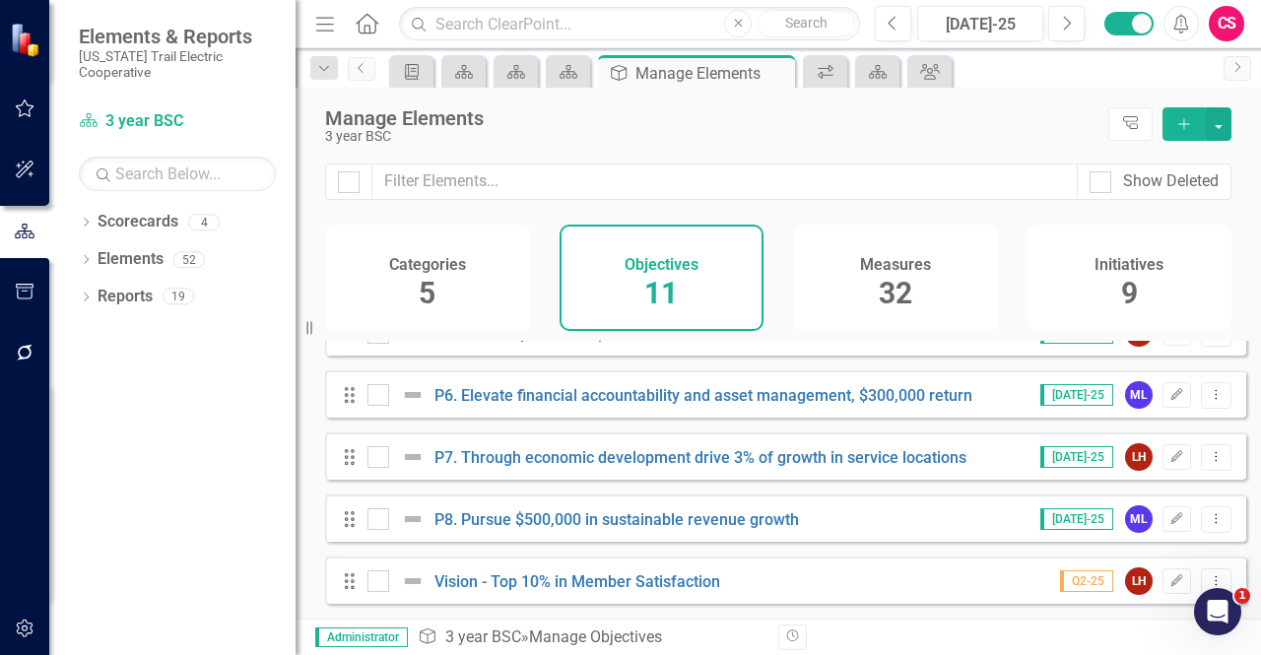
click at [814, 254] on div "Measures 32" at bounding box center [895, 278] width 205 height 106
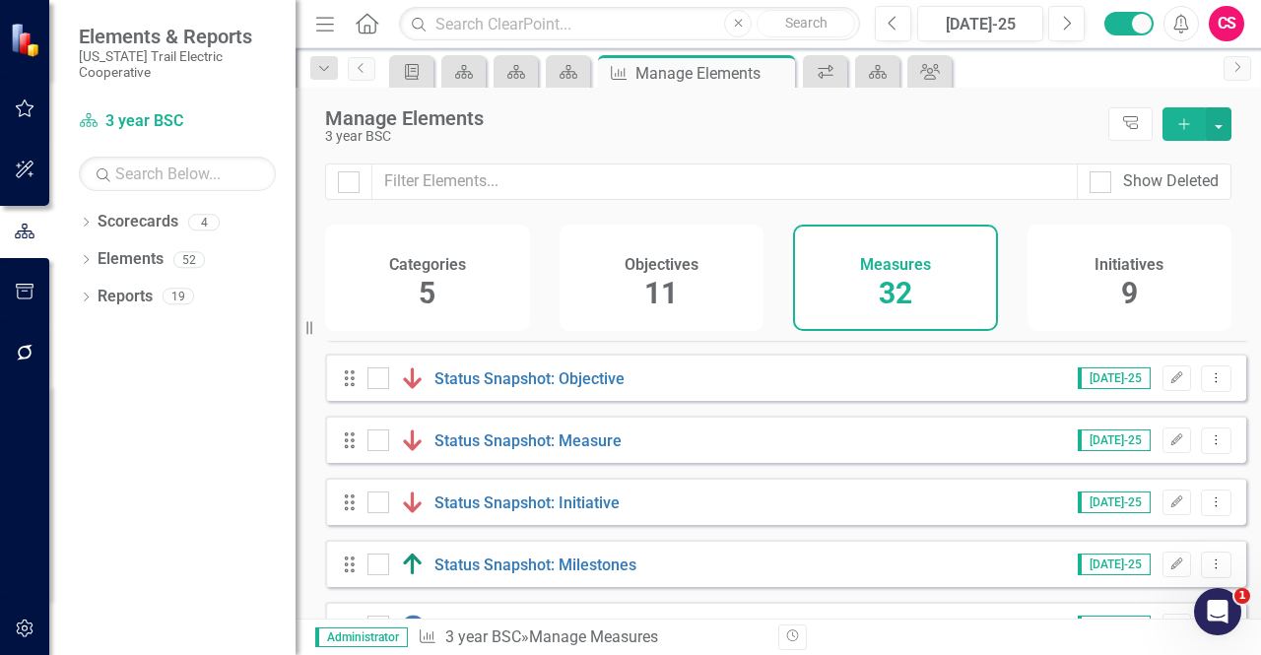
scroll to position [1721, 0]
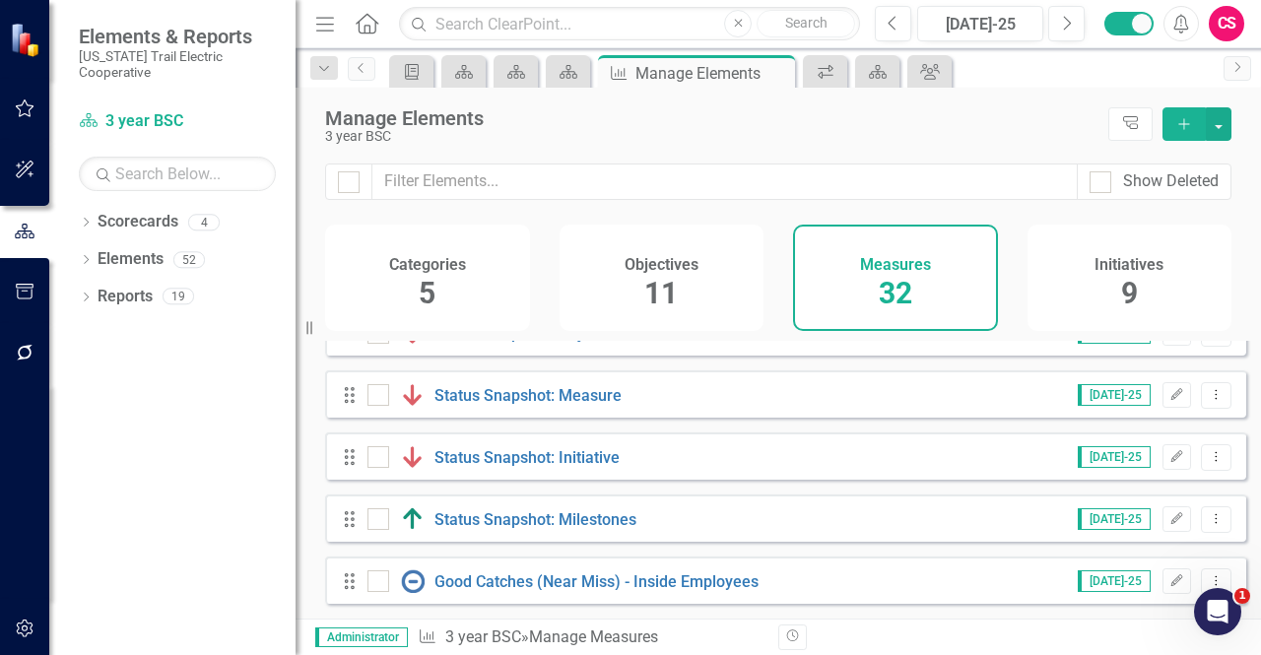
click at [1115, 292] on div "Initiatives 9" at bounding box center [1129, 278] width 205 height 106
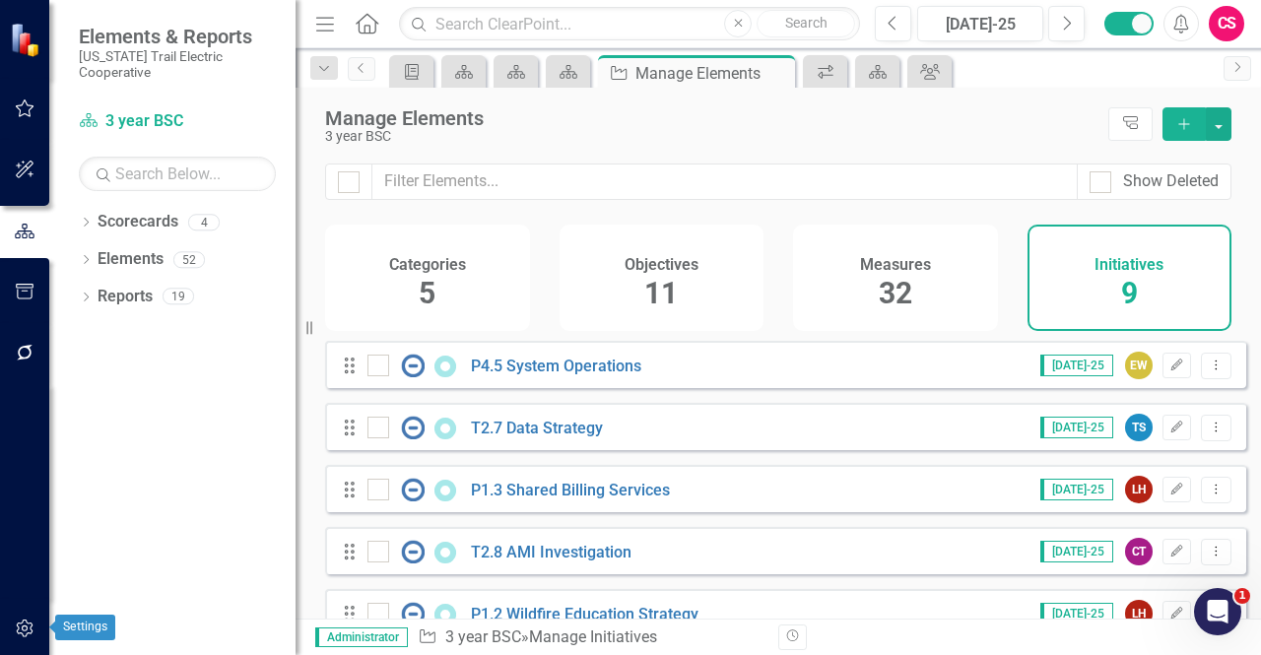
click at [26, 632] on icon "button" at bounding box center [25, 629] width 21 height 16
